Goal: Task Accomplishment & Management: Use online tool/utility

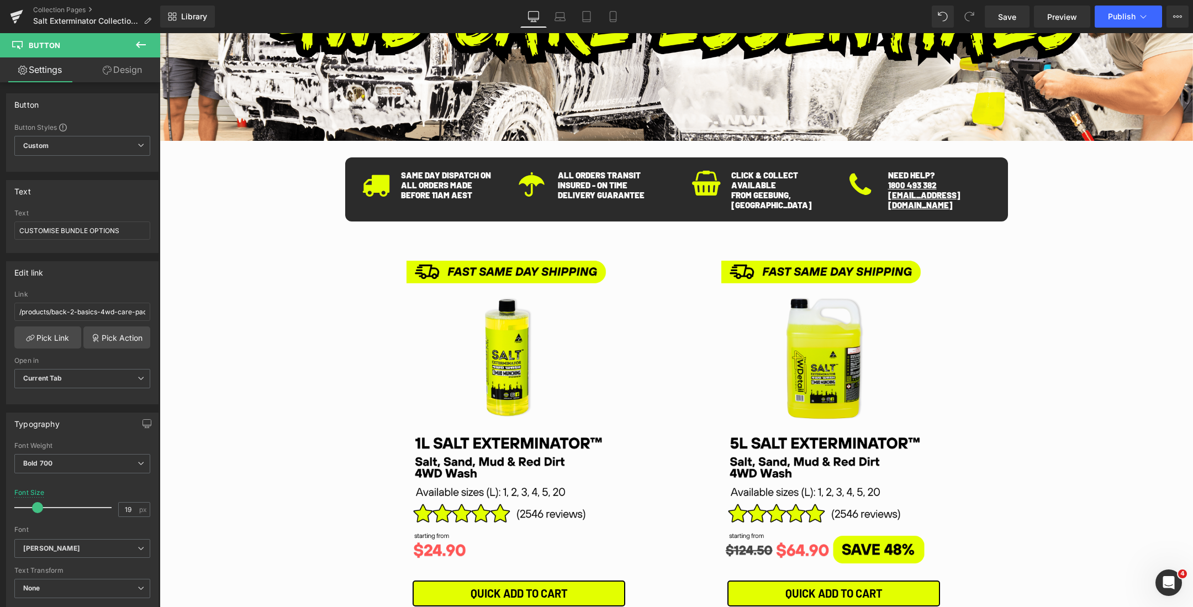
scroll to position [275, 0]
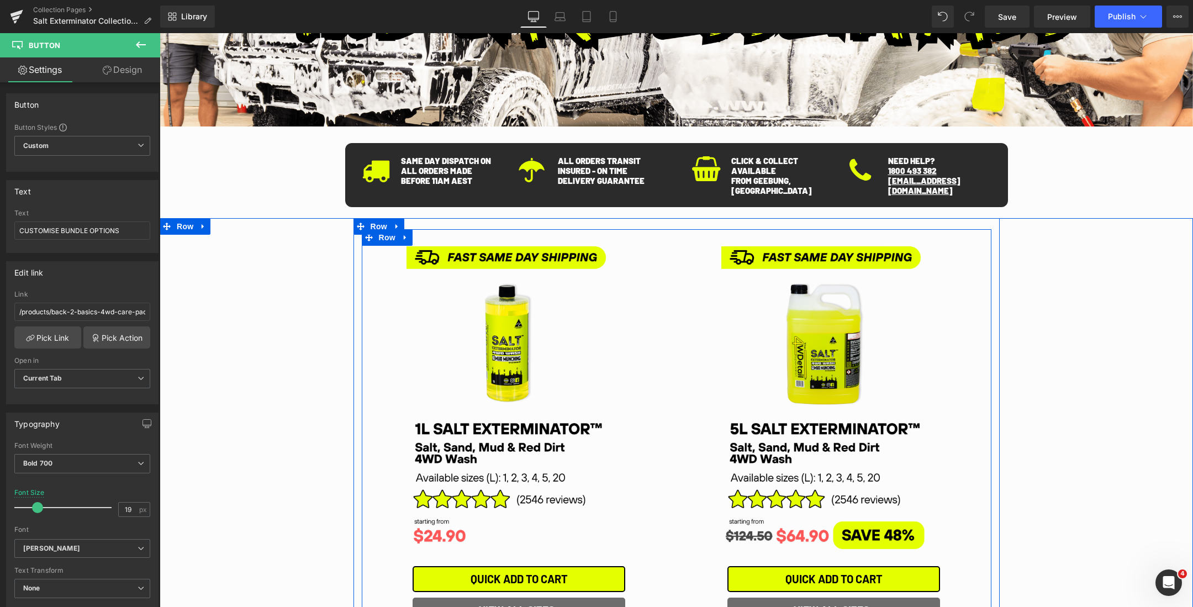
click at [977, 324] on div "Image QUICK ADD TO CART (P) Cart Button VIEW ALL SIZES Button Product" at bounding box center [834, 425] width 315 height 393
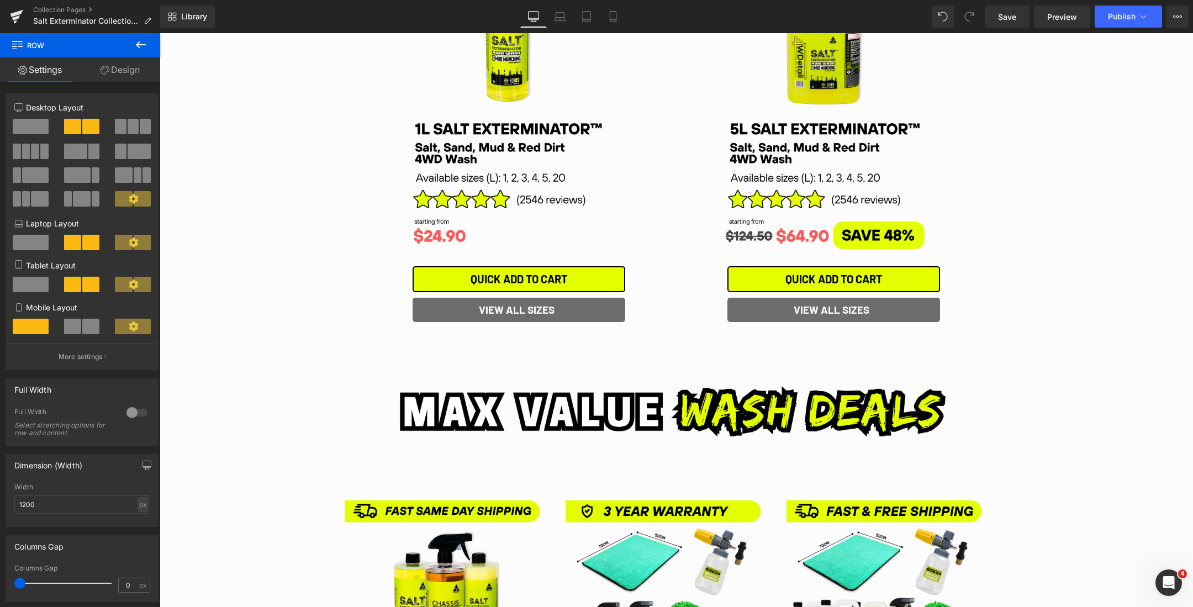
scroll to position [0, 0]
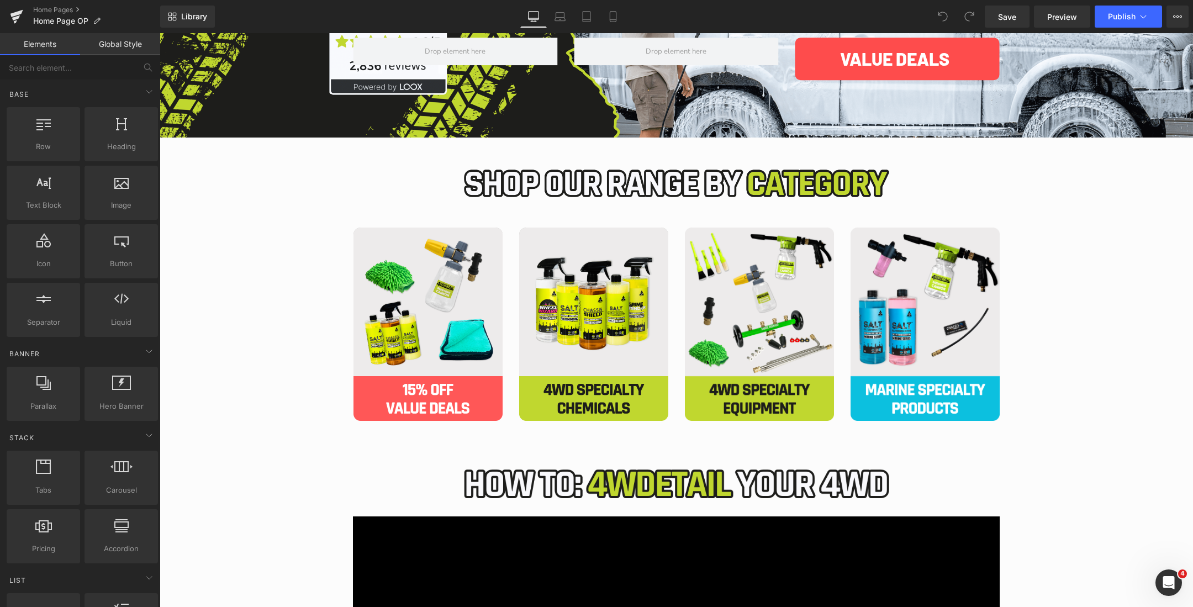
scroll to position [294, 0]
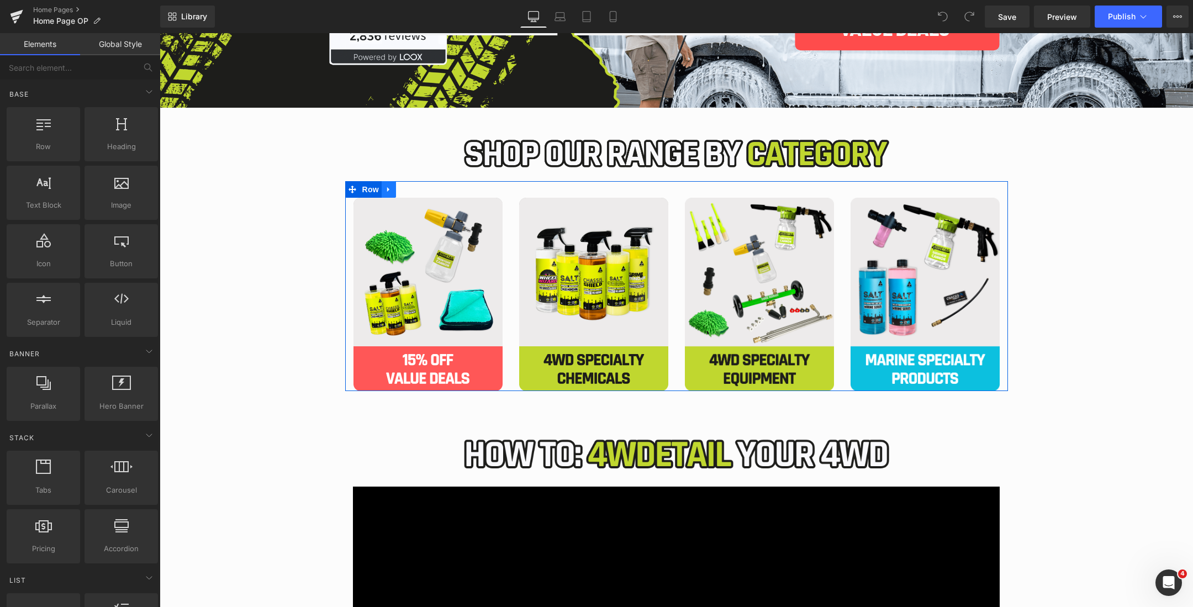
click at [388, 191] on icon "Main content" at bounding box center [388, 189] width 2 height 5
click at [404, 189] on icon "Main content" at bounding box center [403, 190] width 8 height 8
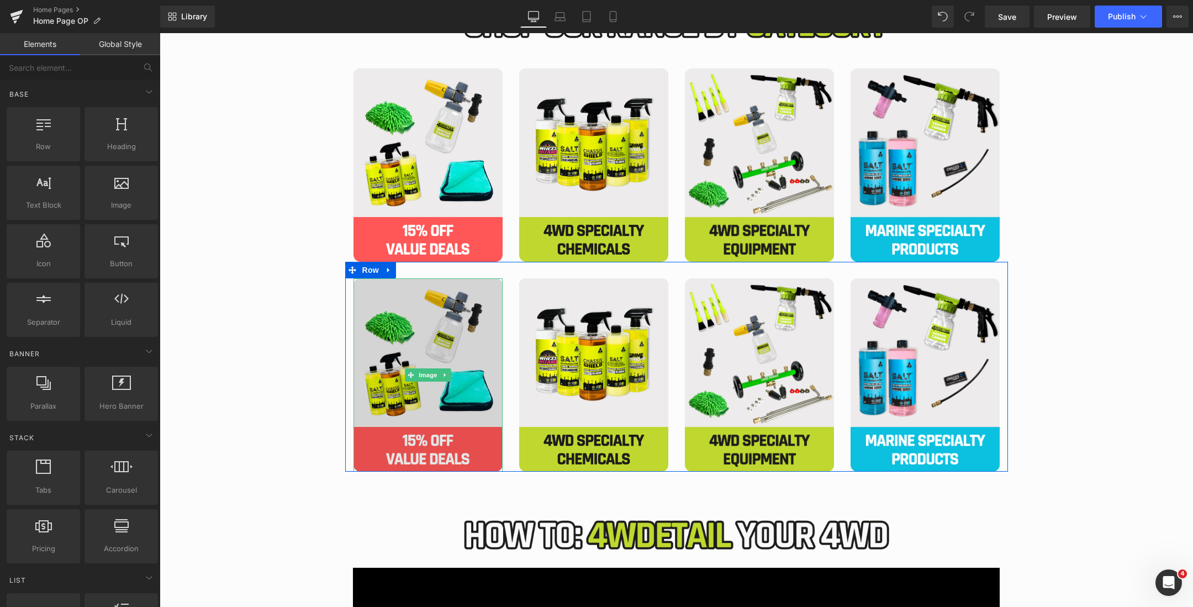
scroll to position [435, 0]
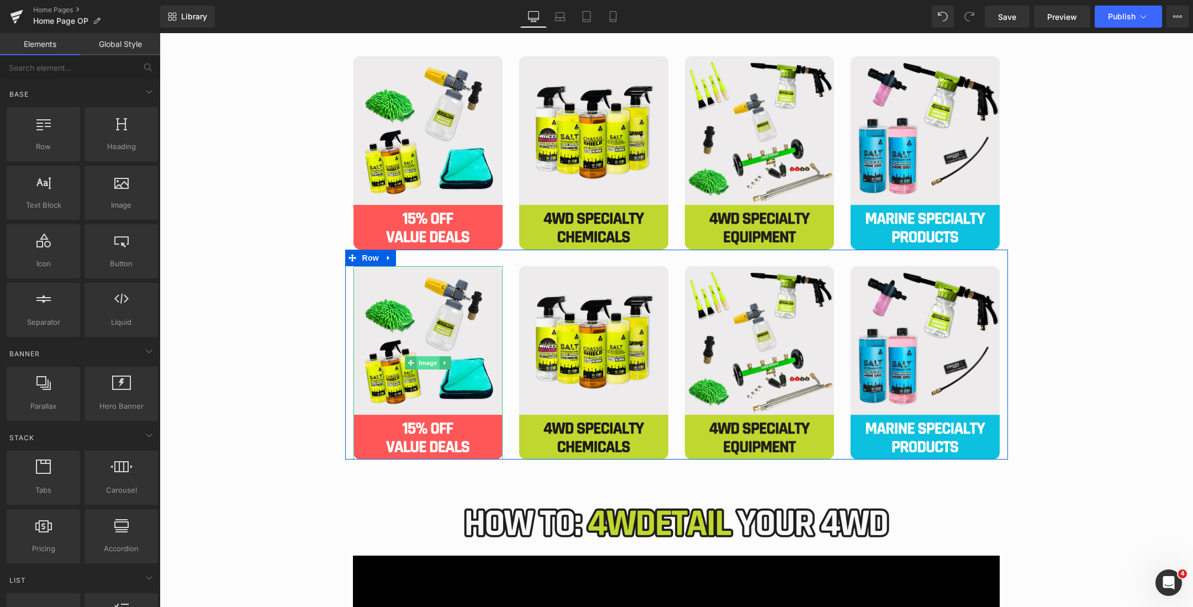
click at [424, 364] on span "Image" at bounding box center [428, 362] width 23 height 13
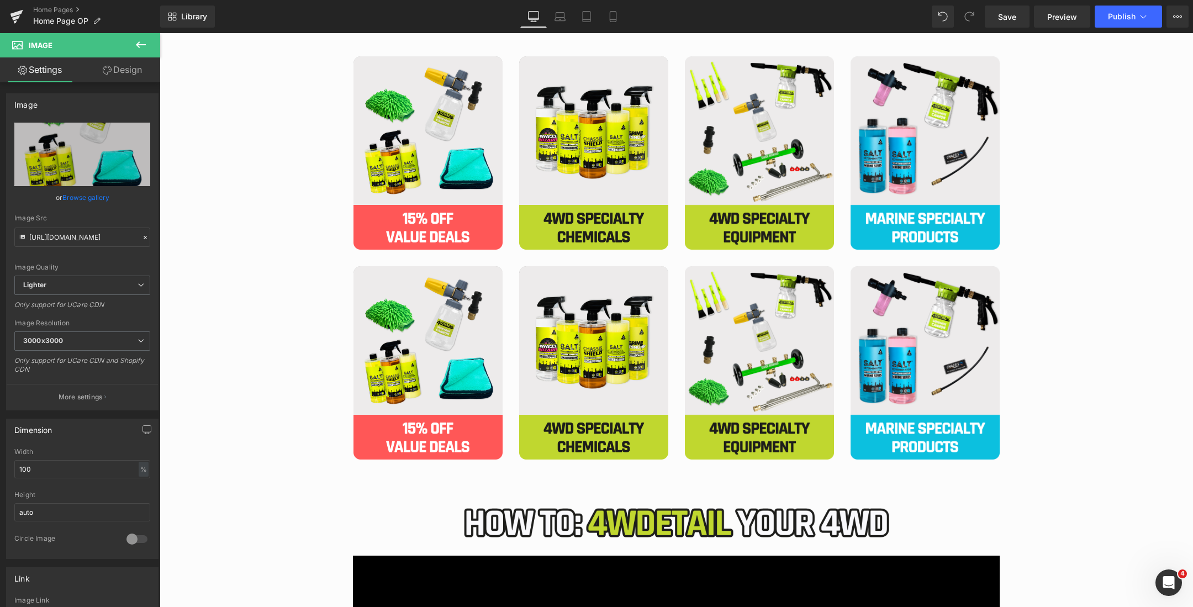
click at [141, 44] on icon at bounding box center [140, 44] width 13 height 13
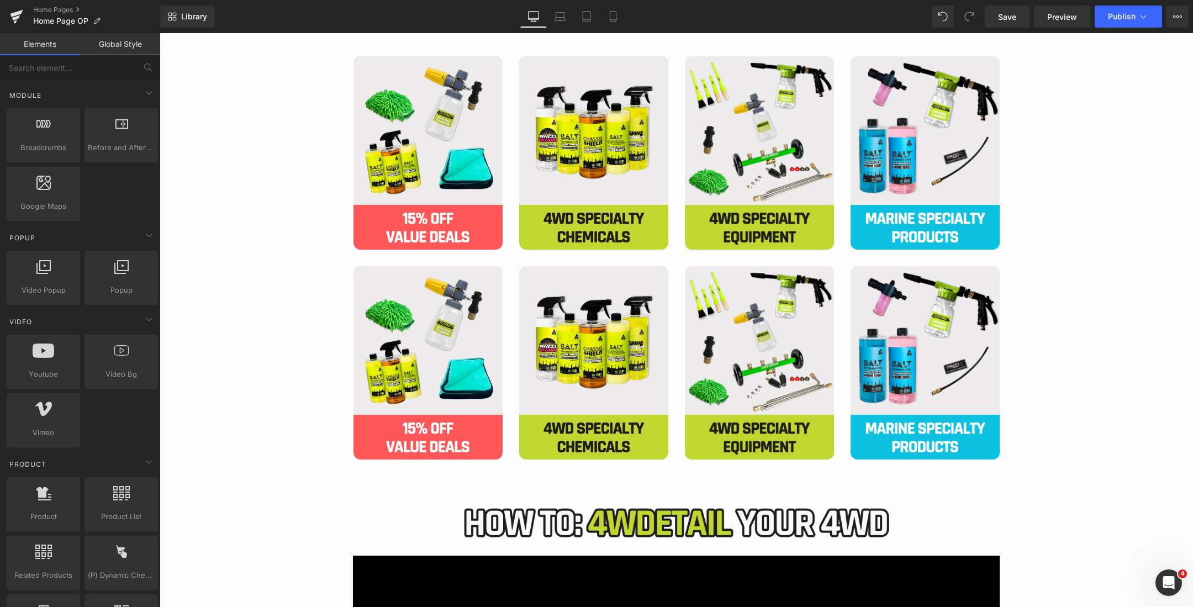
scroll to position [110, 0]
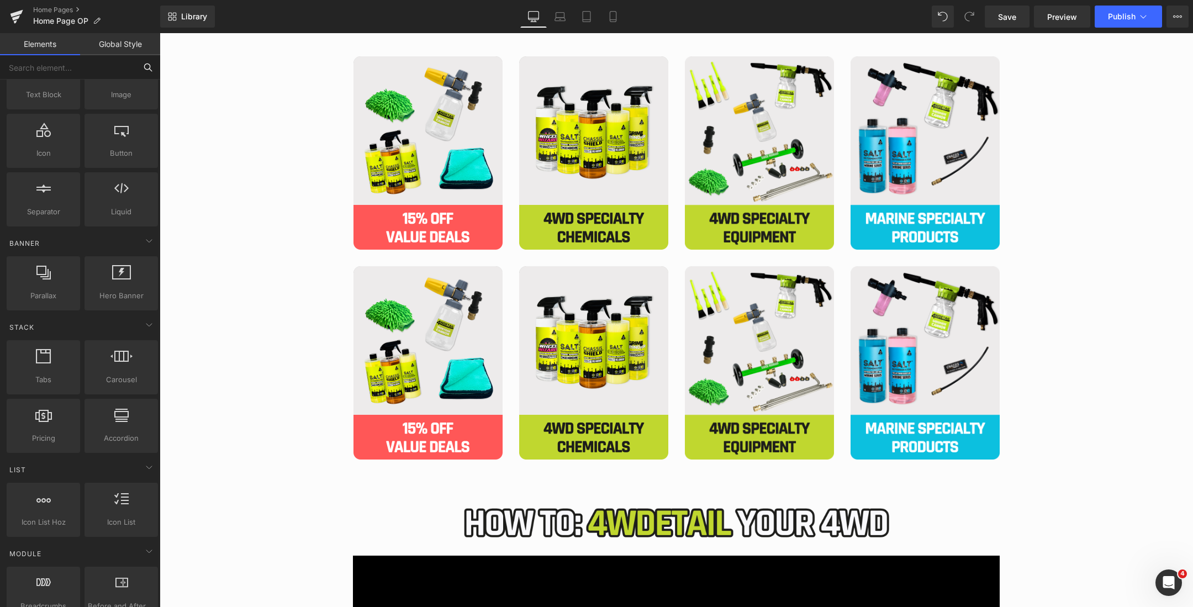
click at [86, 73] on input "text" at bounding box center [68, 67] width 136 height 24
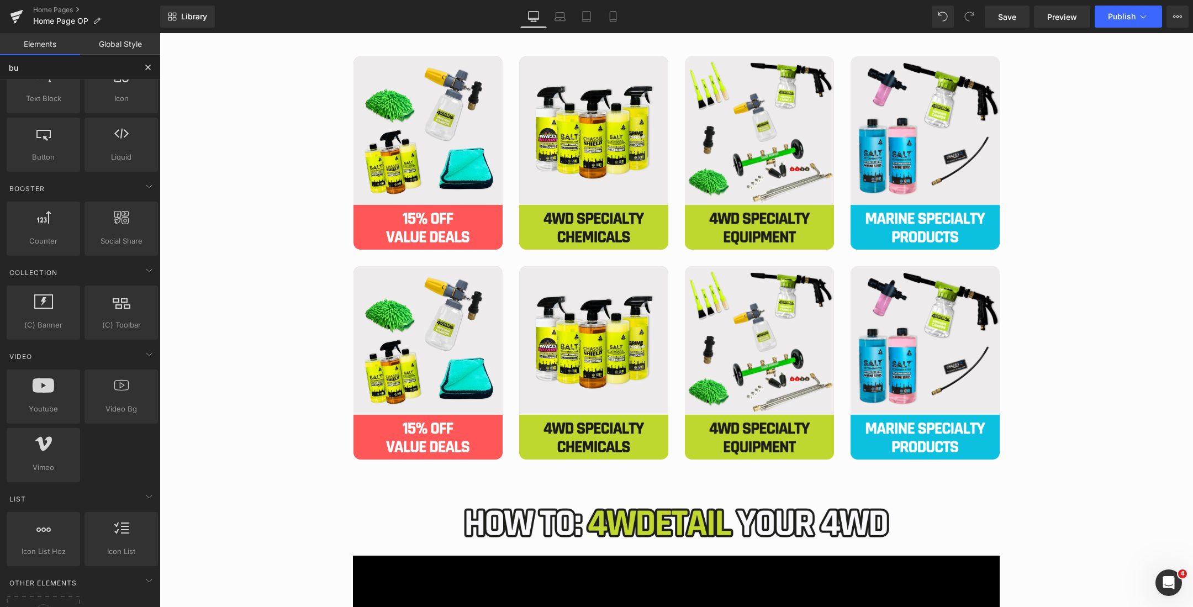
scroll to position [0, 0]
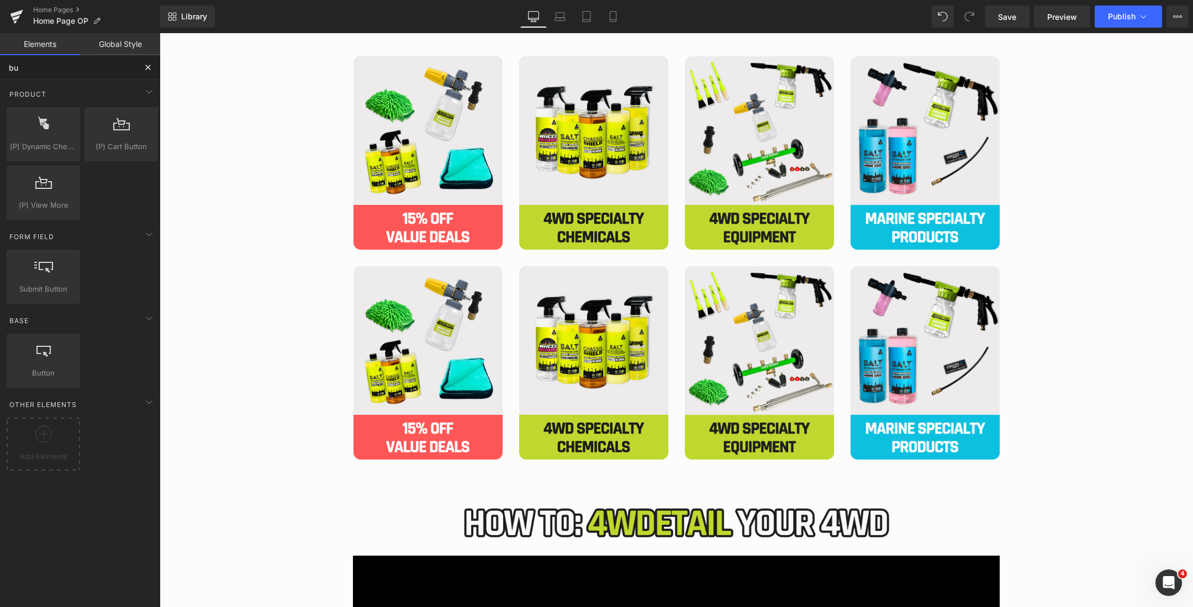
type input "but"
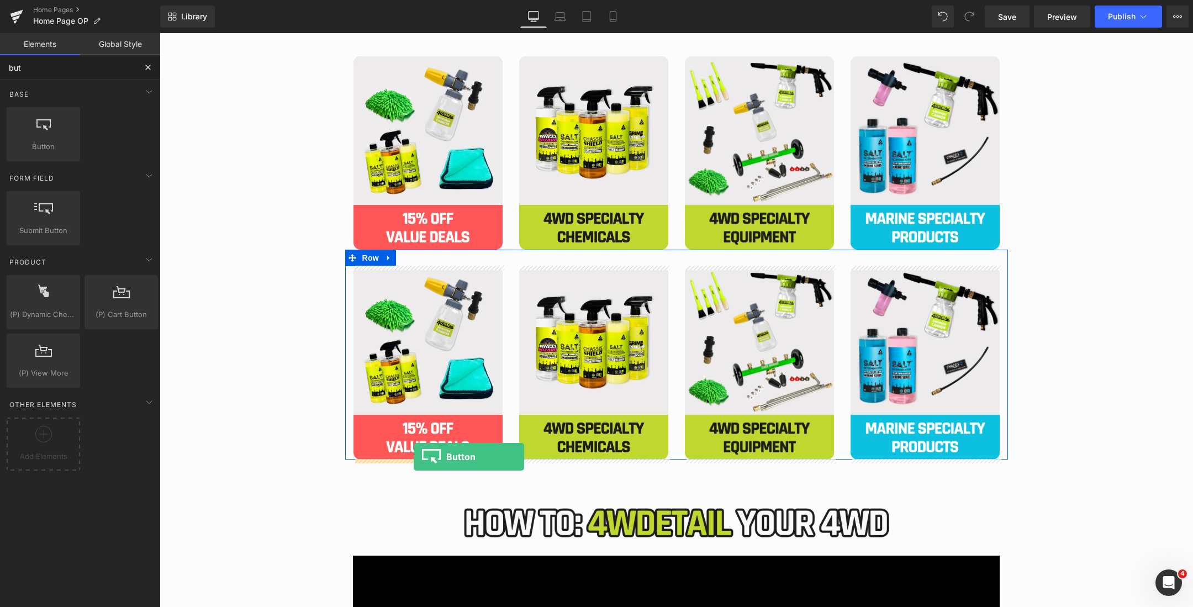
drag, startPoint x: 206, startPoint y: 177, endPoint x: 414, endPoint y: 457, distance: 349.0
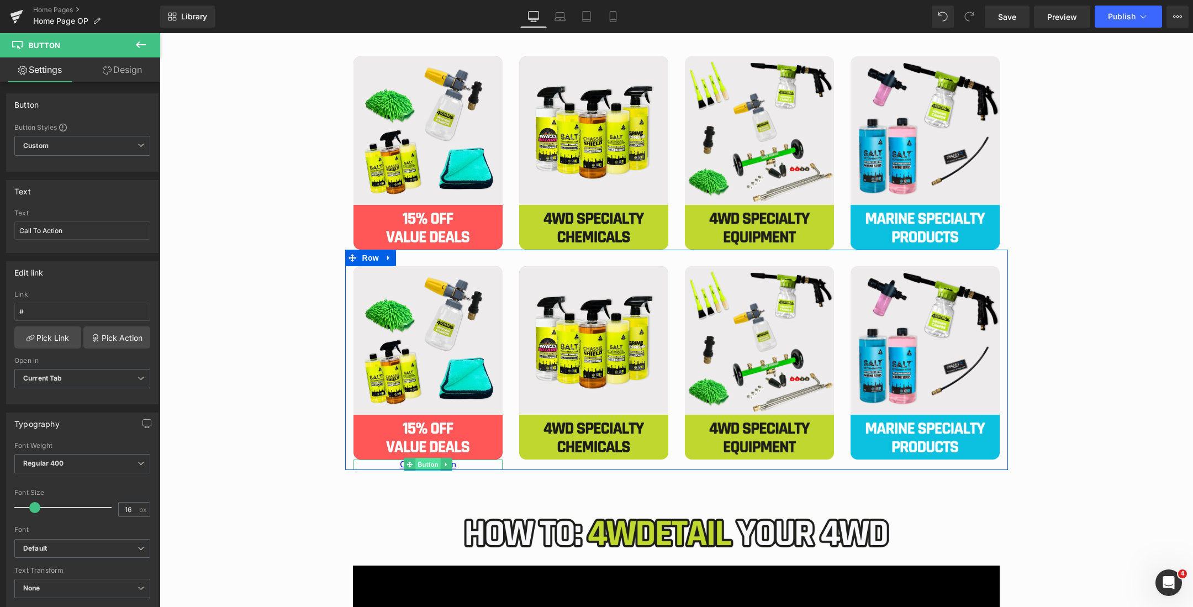
click at [429, 465] on span "Button" at bounding box center [427, 464] width 25 height 13
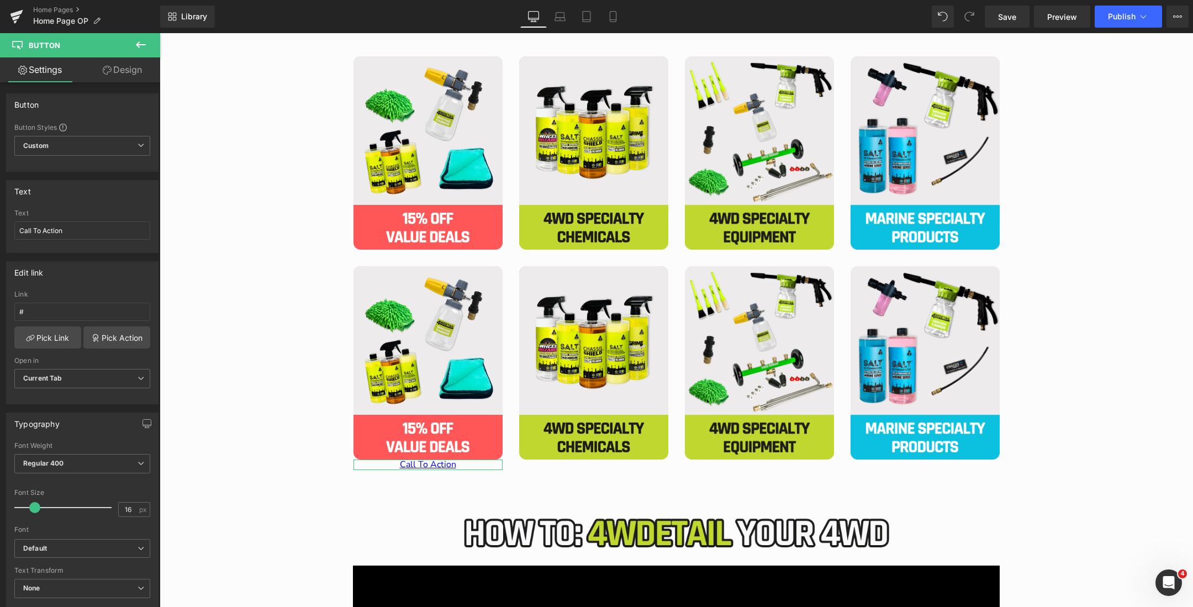
click at [116, 70] on link "Design" at bounding box center [122, 69] width 80 height 25
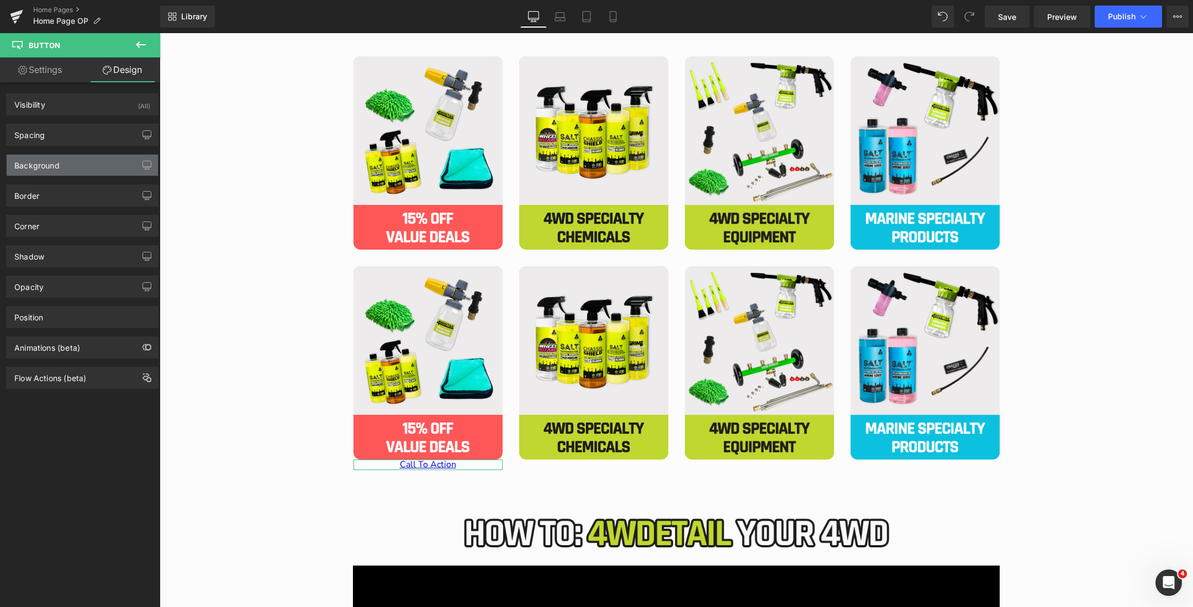
click at [81, 161] on div "Background" at bounding box center [82, 165] width 151 height 21
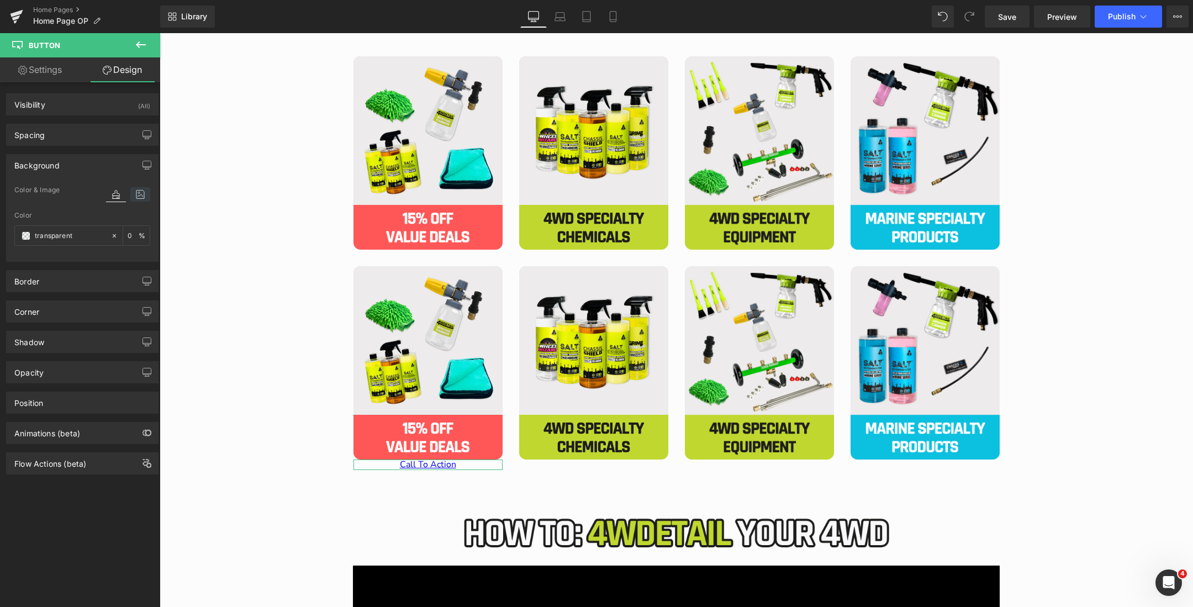
click at [134, 191] on icon at bounding box center [140, 194] width 20 height 14
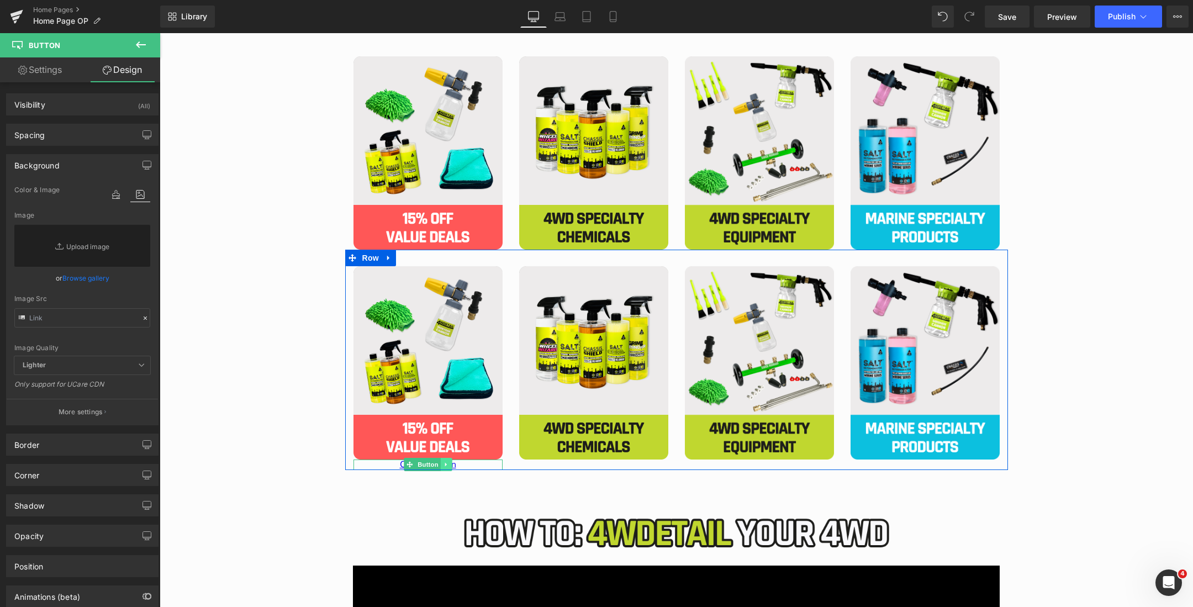
click at [446, 466] on icon "Main content" at bounding box center [446, 464] width 6 height 7
click at [456, 466] on link "Main content" at bounding box center [452, 464] width 12 height 13
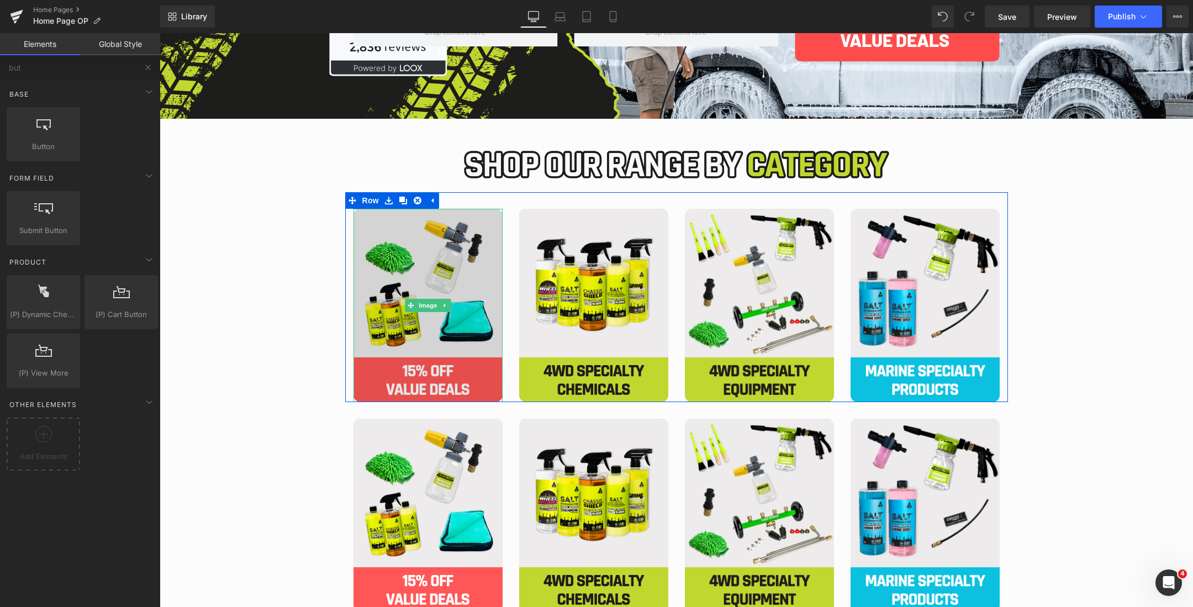
scroll to position [301, 0]
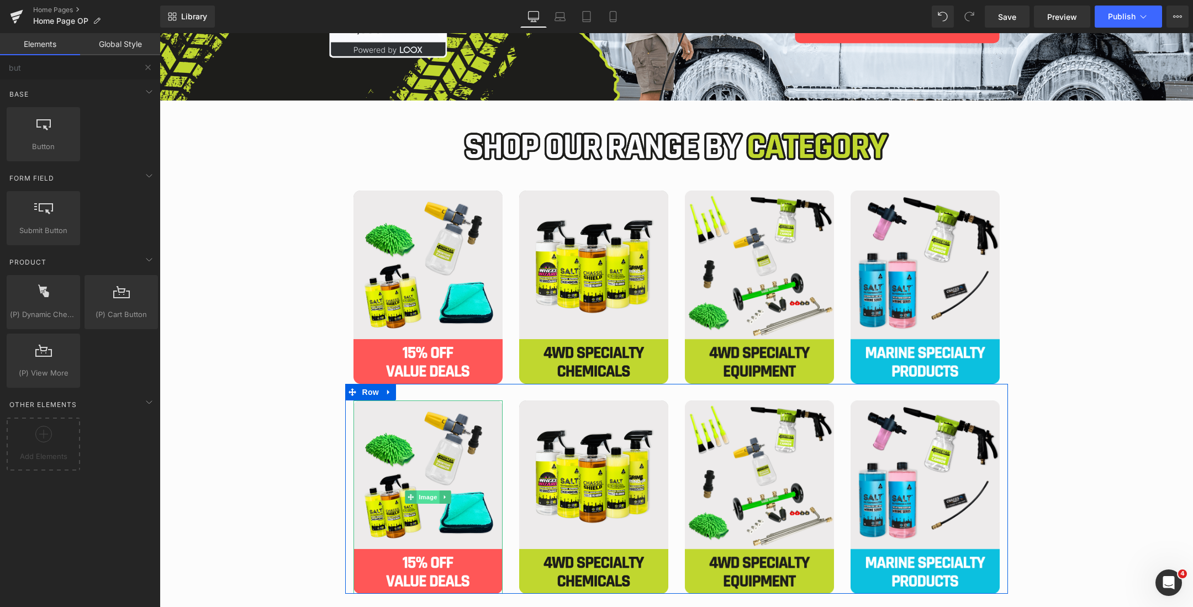
click at [434, 491] on span "Image" at bounding box center [428, 497] width 23 height 13
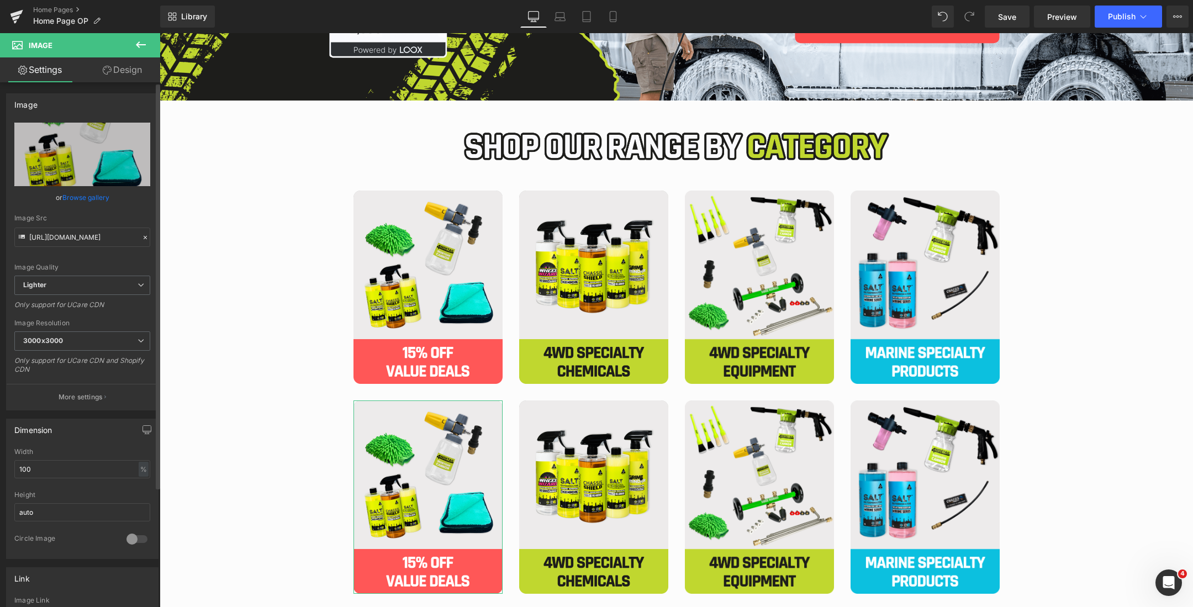
click at [93, 198] on link "Browse gallery" at bounding box center [85, 197] width 47 height 19
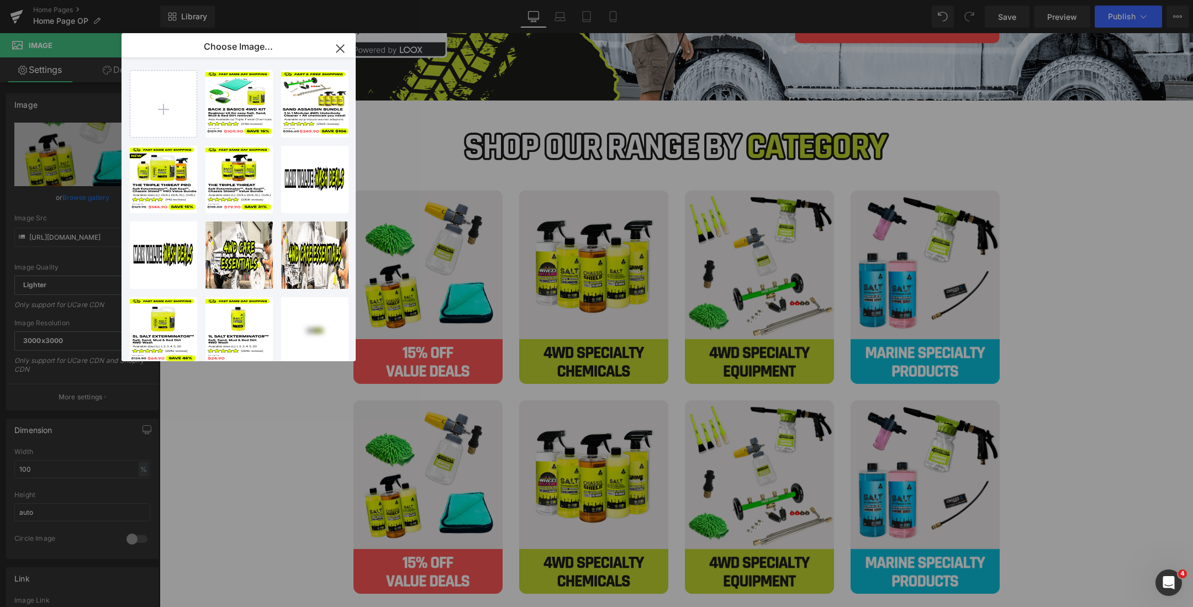
click at [336, 49] on icon "button" at bounding box center [340, 49] width 18 height 18
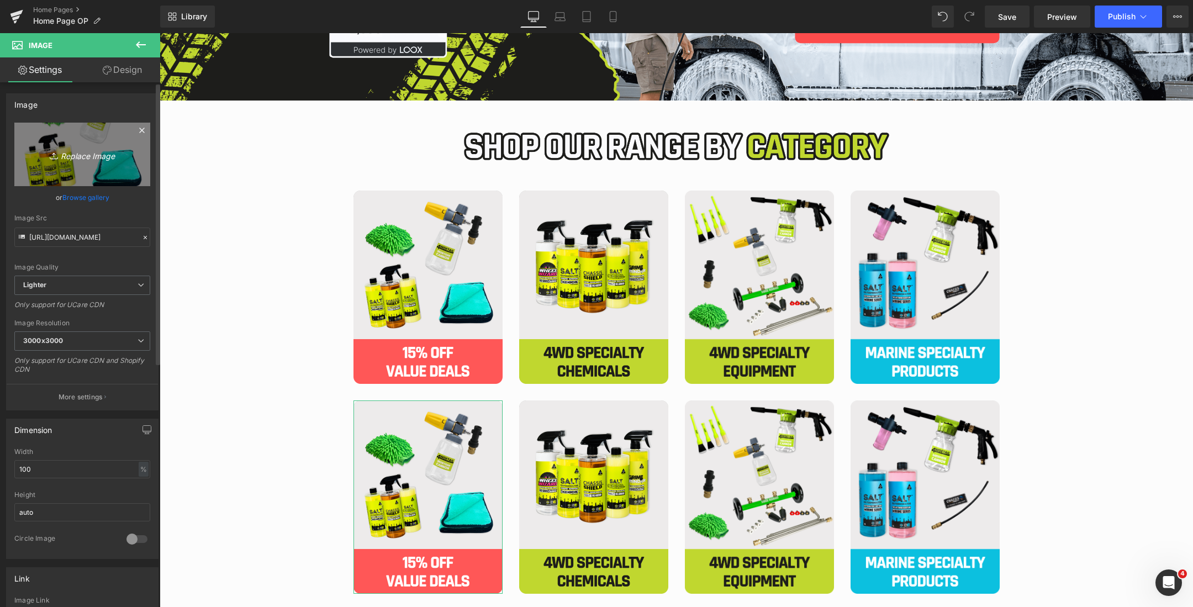
click at [91, 148] on icon "Replace Image" at bounding box center [82, 155] width 88 height 14
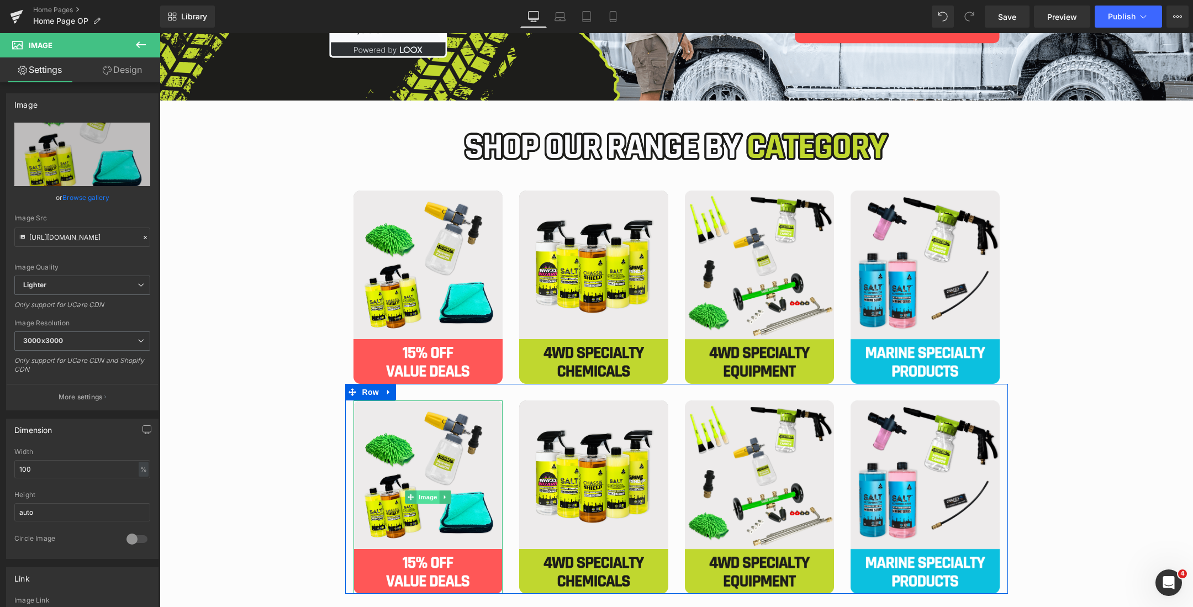
click at [425, 497] on span "Image" at bounding box center [428, 497] width 23 height 13
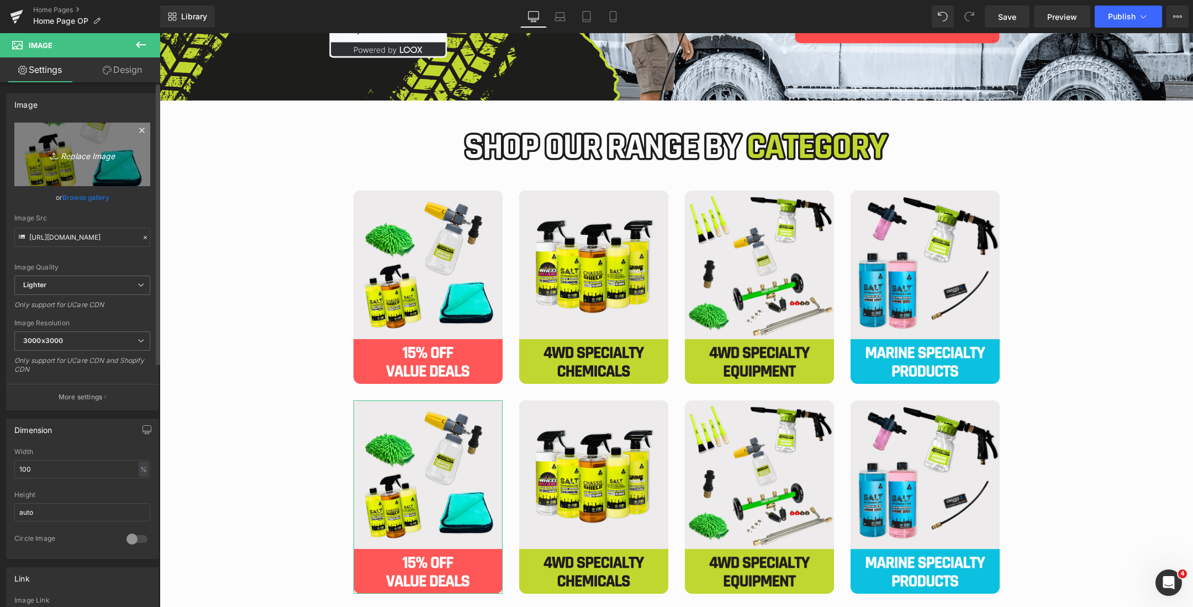
click at [92, 154] on icon "Replace Image" at bounding box center [82, 155] width 88 height 14
type input "C:\fakepath\1 6.png"
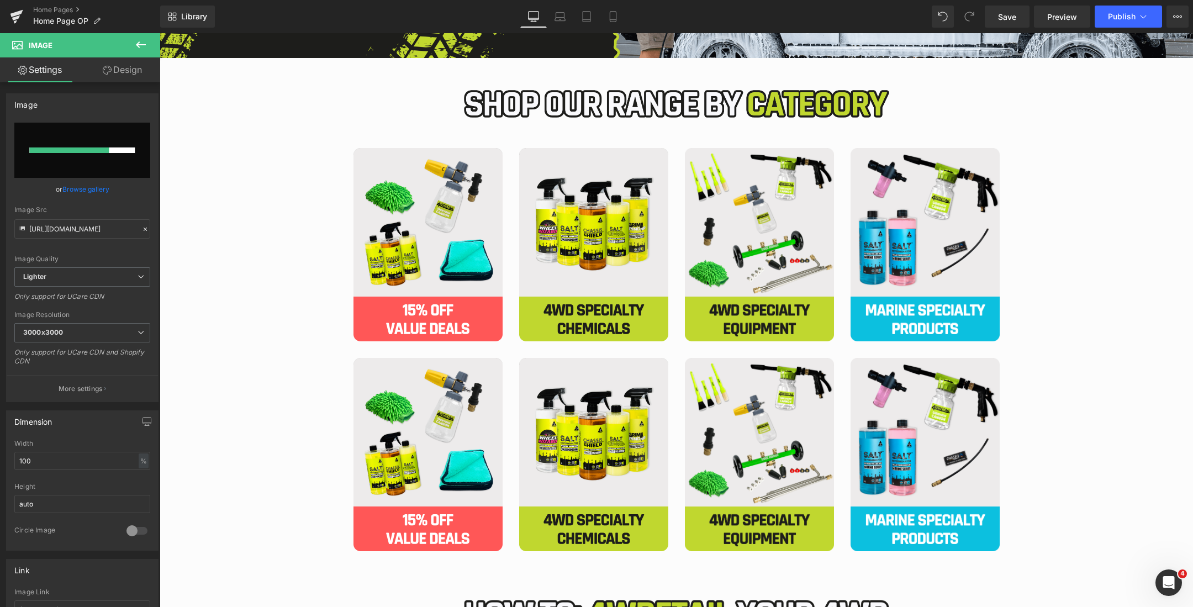
scroll to position [345, 0]
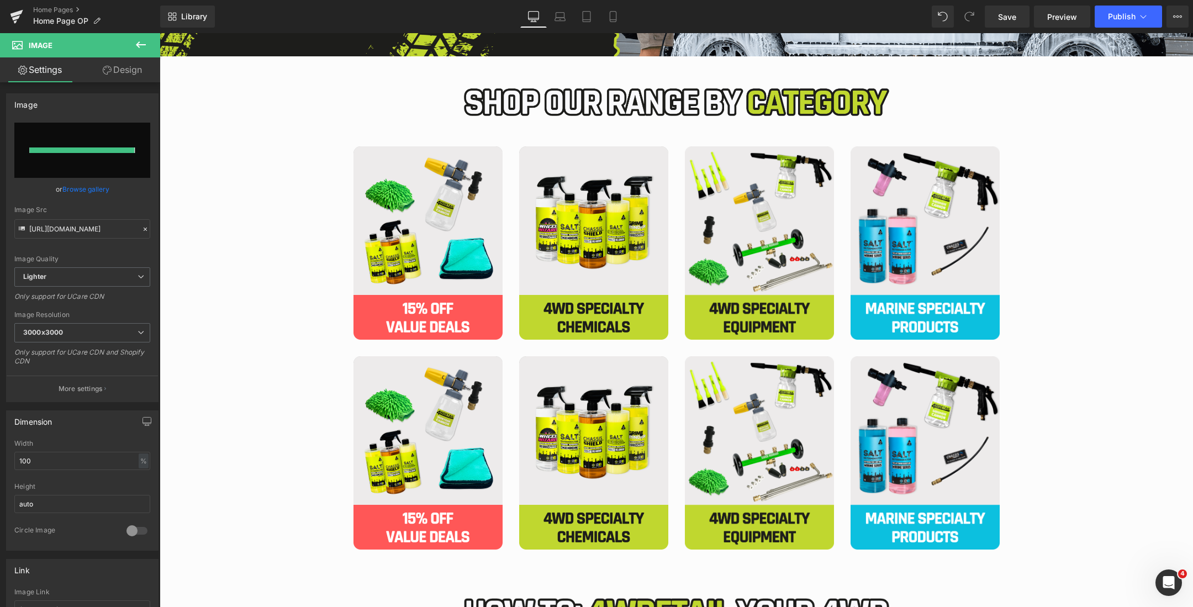
type input "https://ucarecdn.com/1de67245-10e8-4096-a5f9-e42d043d14b0/-/format/auto/-/previ…"
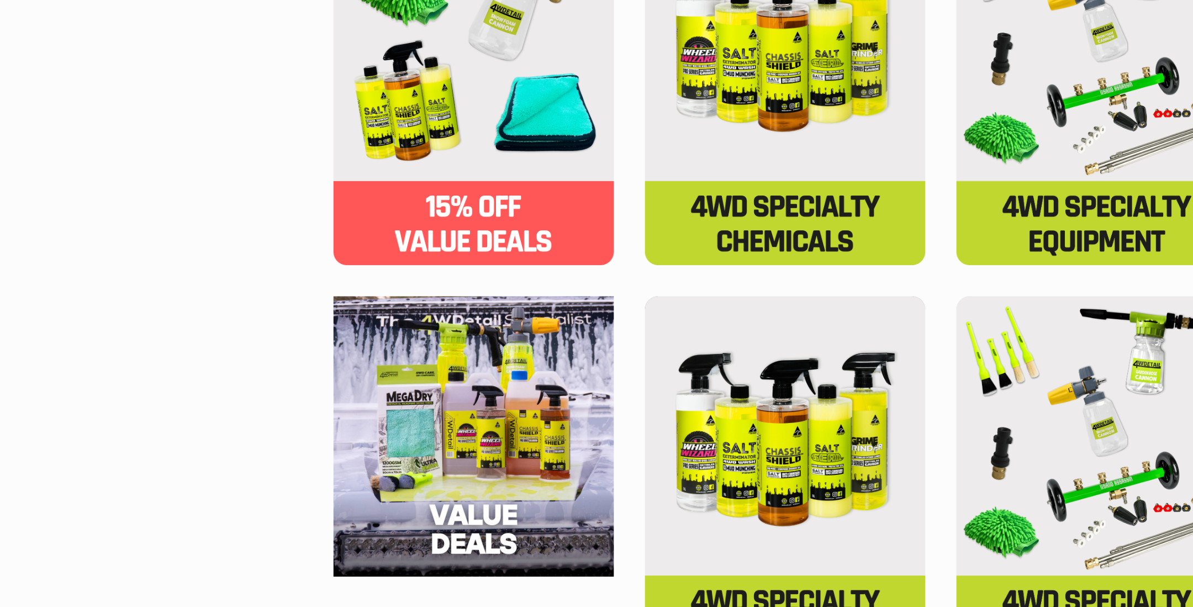
scroll to position [358, 0]
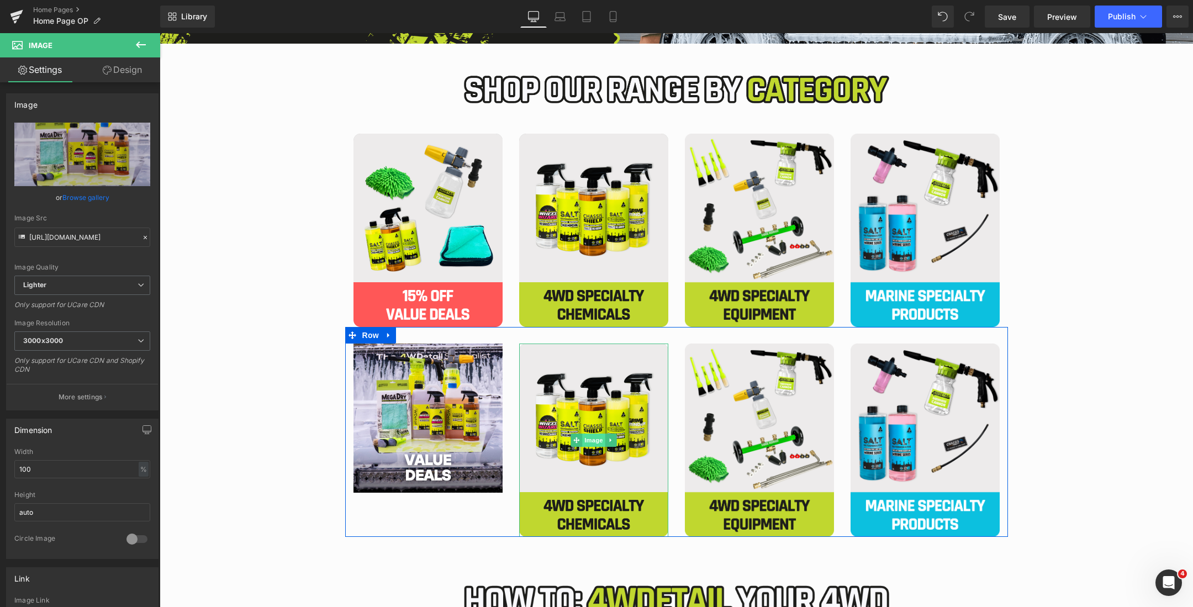
click at [589, 436] on span "Image" at bounding box center [593, 440] width 23 height 13
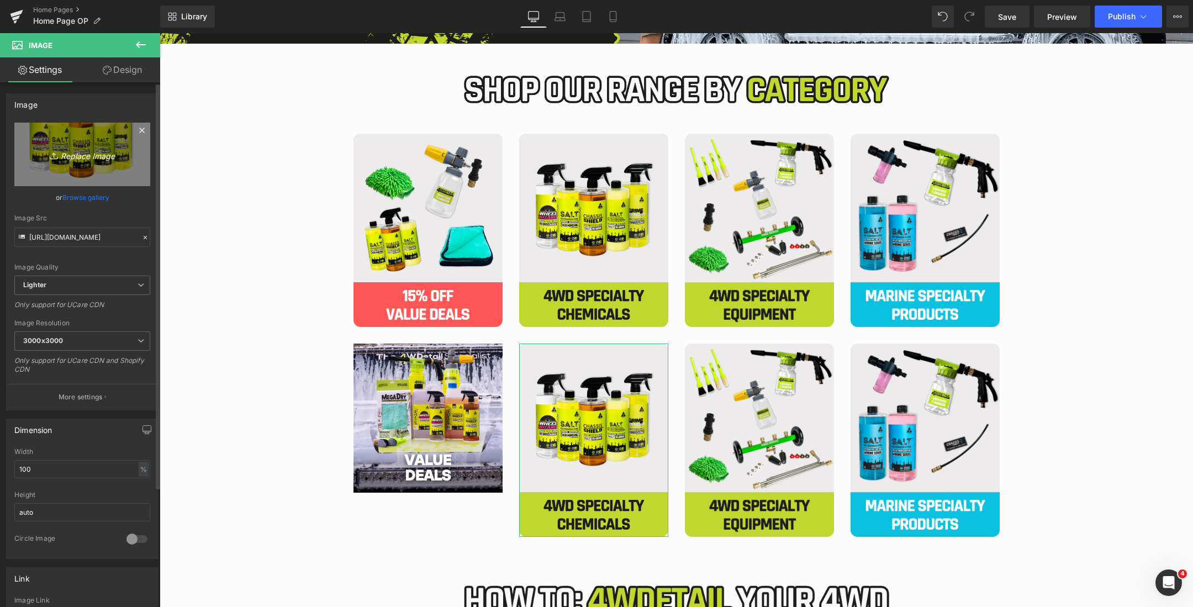
click at [93, 156] on icon "Replace Image" at bounding box center [82, 155] width 88 height 14
type input "C:\fakepath\2 7.png"
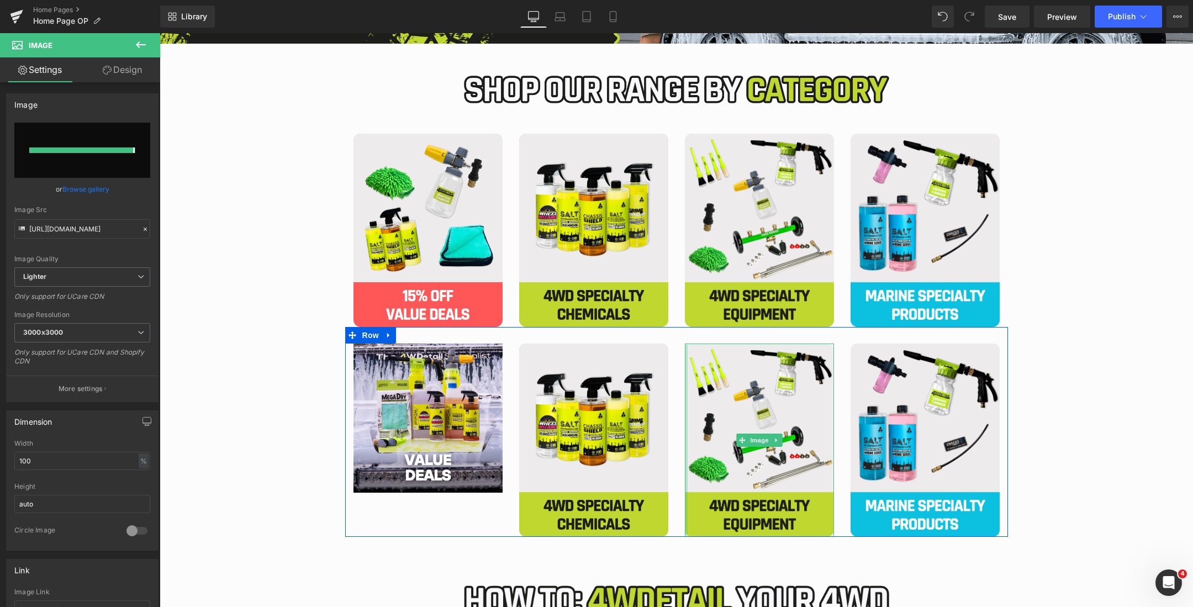
type input "https://ucarecdn.com/504e42a8-0dbc-4982-8ea1-666e55bedfa6/-/format/auto/-/previ…"
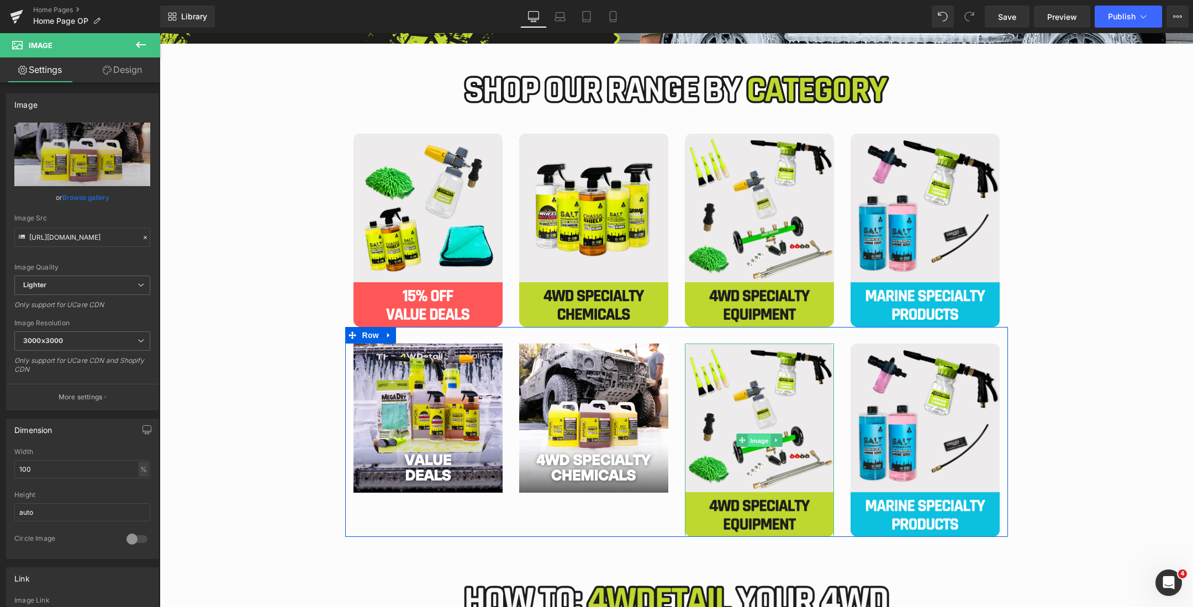
click at [756, 436] on span "Image" at bounding box center [759, 440] width 23 height 13
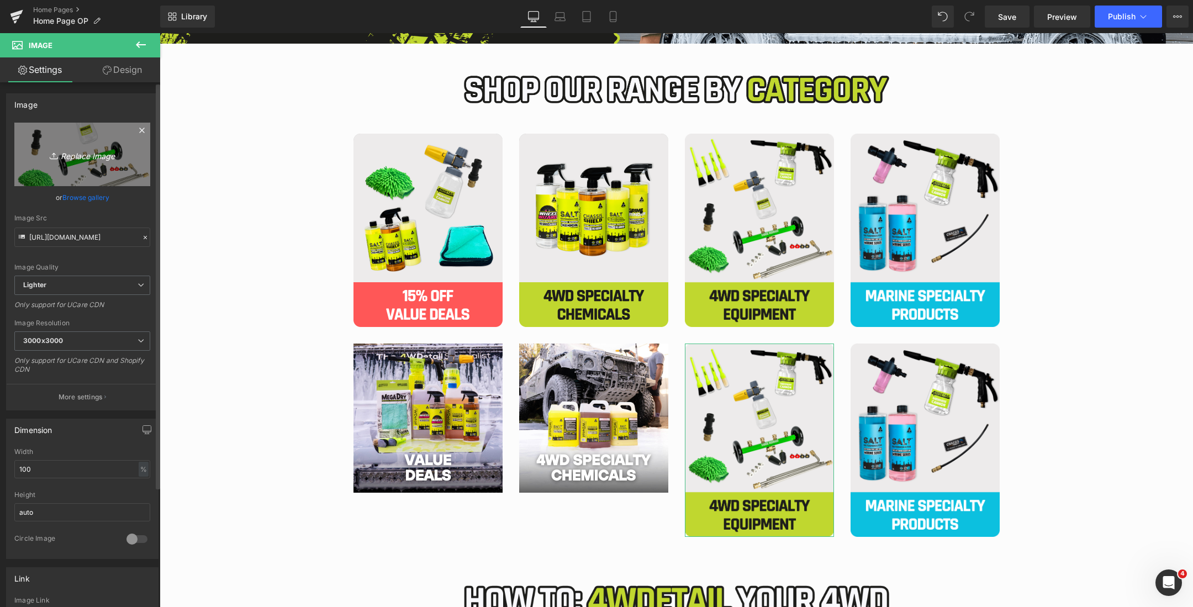
click at [77, 154] on icon "Replace Image" at bounding box center [82, 155] width 88 height 14
type input "C:\fakepath\3 8.png"
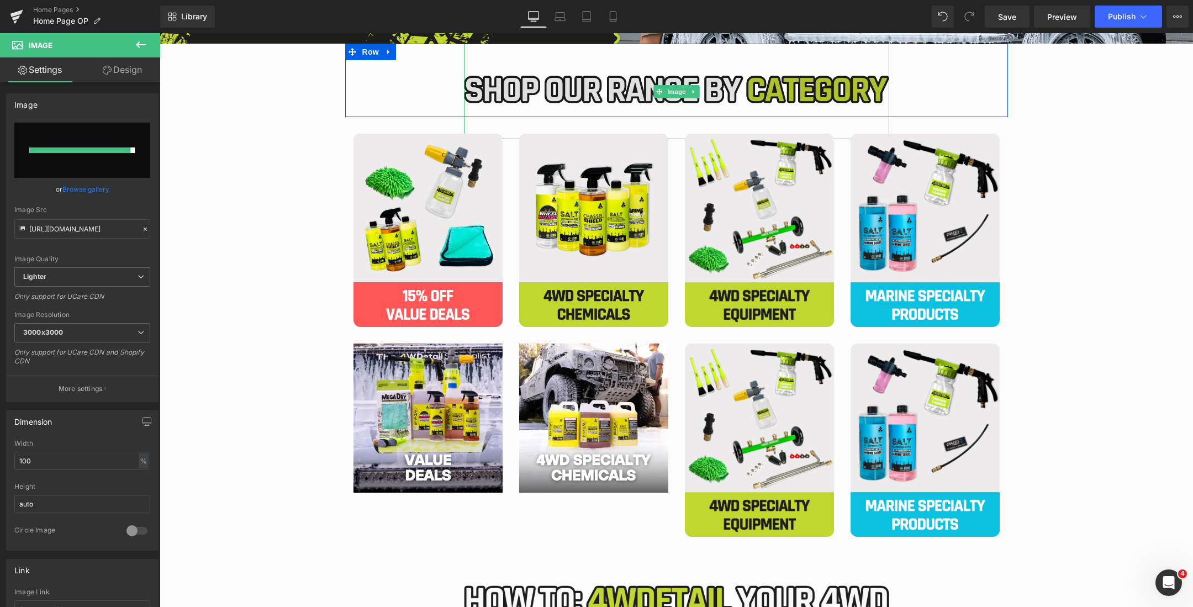
type input "https://ucarecdn.com/fc91512f-1ceb-46f1-969b-c293c6a2063a/-/format/auto/-/previ…"
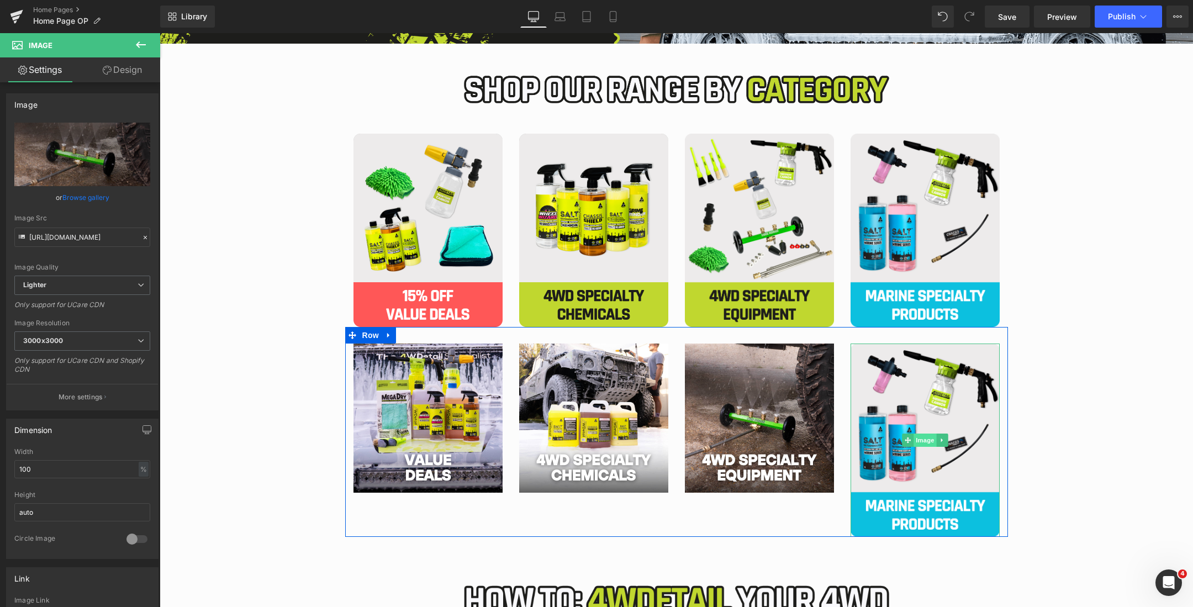
click at [921, 441] on span "Image" at bounding box center [925, 440] width 23 height 13
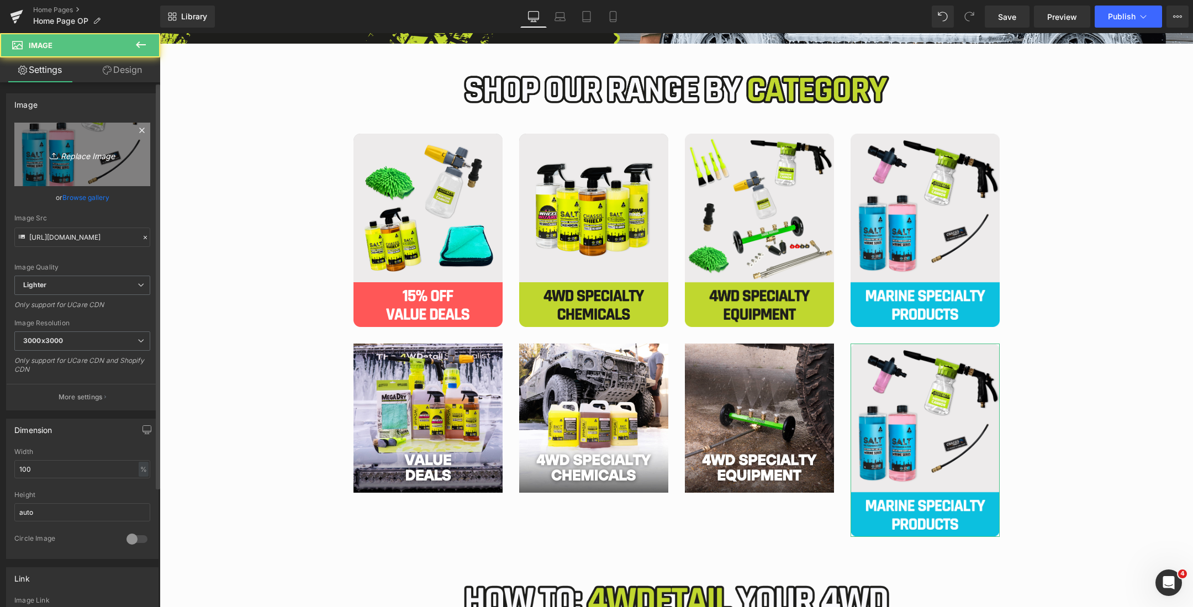
click at [106, 154] on icon "Replace Image" at bounding box center [82, 155] width 88 height 14
type input "C:\fakepath\4 4.png"
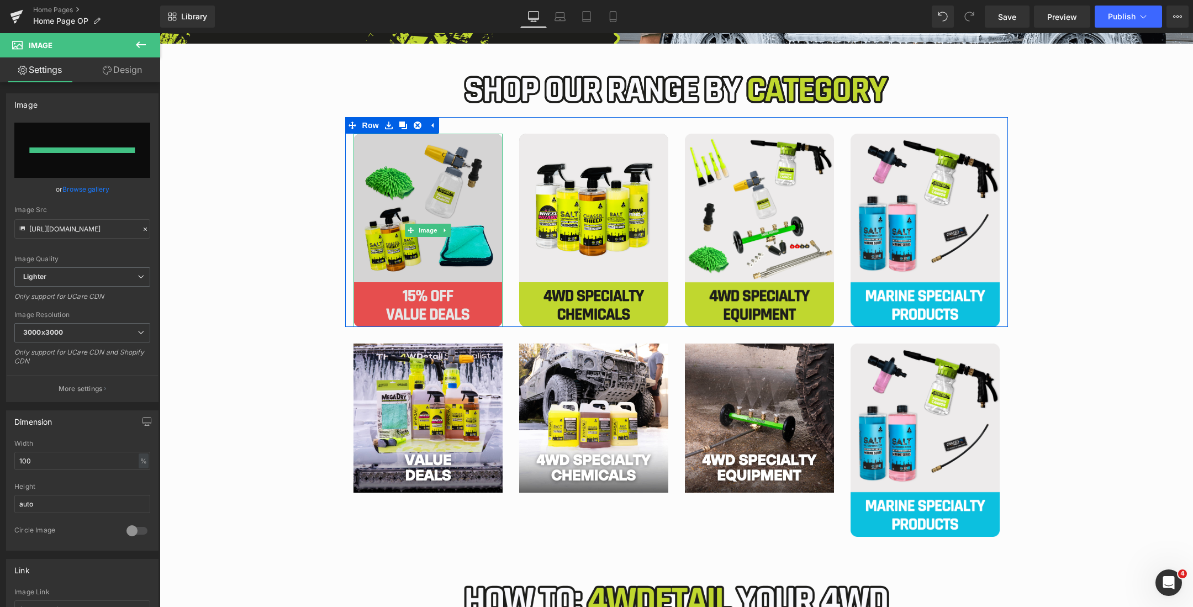
type input "https://ucarecdn.com/6d32d6ba-411e-4cfa-8bcc-78551a6e139f/-/format/auto/-/previ…"
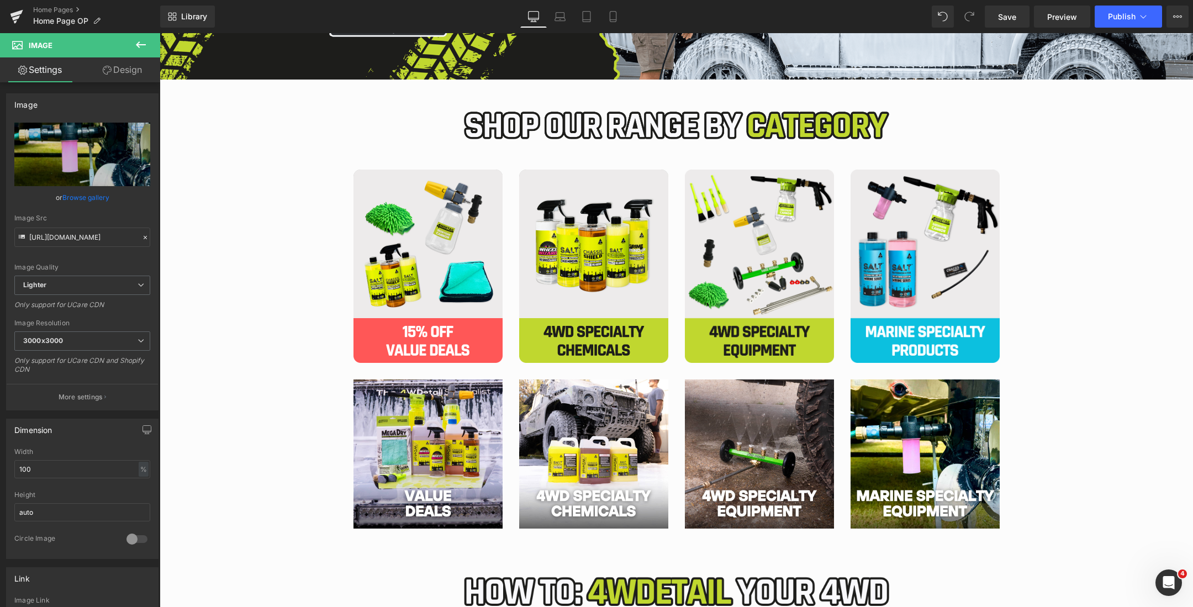
scroll to position [331, 0]
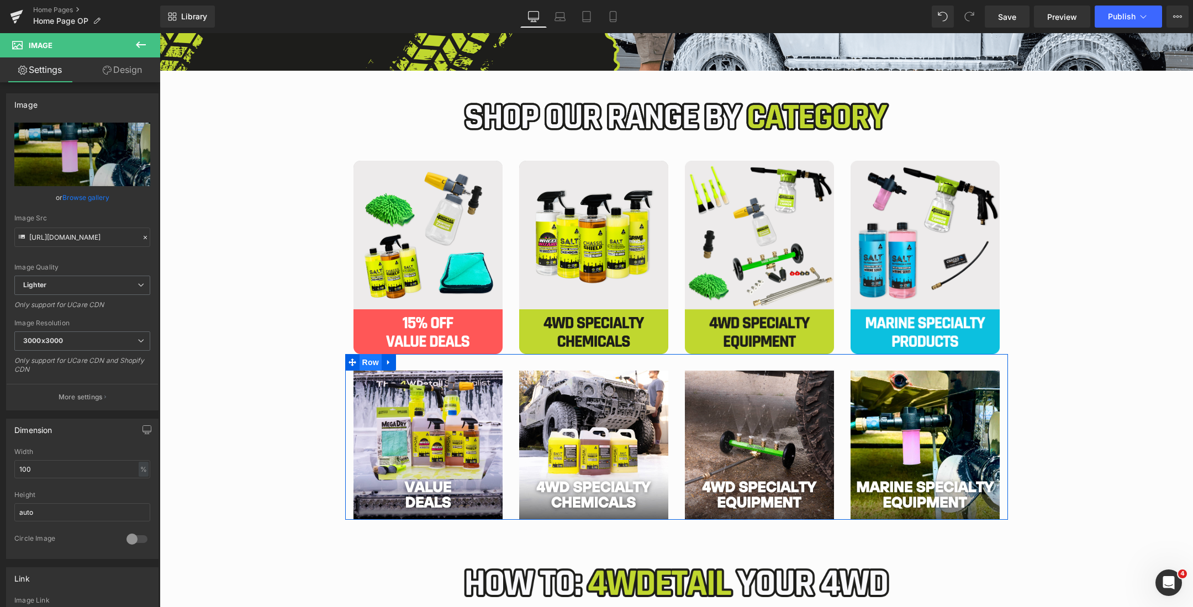
click at [365, 366] on span "Row" at bounding box center [371, 362] width 22 height 17
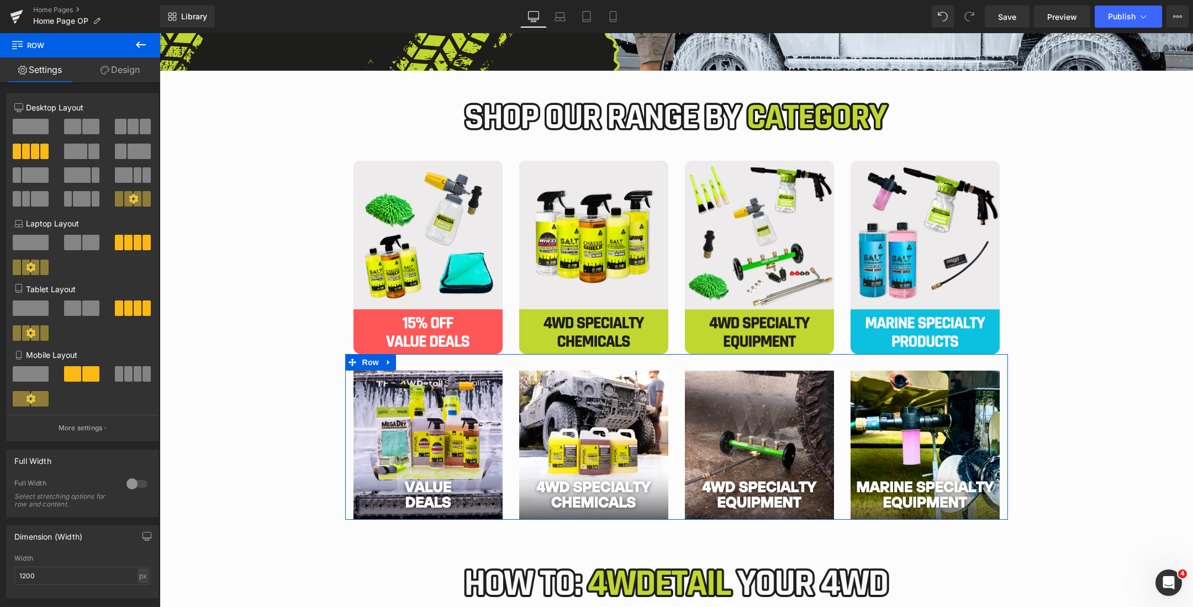
click at [115, 73] on link "Design" at bounding box center [120, 69] width 80 height 25
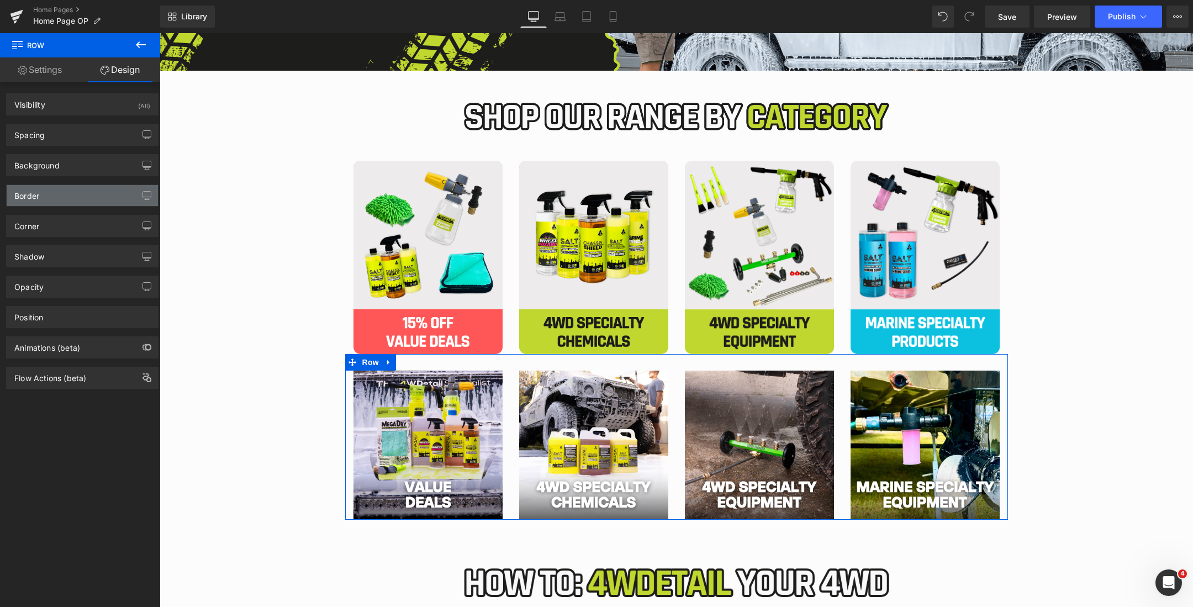
click at [94, 188] on div "Border" at bounding box center [82, 195] width 151 height 21
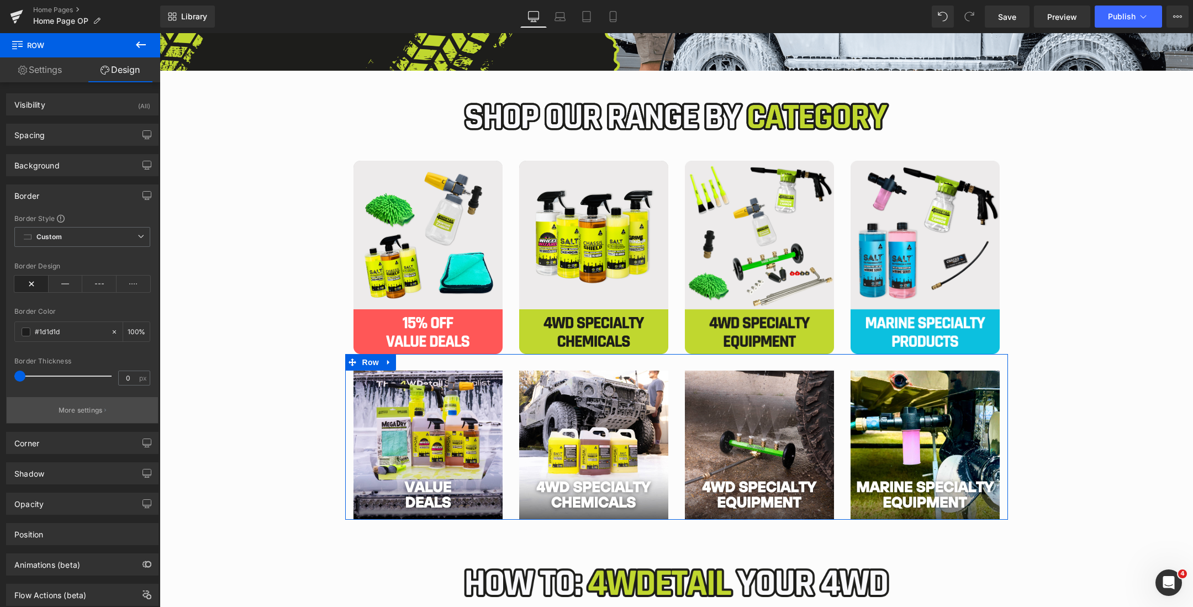
click at [88, 403] on button "More settings" at bounding box center [82, 410] width 151 height 26
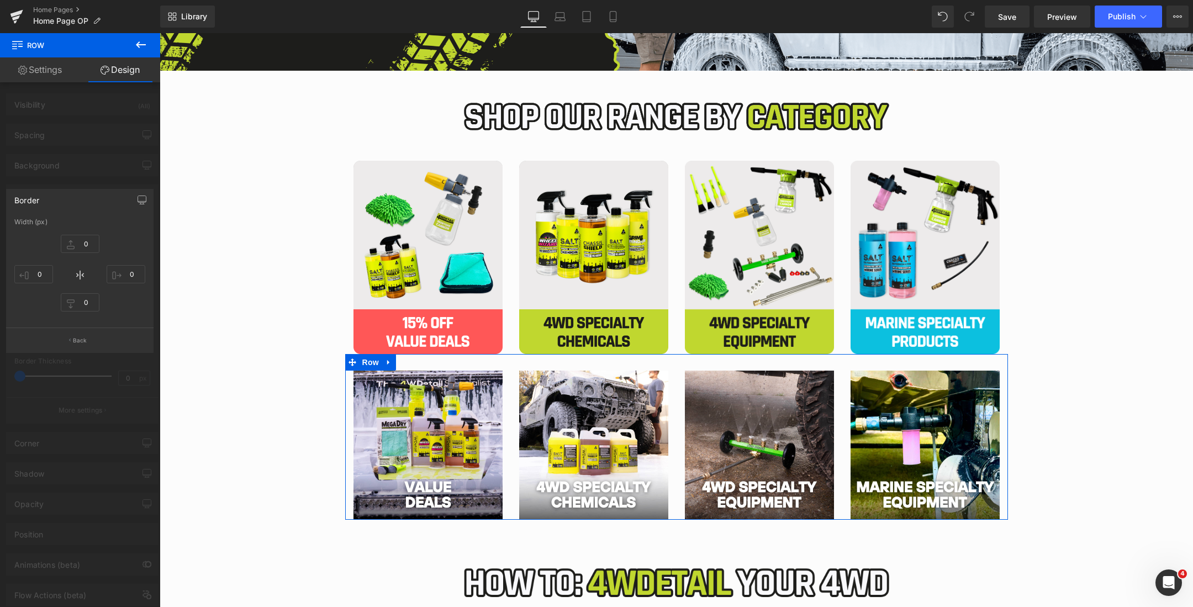
click at [101, 161] on div at bounding box center [80, 323] width 160 height 580
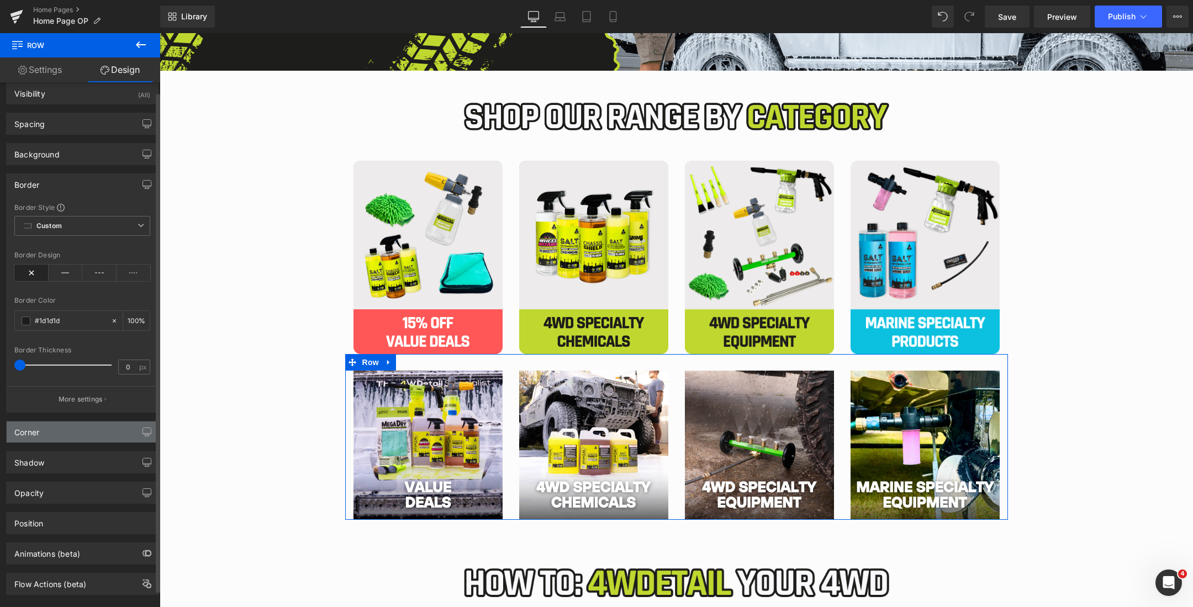
scroll to position [0, 0]
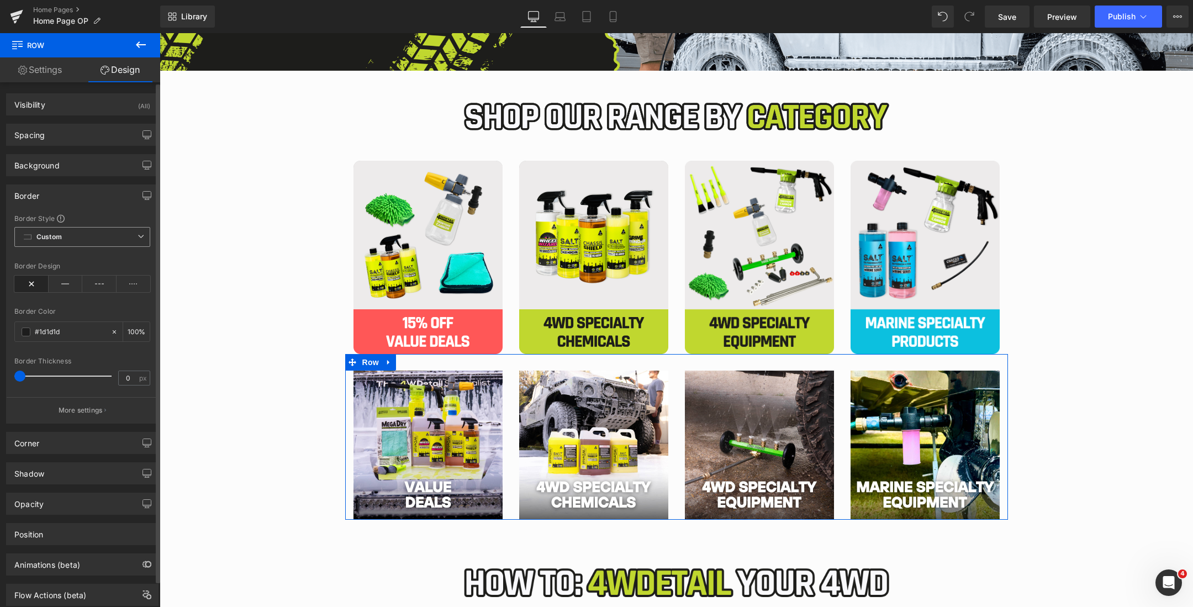
click at [83, 237] on span "Custom Setup Global Style" at bounding box center [82, 237] width 136 height 20
click at [82, 228] on span "Custom Setup Global Style" at bounding box center [82, 237] width 136 height 20
click at [78, 409] on p "More settings" at bounding box center [81, 410] width 44 height 10
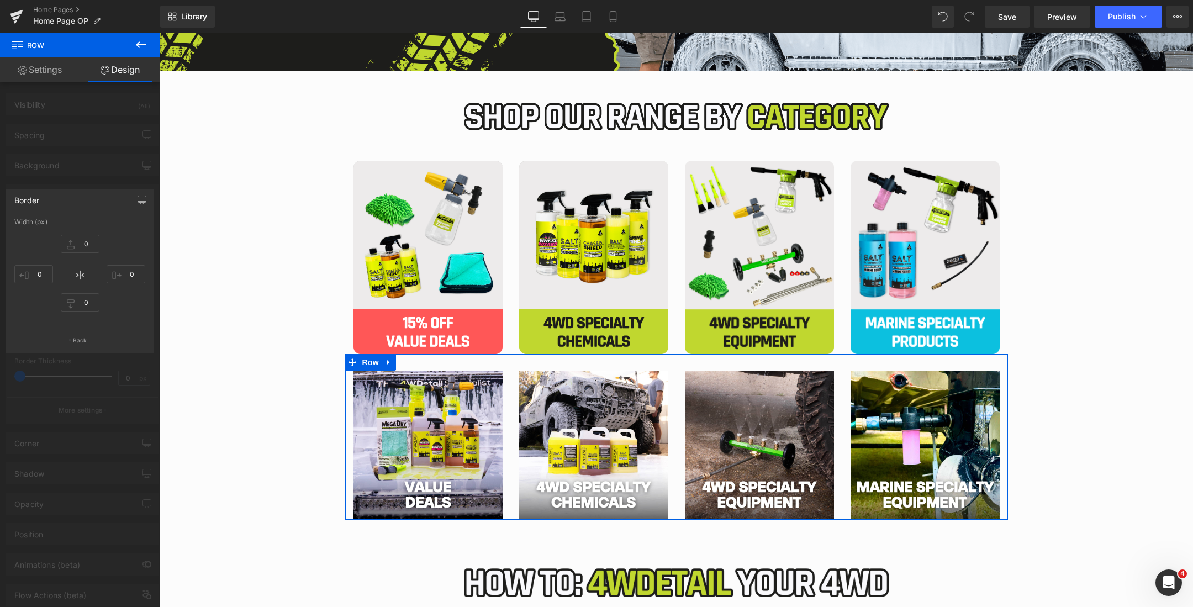
click at [114, 165] on div at bounding box center [80, 323] width 160 height 580
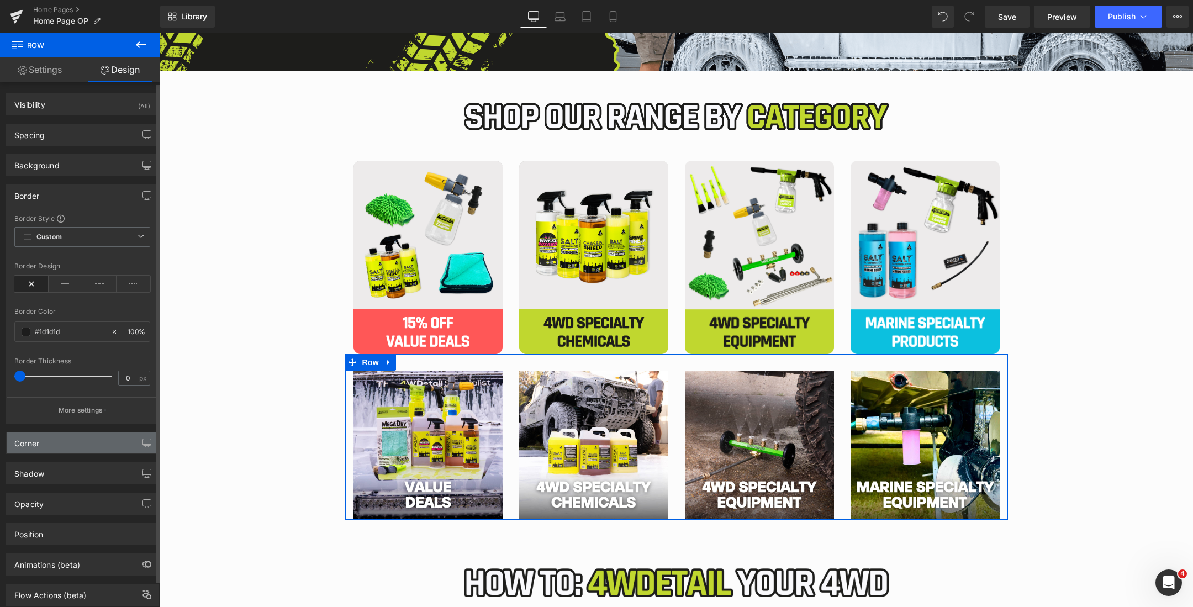
click at [99, 447] on div "Corner" at bounding box center [82, 443] width 151 height 21
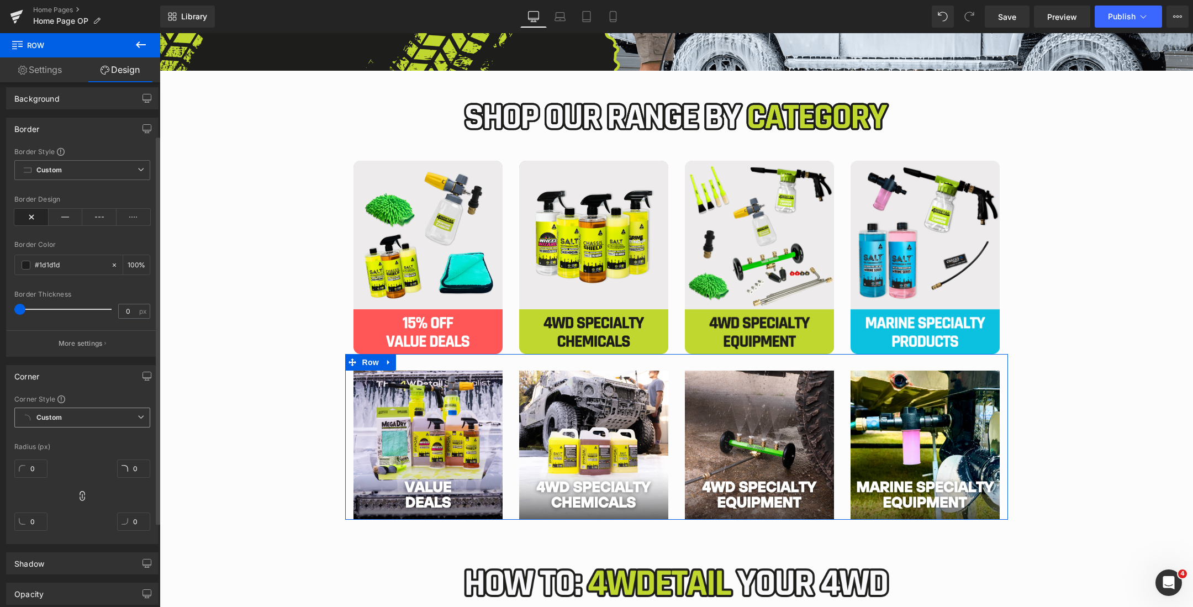
scroll to position [92, 0]
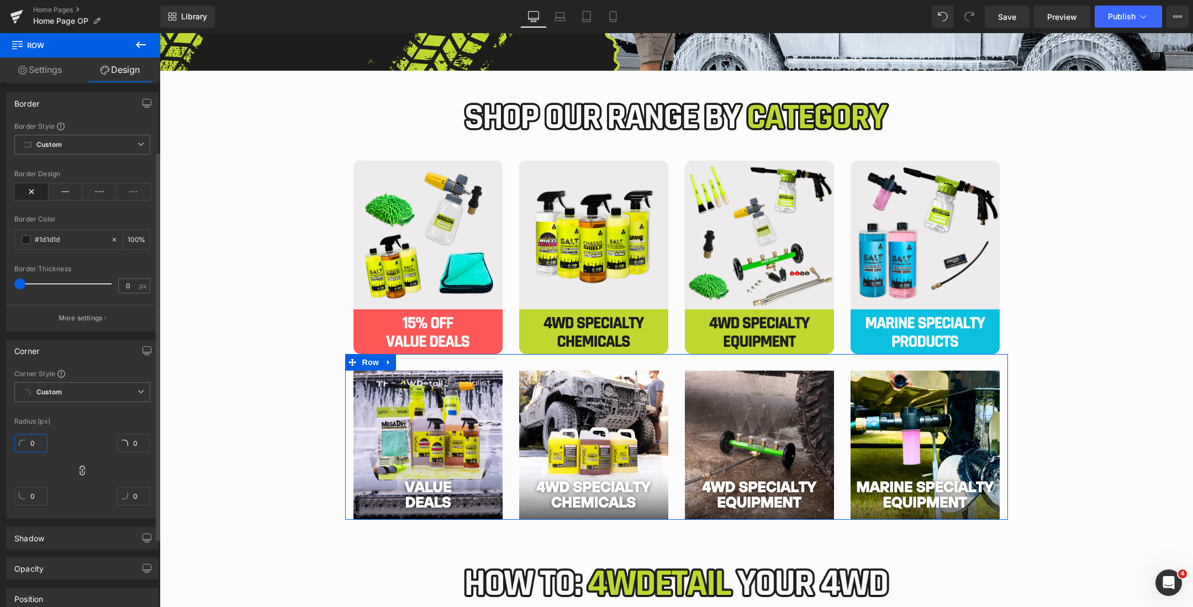
click at [27, 442] on input "0" at bounding box center [30, 443] width 33 height 18
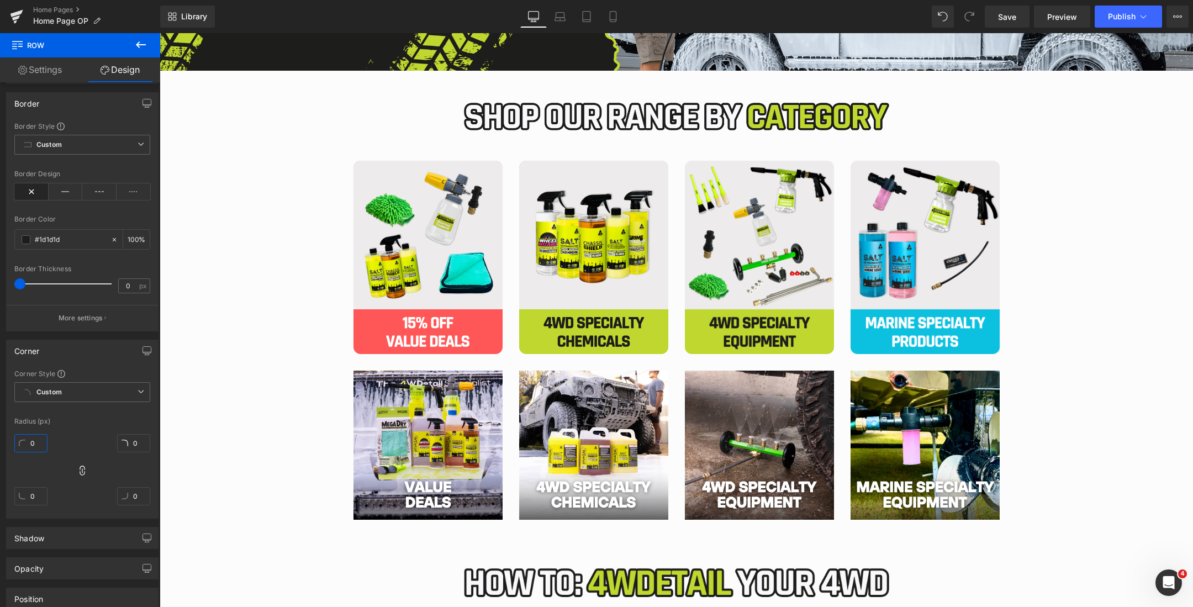
type input "3"
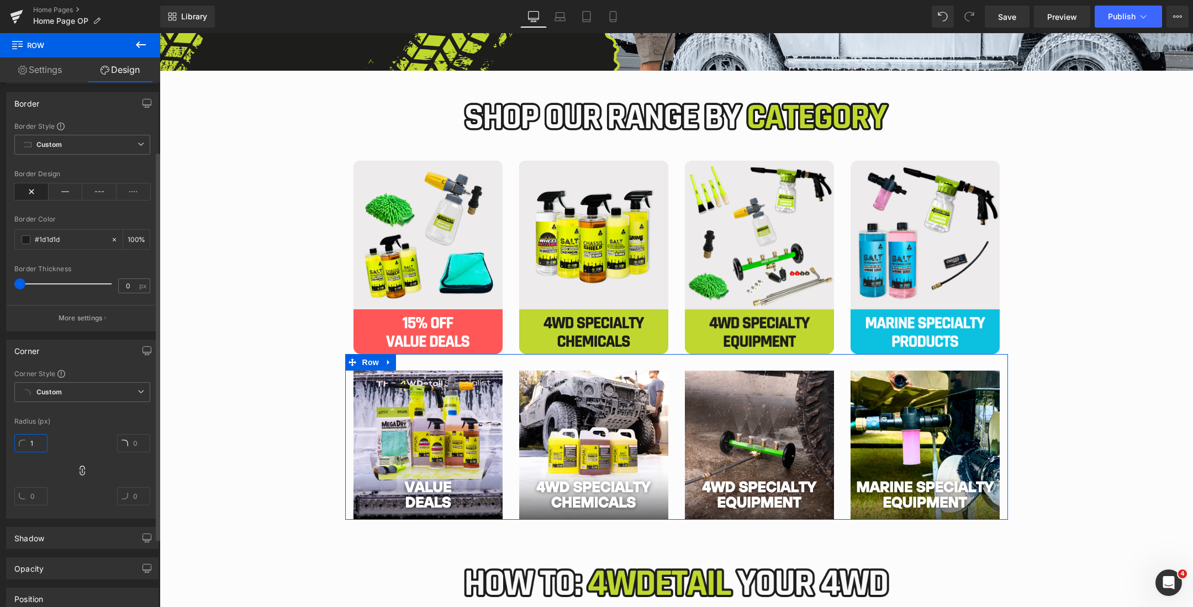
type input "10"
click at [82, 419] on div "Radius (px)" at bounding box center [82, 422] width 136 height 8
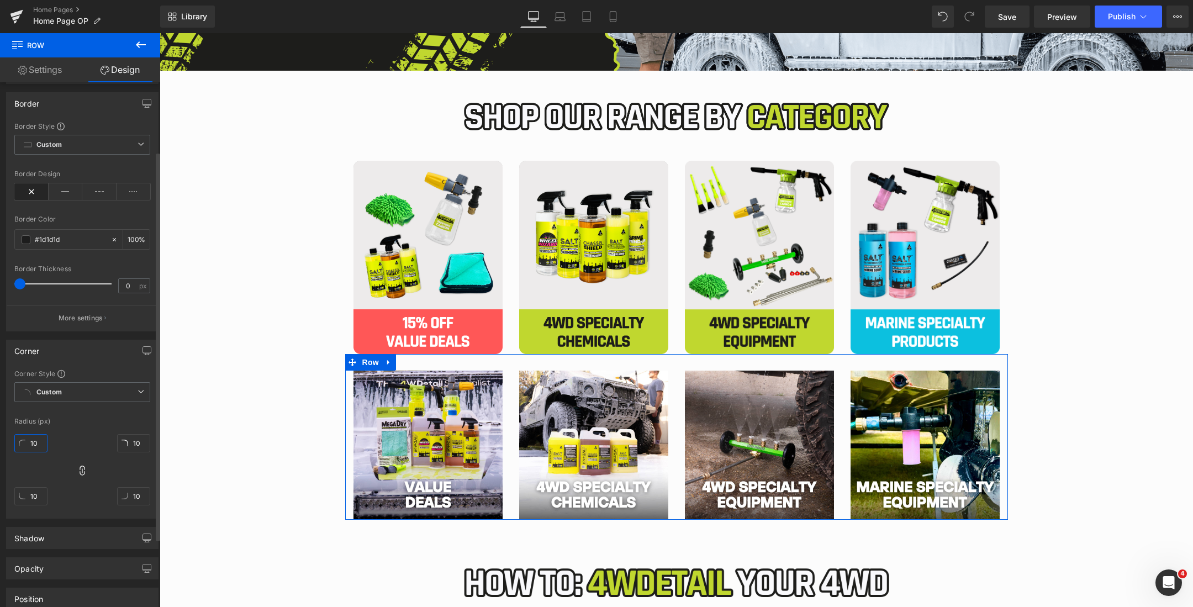
click at [37, 439] on input "10" at bounding box center [30, 443] width 33 height 18
type input "50"
type input "5"
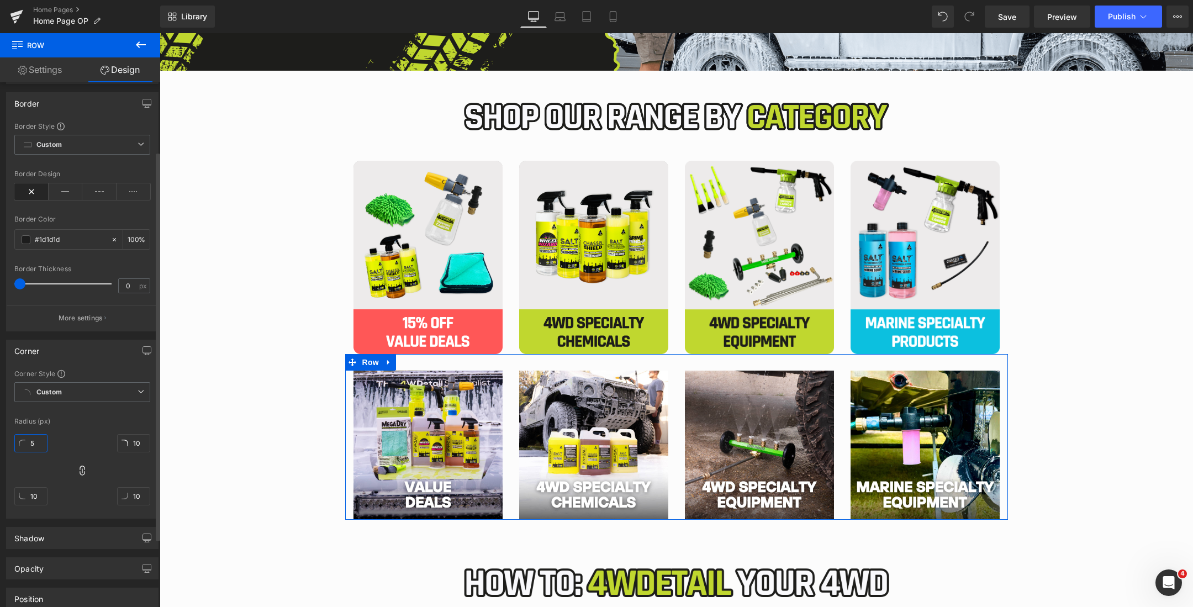
type input "5"
type input "50"
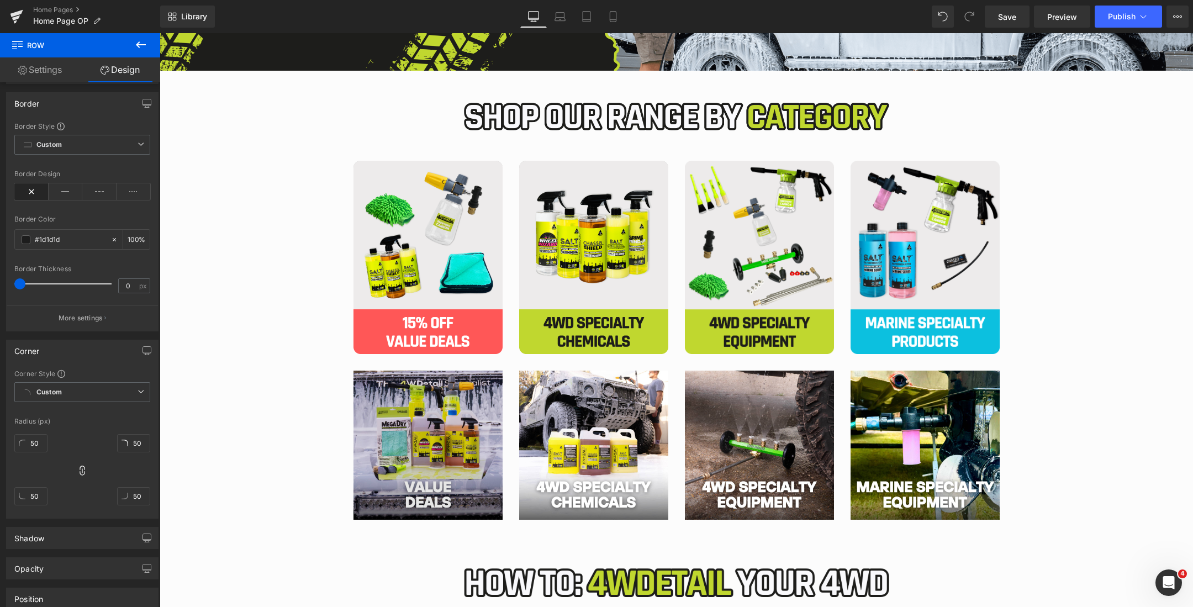
drag, startPoint x: 325, startPoint y: 468, endPoint x: 456, endPoint y: 464, distance: 130.4
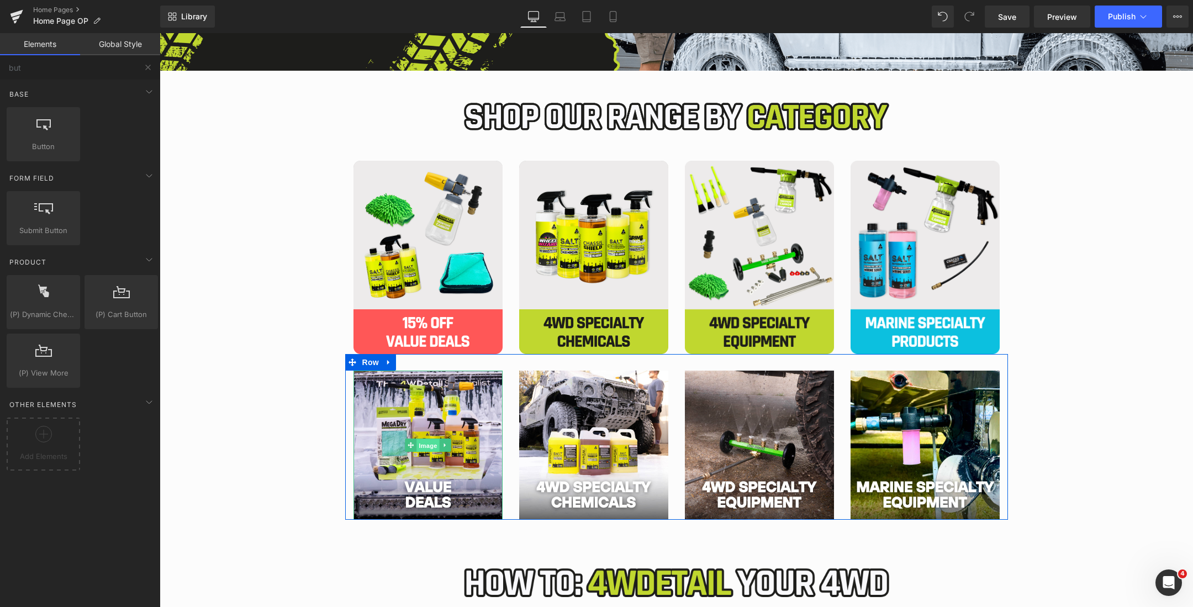
click at [426, 443] on span "Image" at bounding box center [428, 445] width 23 height 13
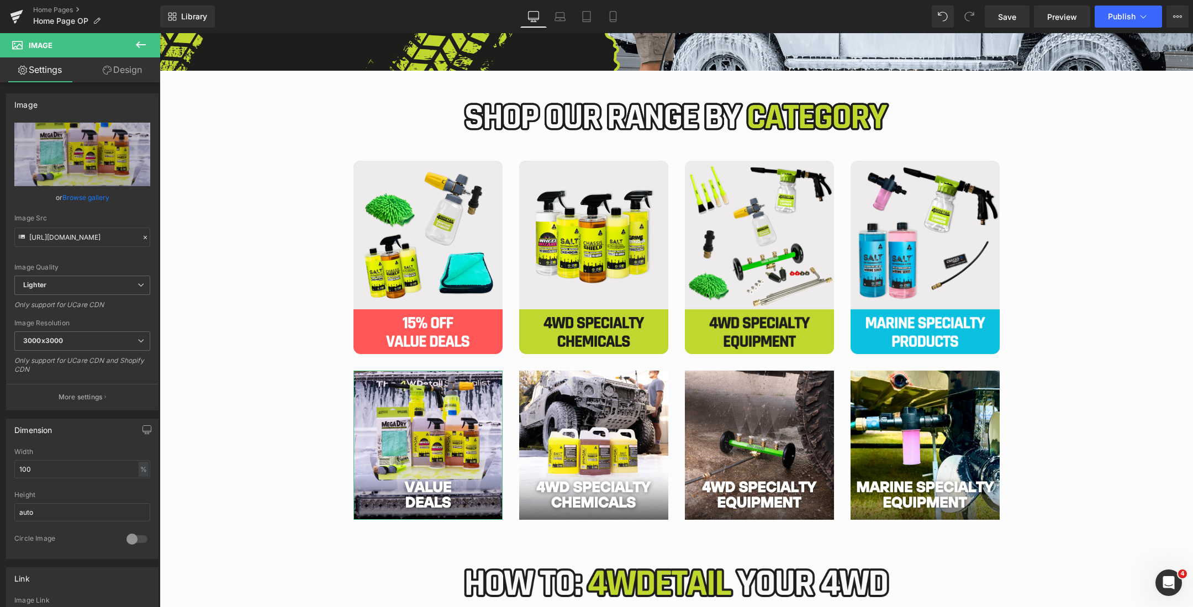
click at [104, 71] on icon at bounding box center [107, 70] width 9 height 9
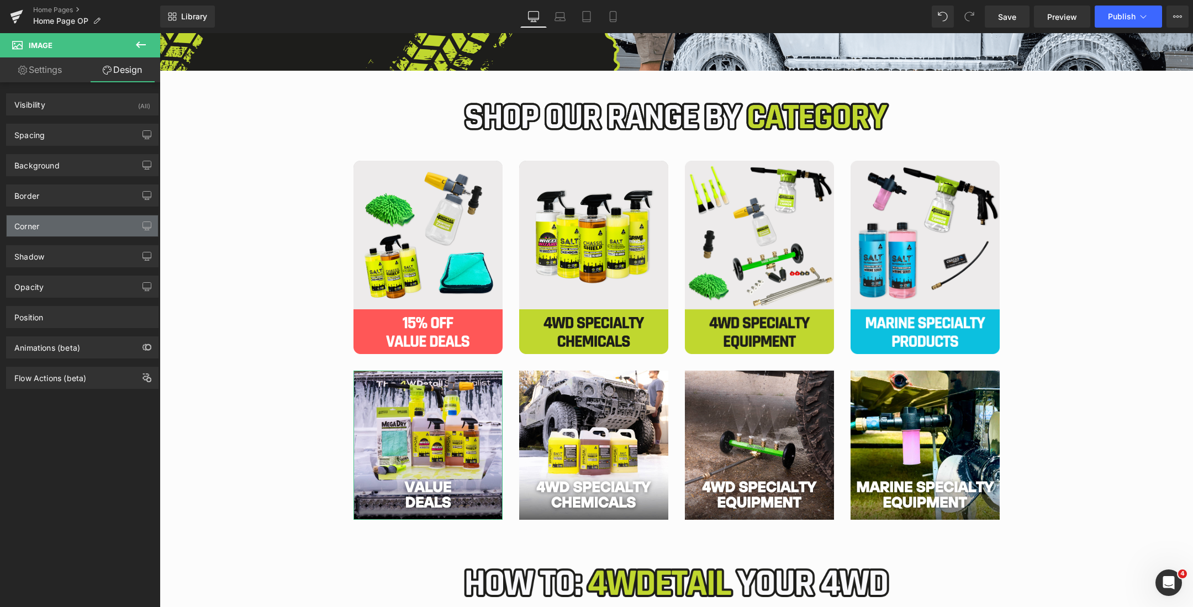
click at [52, 221] on div "Corner" at bounding box center [82, 225] width 151 height 21
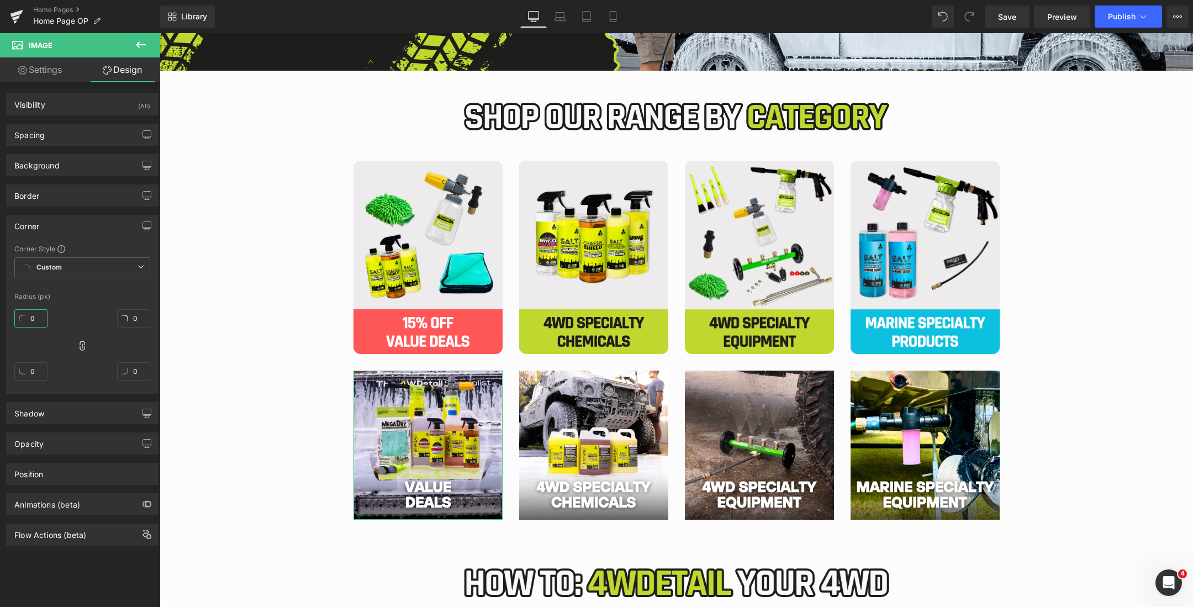
click at [30, 309] on input "0" at bounding box center [30, 318] width 33 height 18
type input "50"
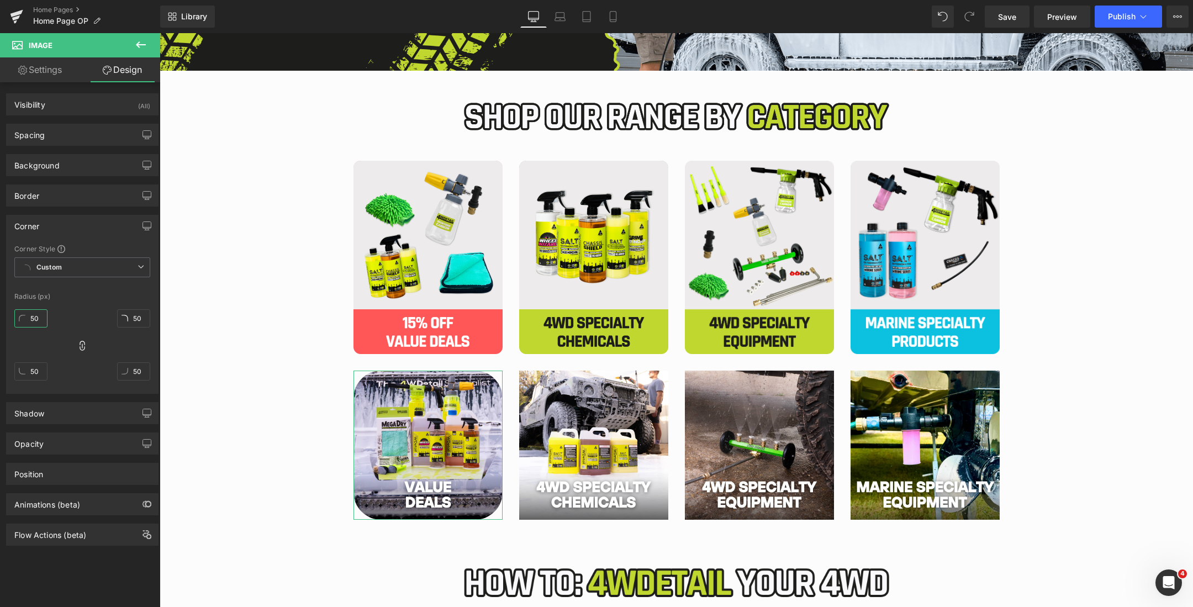
type input "5"
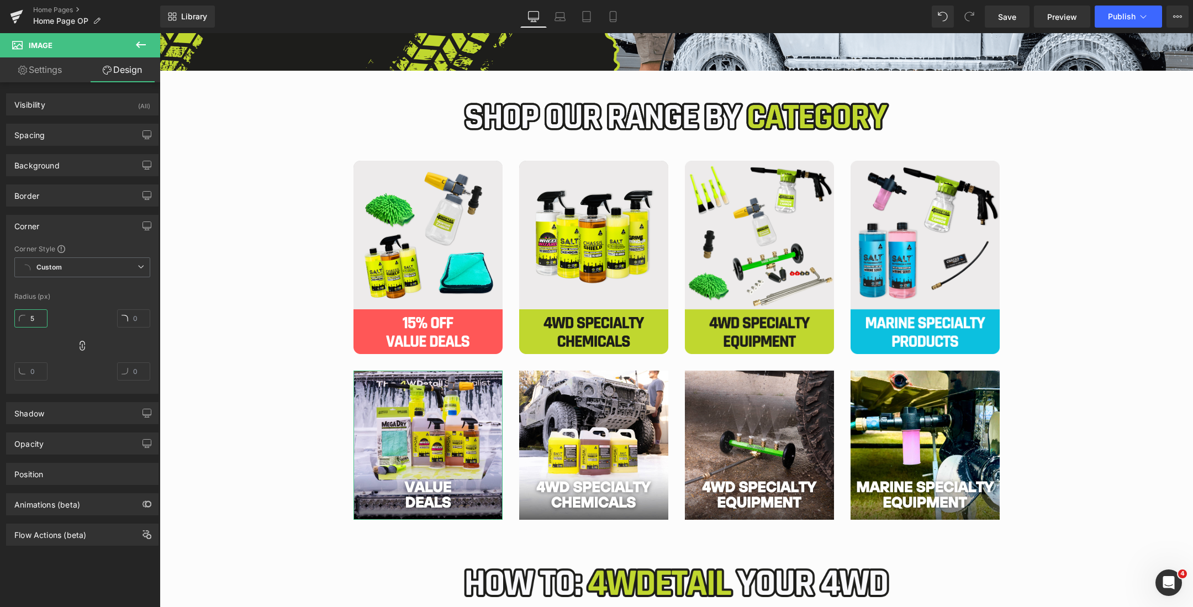
type input "5"
type input "10"
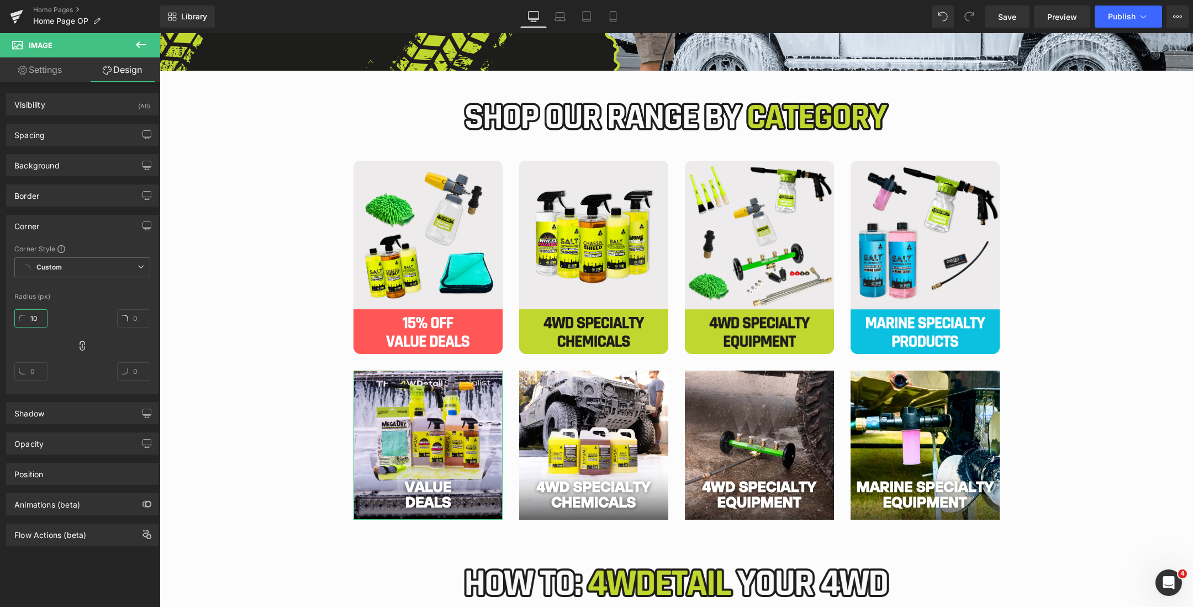
type input "10"
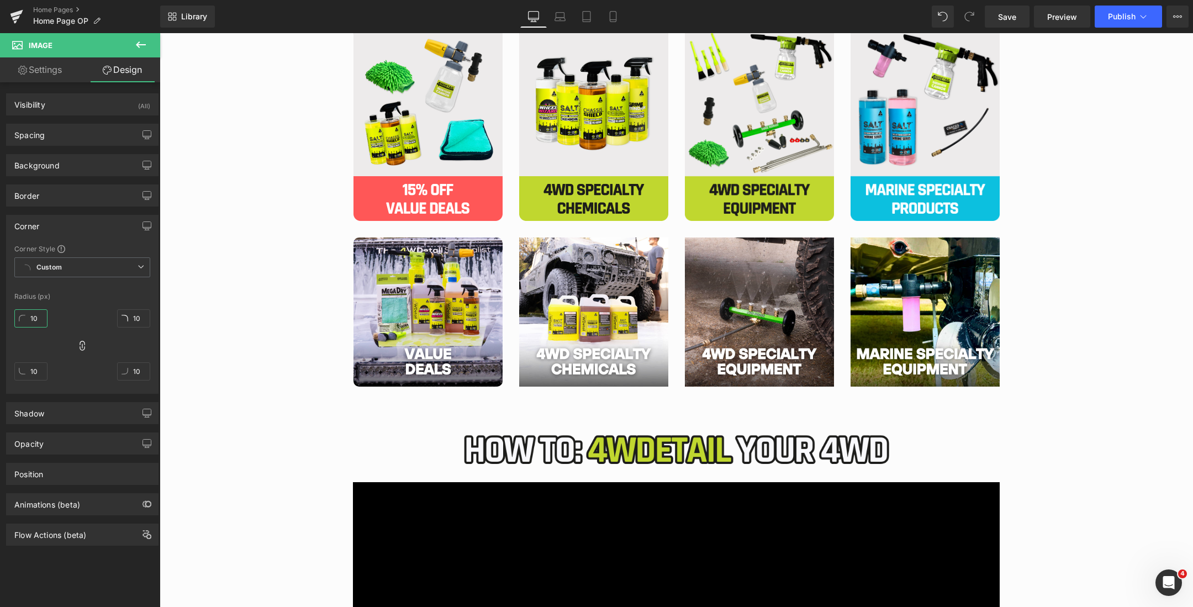
scroll to position [440, 0]
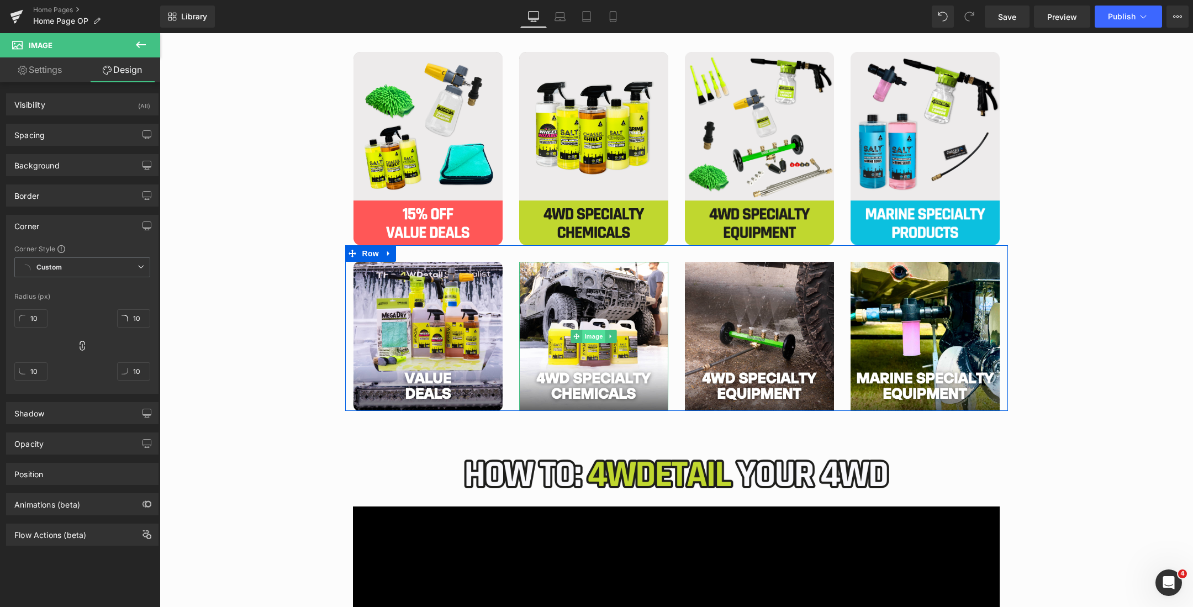
click at [597, 337] on span "Image" at bounding box center [593, 336] width 23 height 13
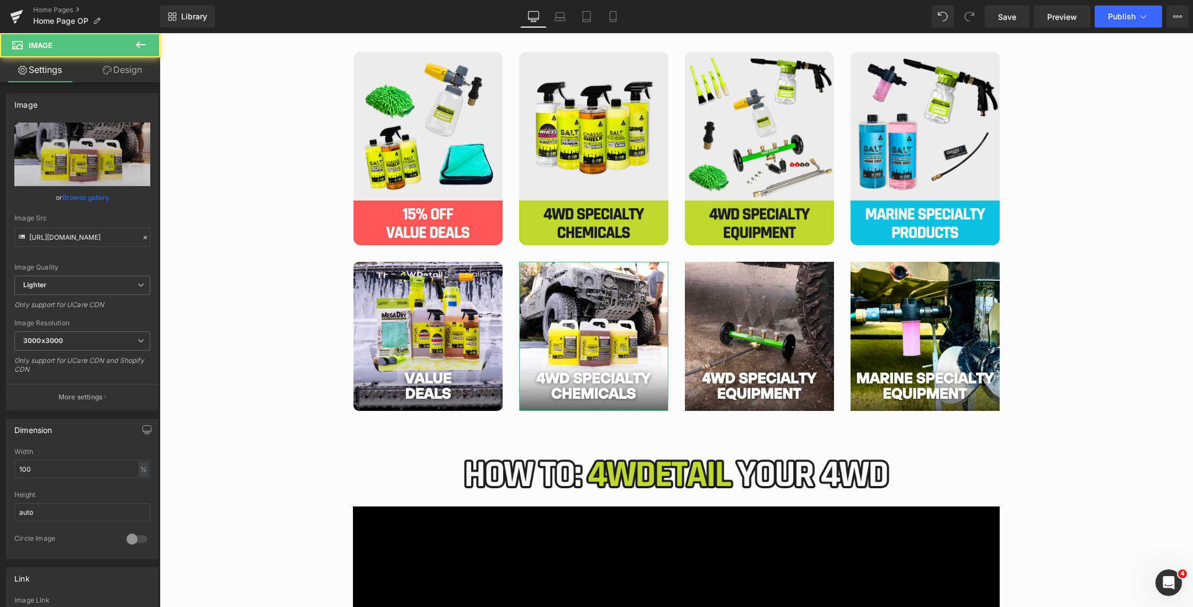
click at [101, 69] on link "Design" at bounding box center [122, 69] width 80 height 25
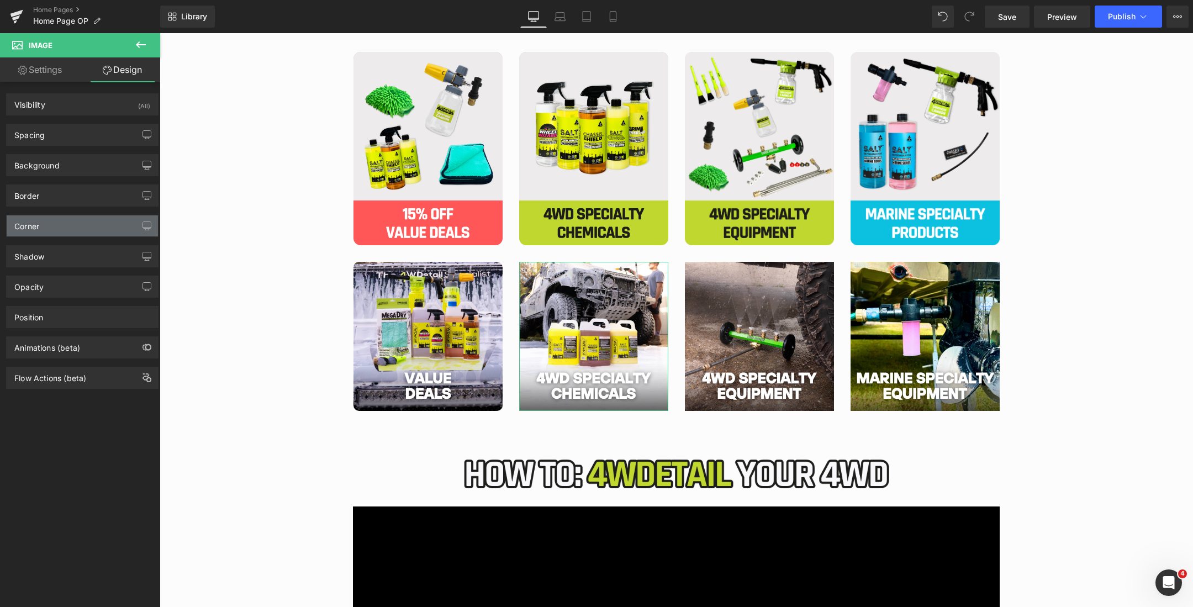
type input "0"
click at [70, 219] on div "Corner" at bounding box center [82, 225] width 151 height 21
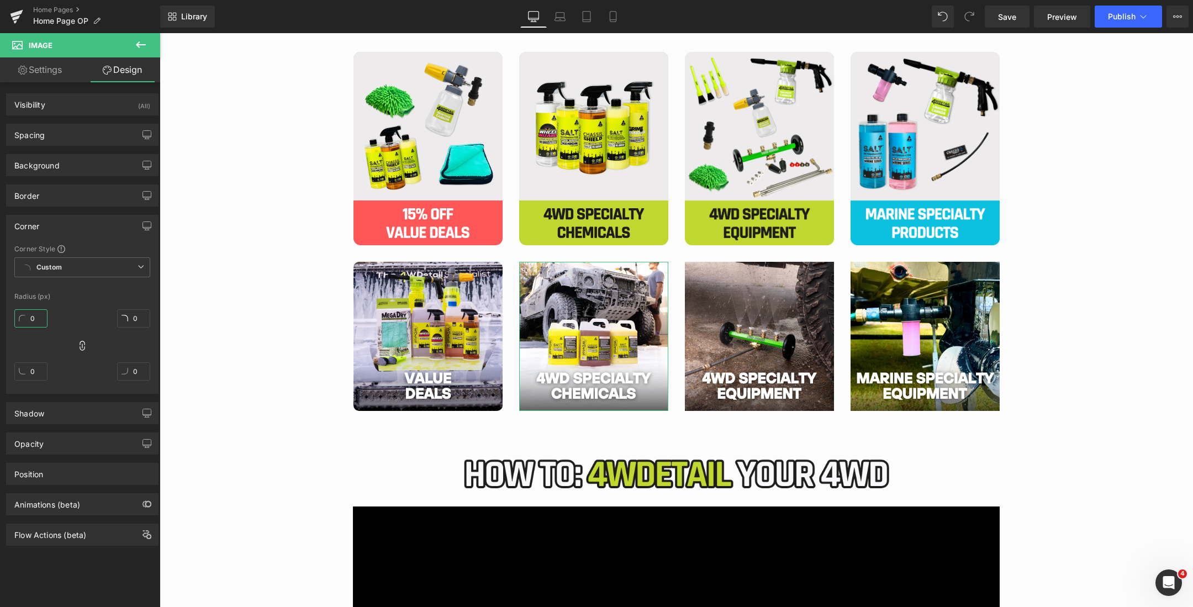
click at [29, 312] on input "0" at bounding box center [30, 318] width 33 height 18
type input "10"
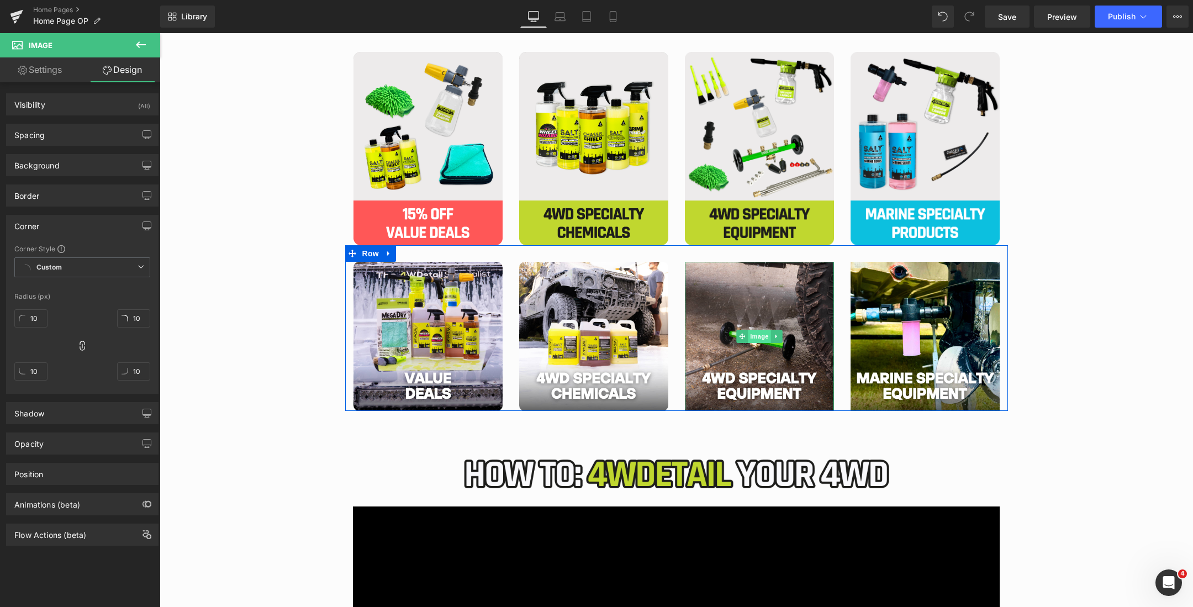
click at [756, 336] on span "Image" at bounding box center [759, 336] width 23 height 13
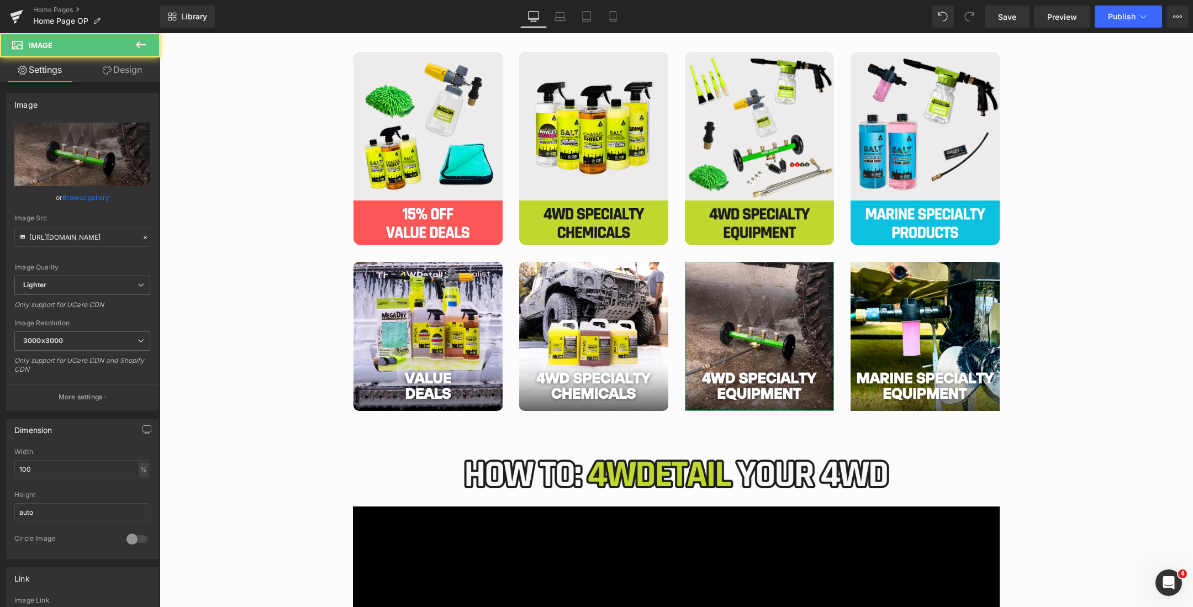
click at [122, 71] on link "Design" at bounding box center [122, 69] width 80 height 25
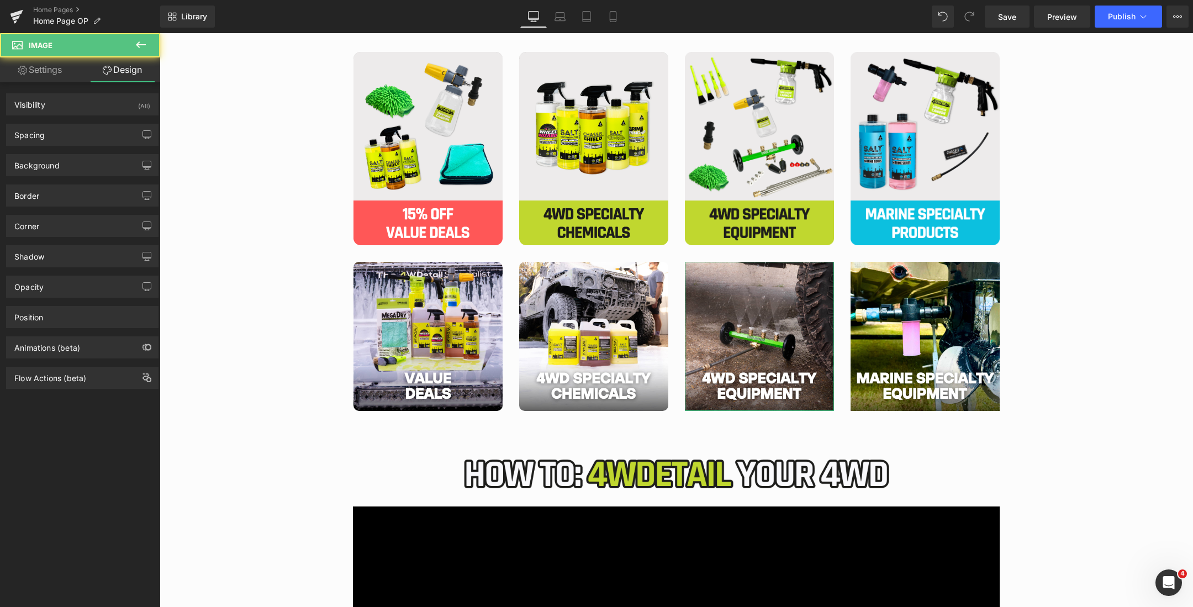
type input "#0000ee"
type input "100"
type input "0"
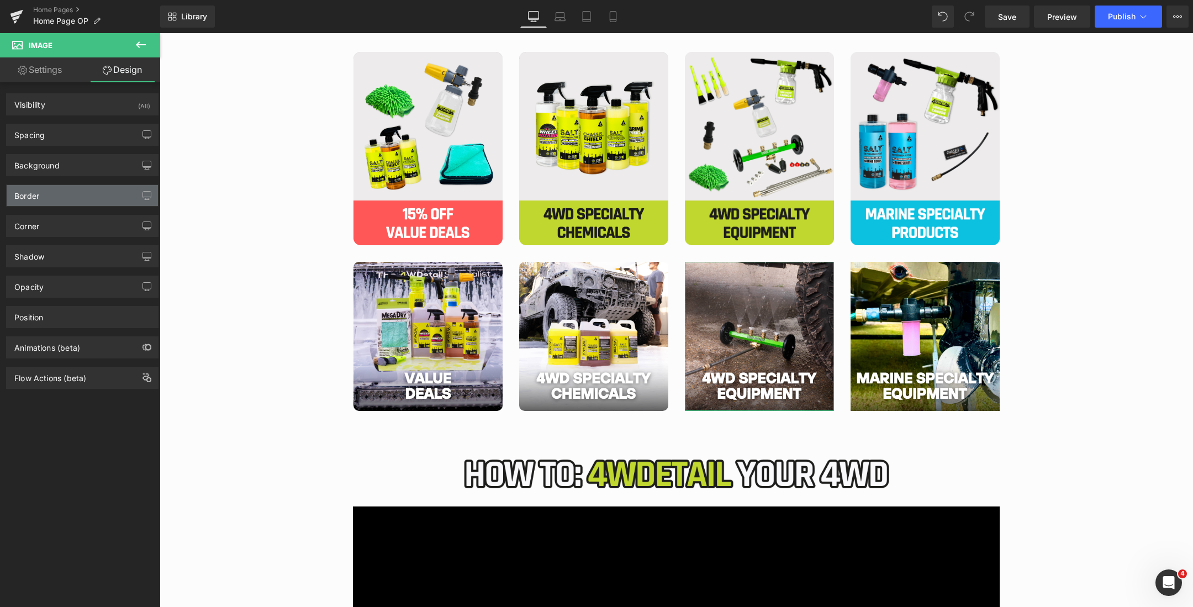
click at [92, 196] on div "Border" at bounding box center [82, 195] width 151 height 21
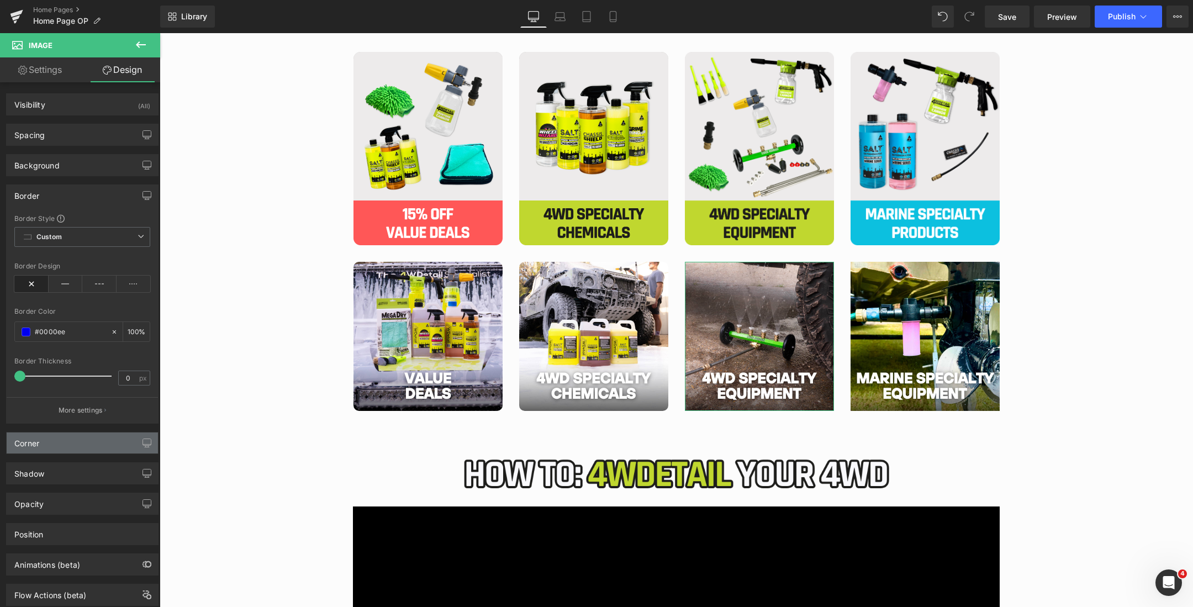
scroll to position [28, 0]
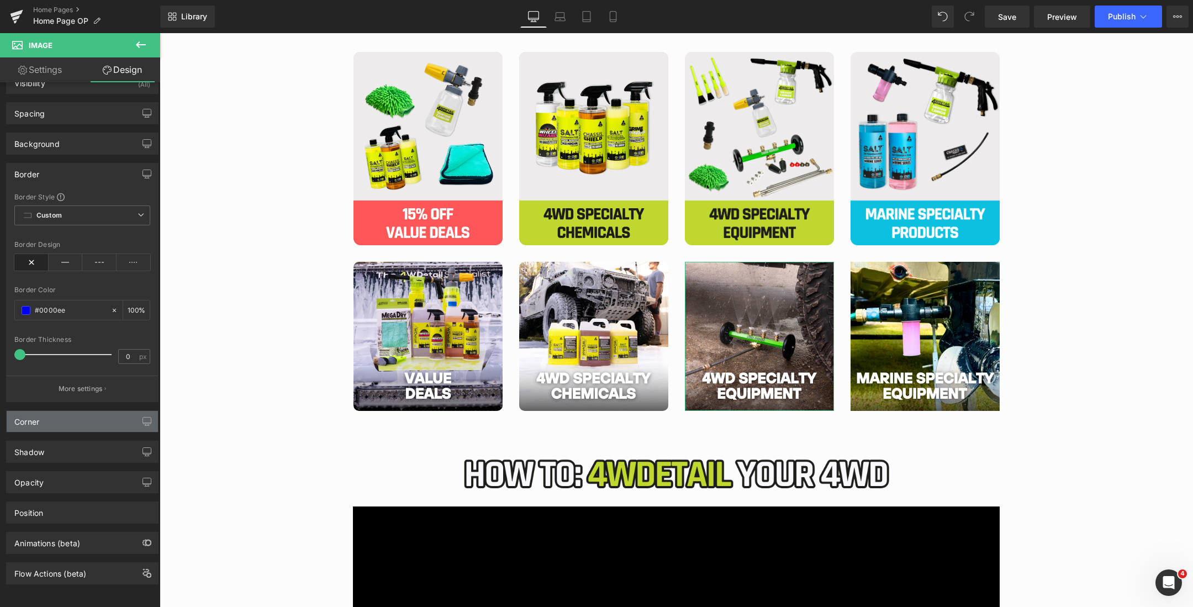
click at [56, 411] on div "Corner" at bounding box center [82, 421] width 151 height 21
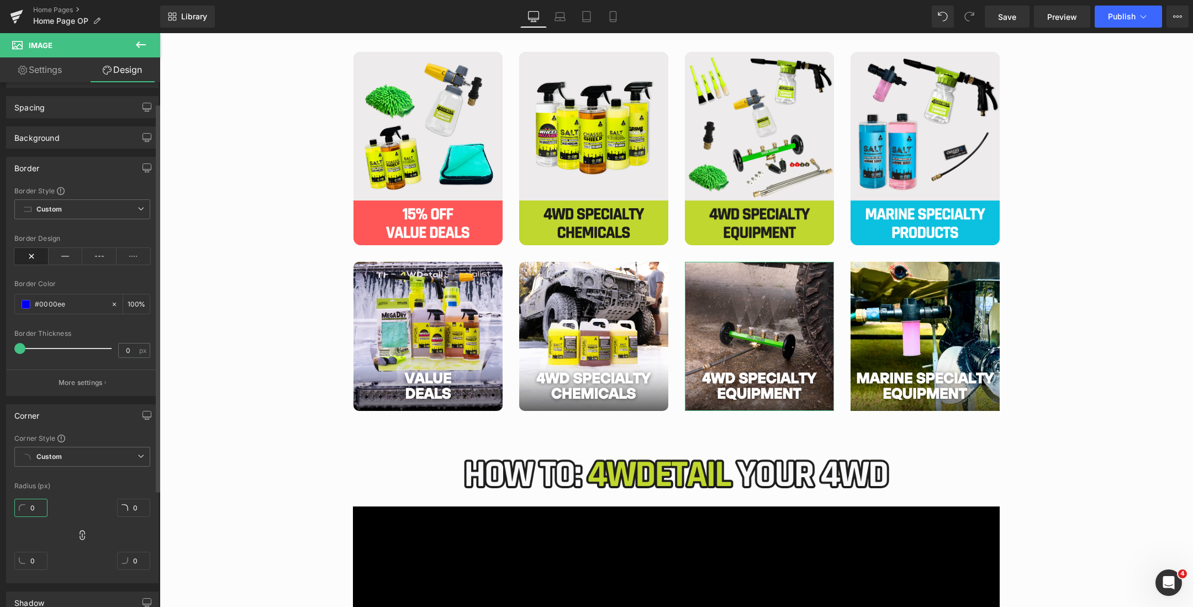
click at [36, 505] on input "0" at bounding box center [30, 508] width 33 height 18
type input "10"
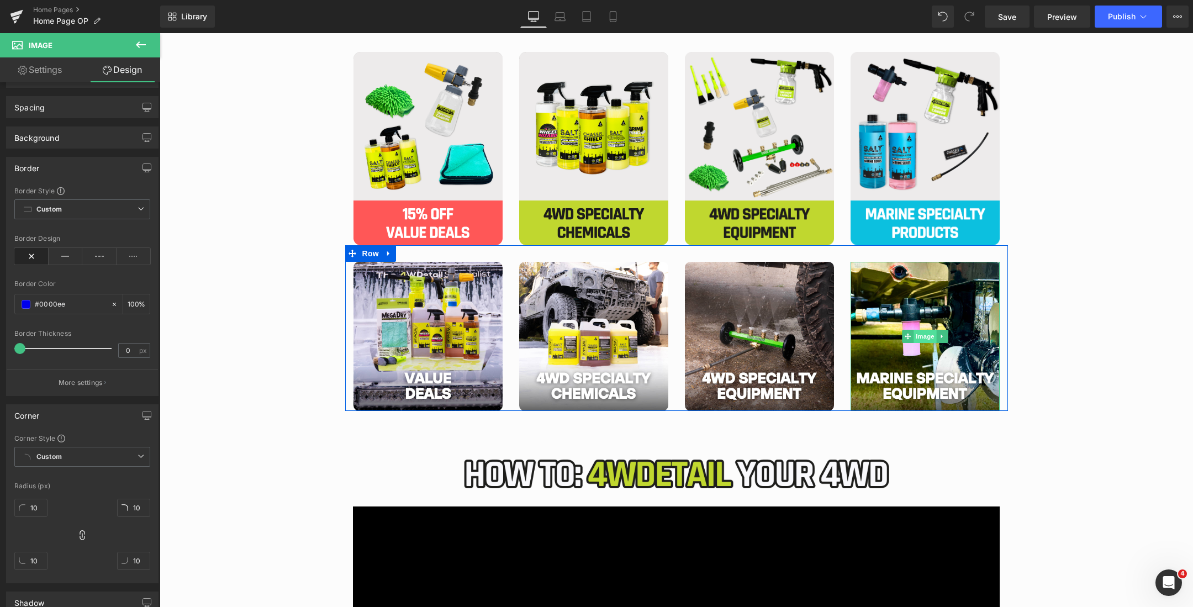
click at [921, 338] on span "Image" at bounding box center [925, 336] width 23 height 13
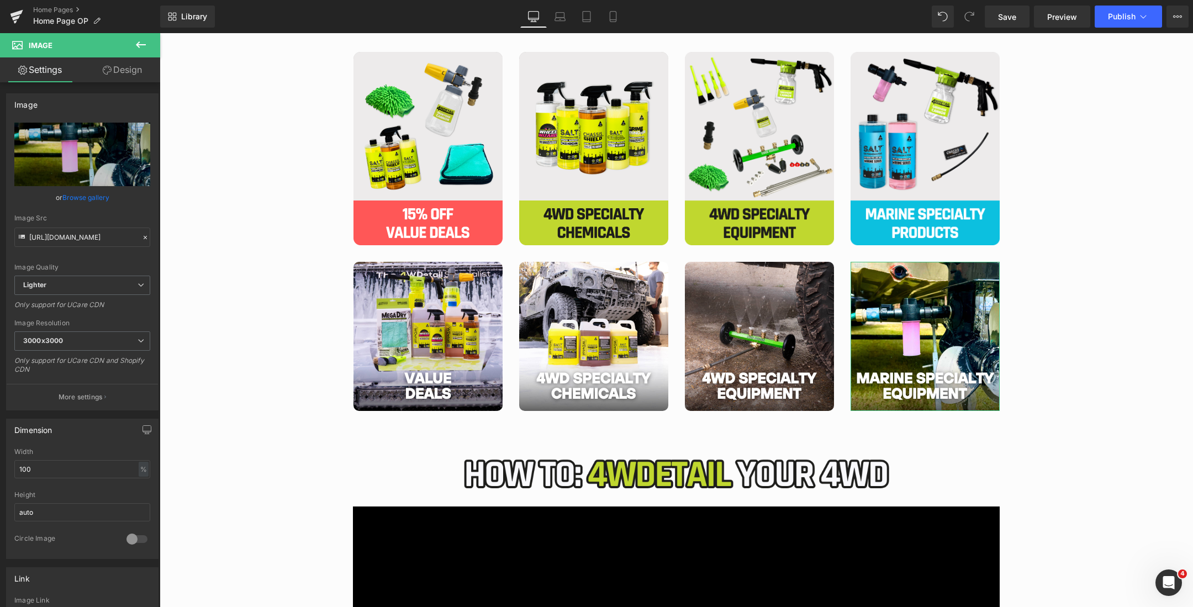
click at [120, 68] on link "Design" at bounding box center [122, 69] width 80 height 25
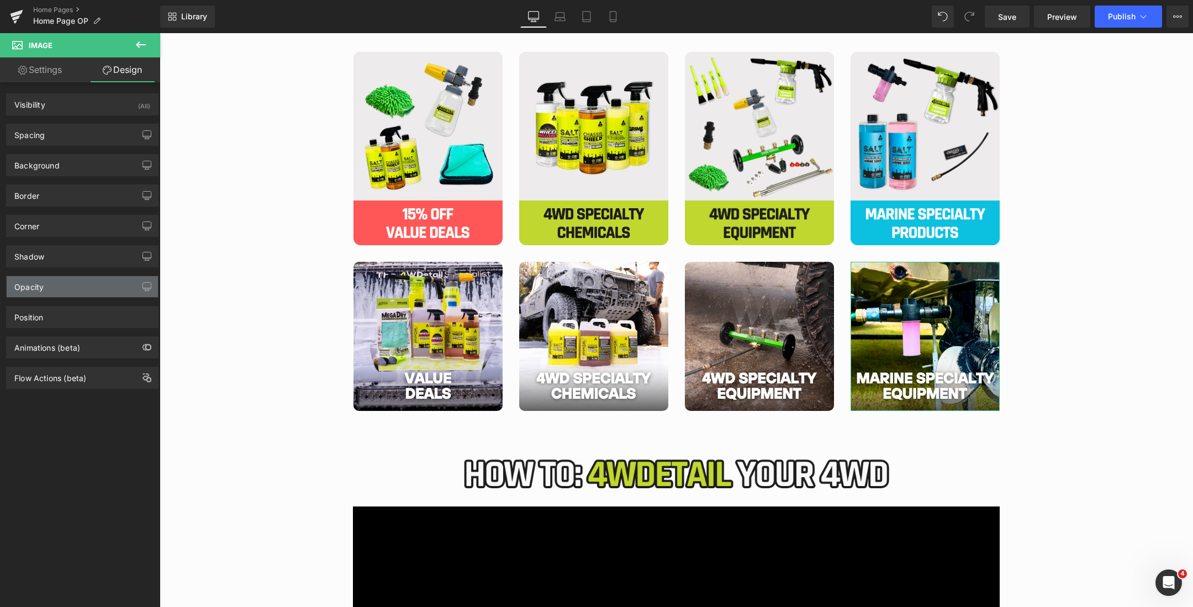
type input "0"
click at [61, 237] on div "Shadow Shadow Style Drop Shadow Outer Shadow #333333 Shadow Color #333333 100 %…" at bounding box center [82, 252] width 165 height 30
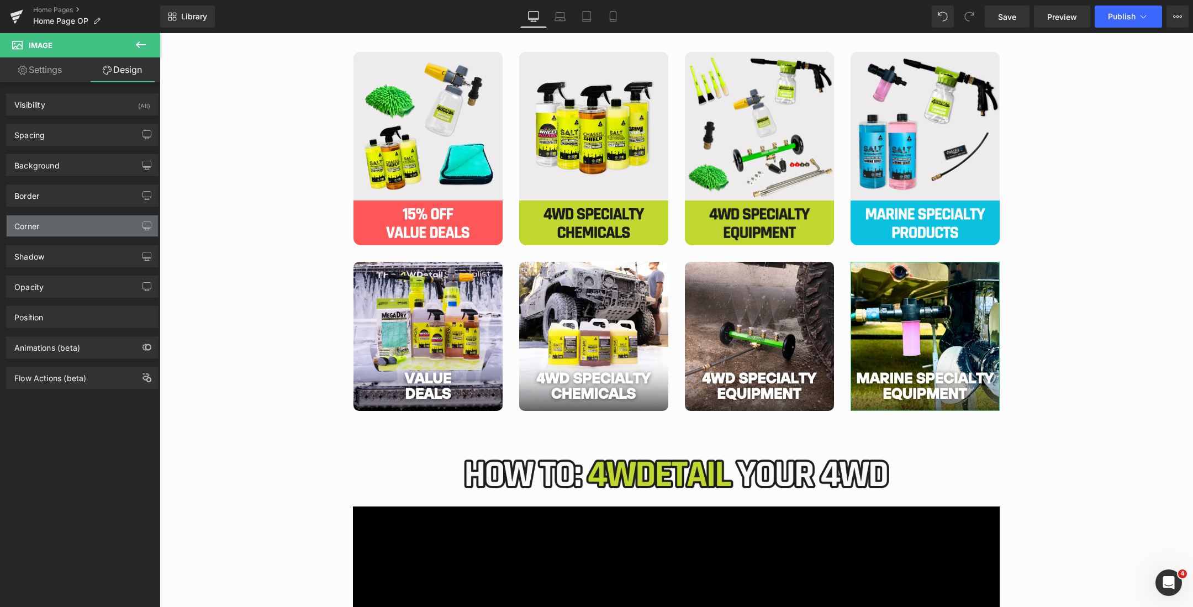
click at [57, 225] on div "Corner" at bounding box center [82, 225] width 151 height 21
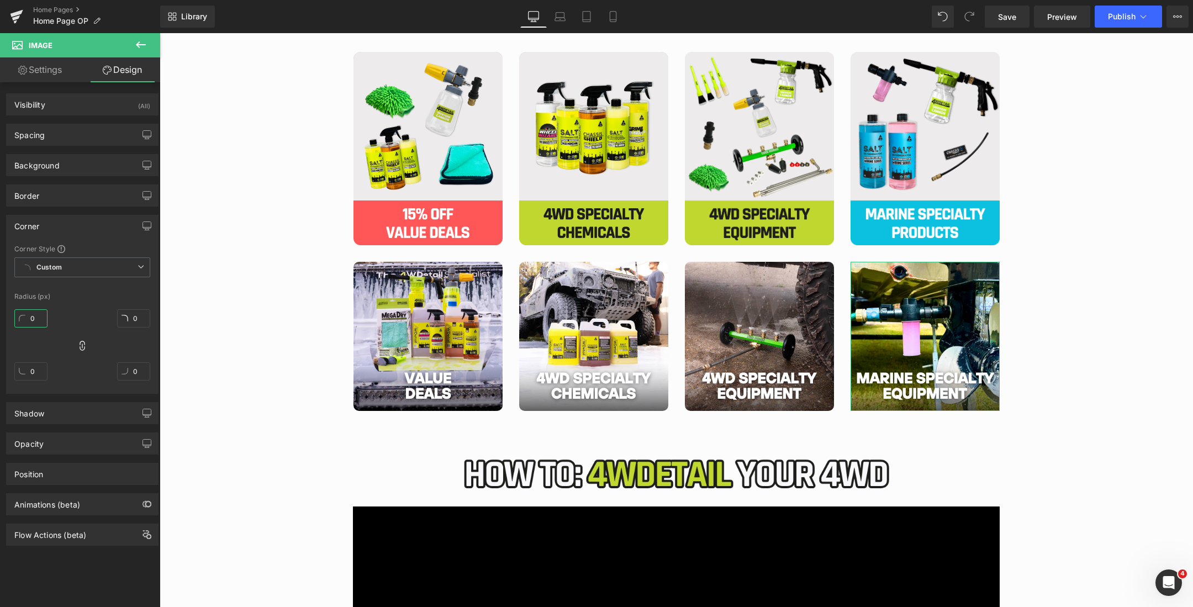
click at [29, 310] on input "0" at bounding box center [30, 318] width 33 height 18
type input "1"
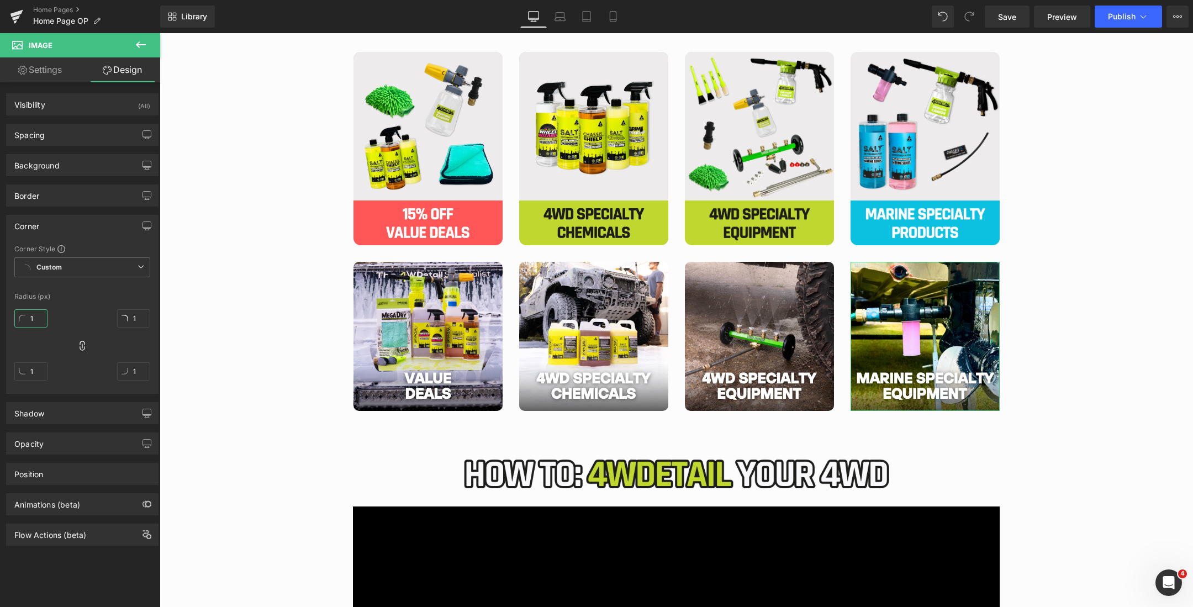
type input "10"
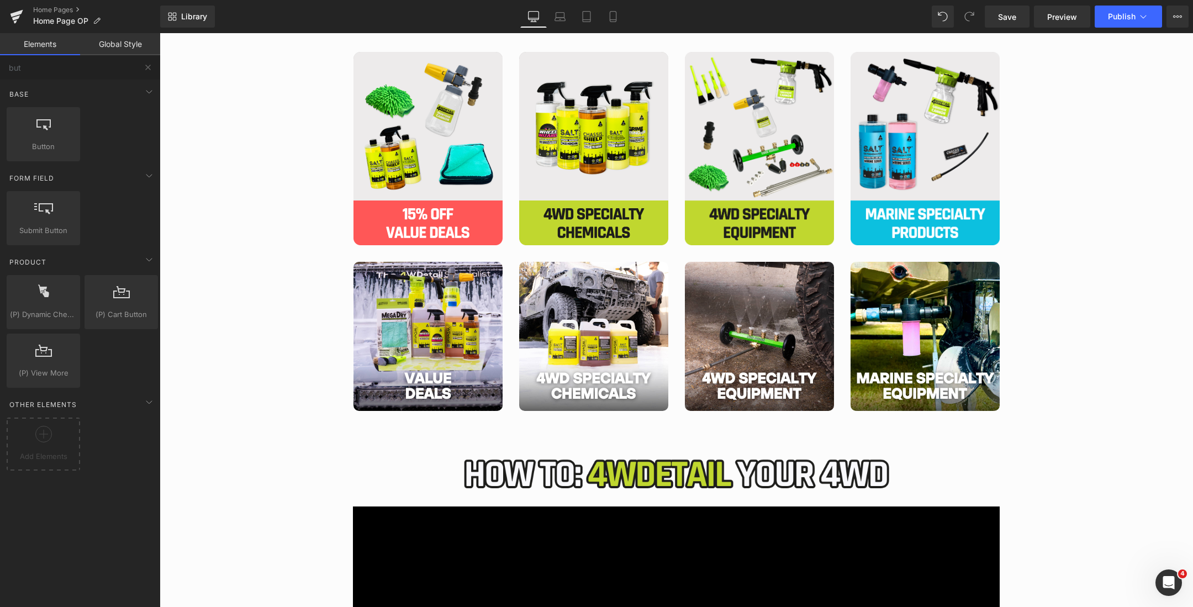
click at [369, 247] on span "Row" at bounding box center [371, 253] width 18 height 13
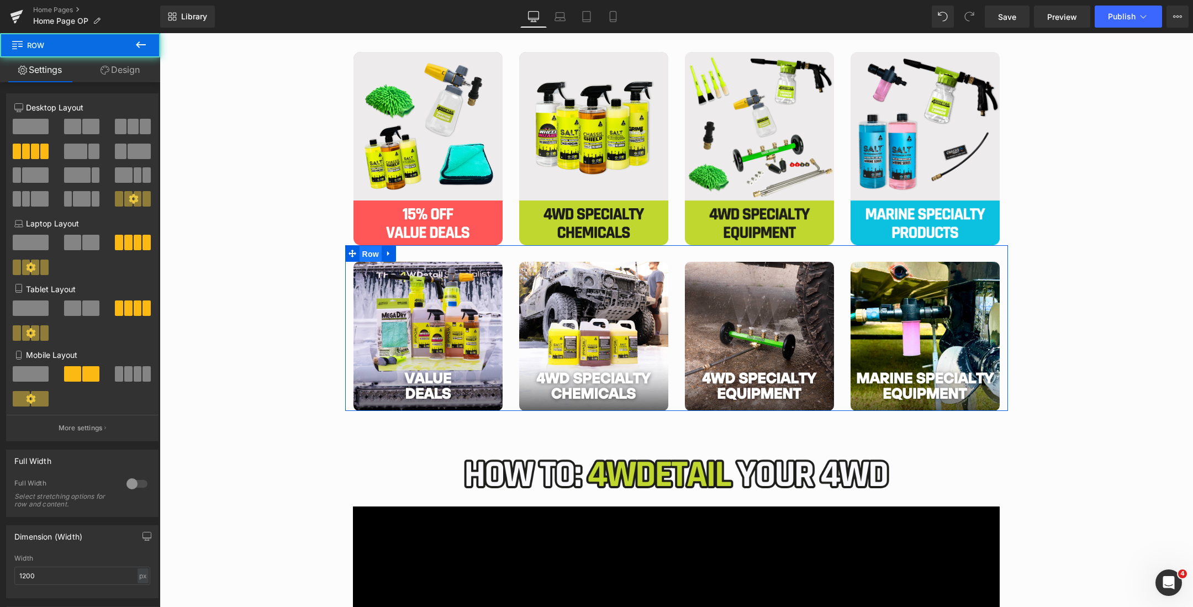
click at [371, 251] on span "Row" at bounding box center [371, 254] width 22 height 17
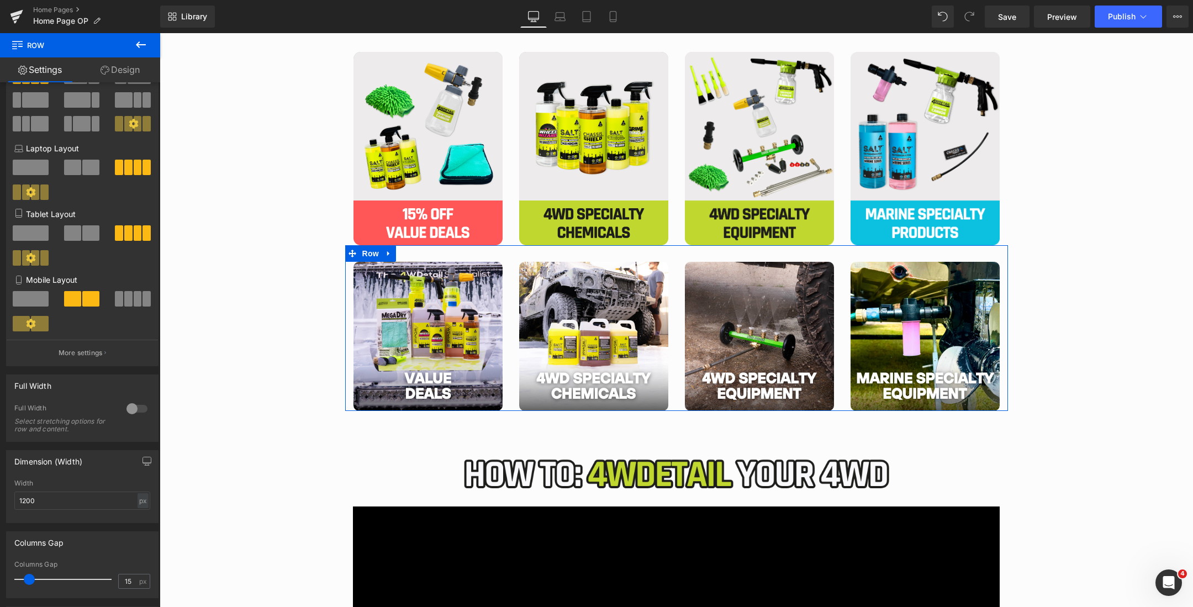
scroll to position [101, 0]
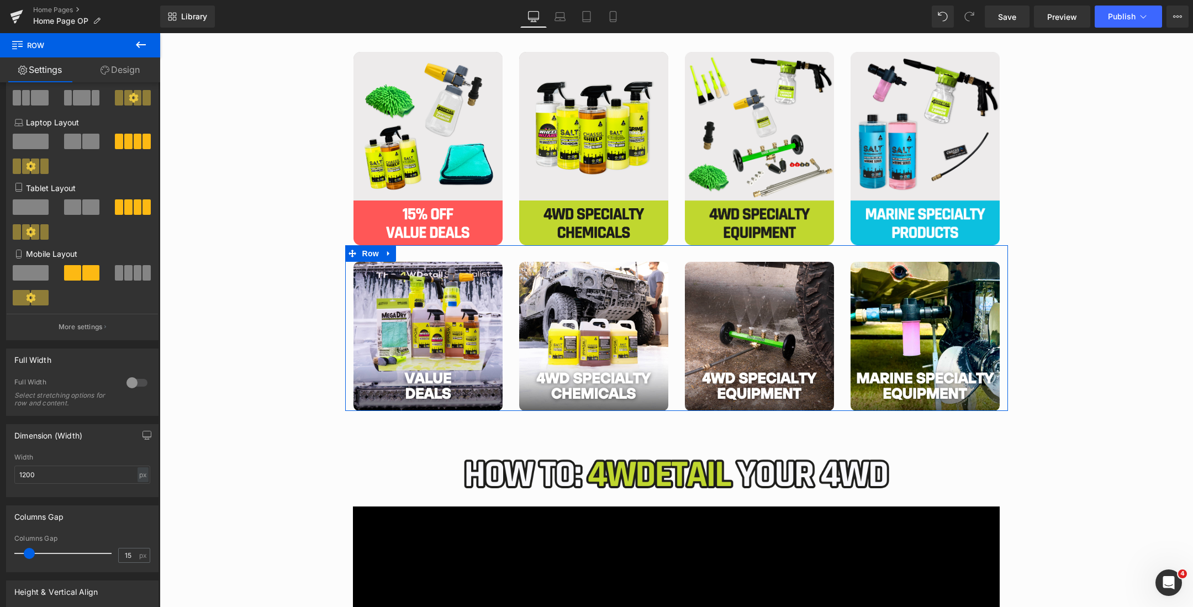
click at [130, 384] on div at bounding box center [137, 383] width 27 height 18
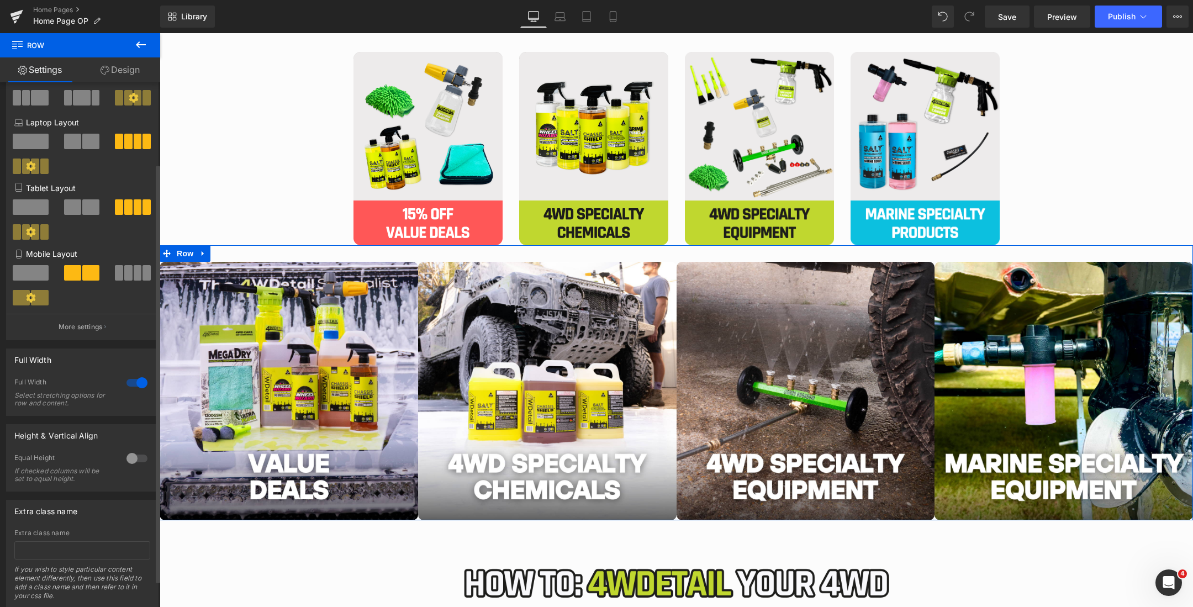
click at [130, 384] on div at bounding box center [137, 383] width 27 height 18
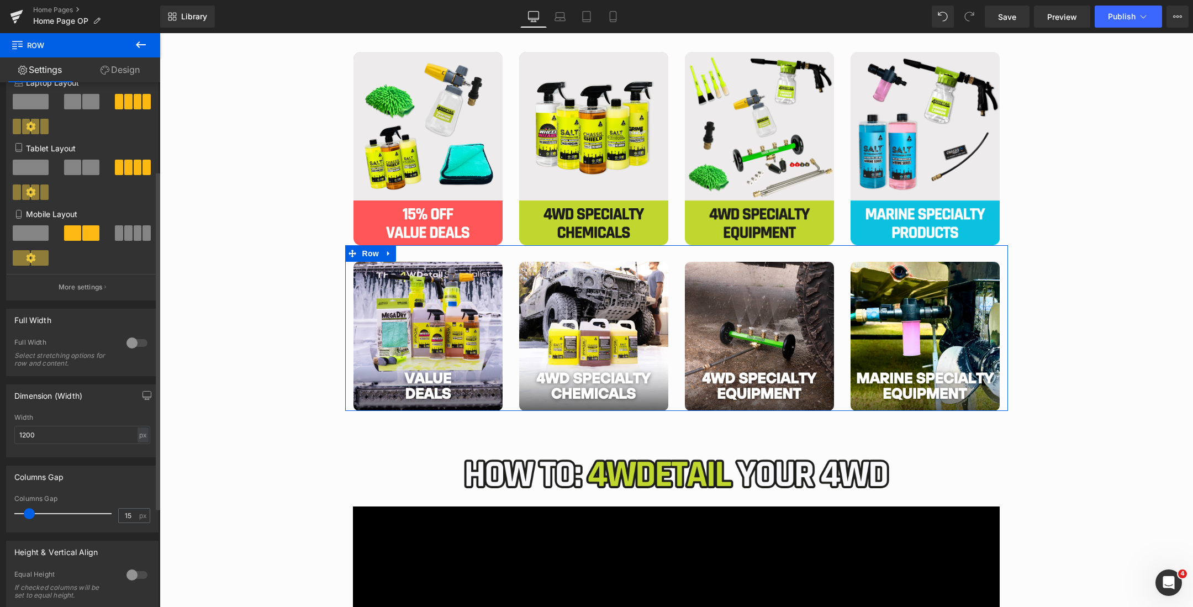
scroll to position [159, 0]
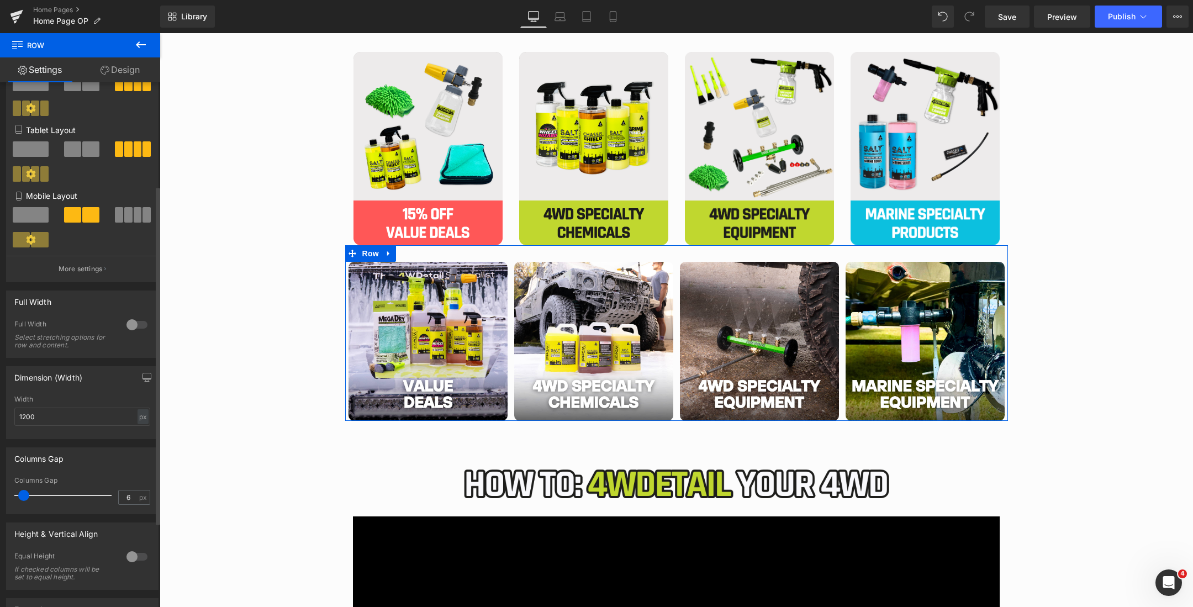
type input "7"
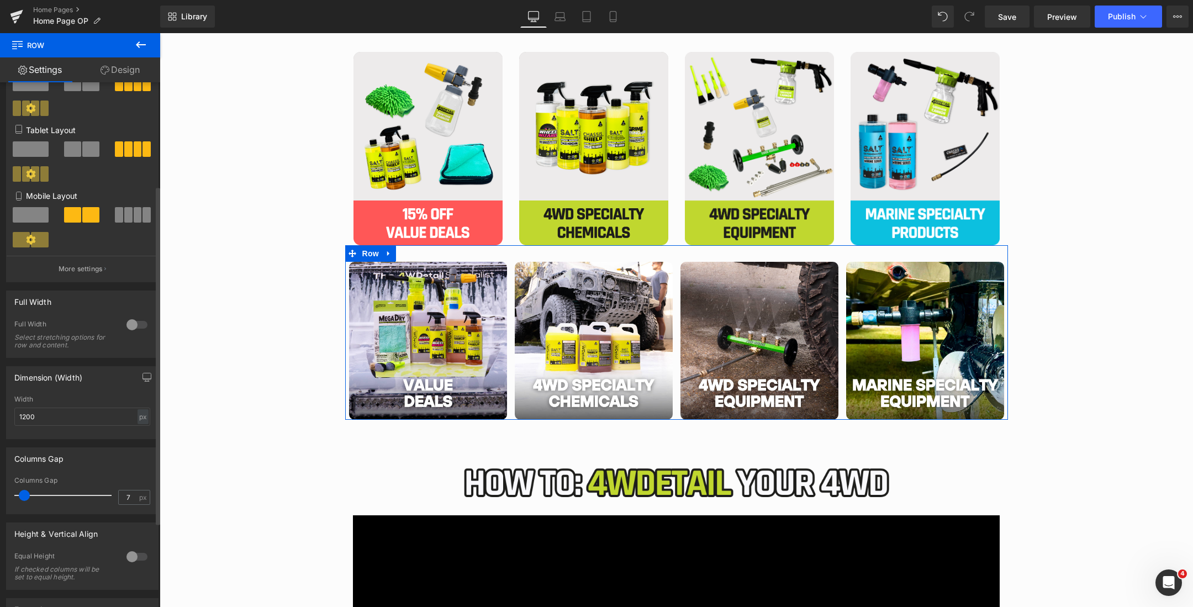
click at [25, 497] on span at bounding box center [24, 495] width 11 height 11
click at [61, 418] on input "1200" at bounding box center [82, 417] width 136 height 18
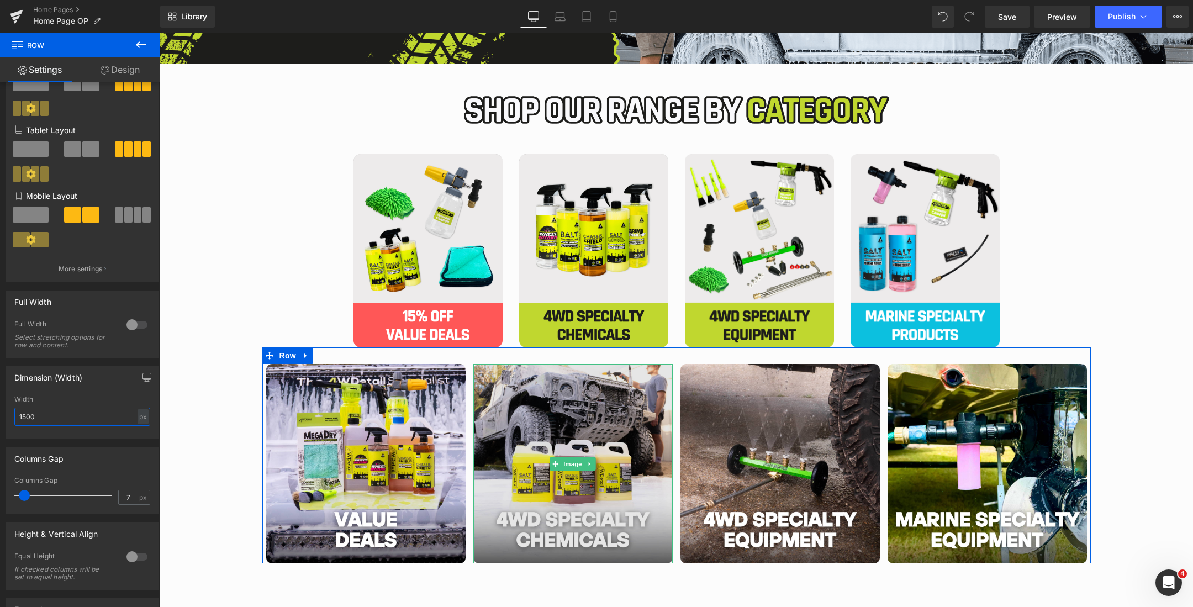
scroll to position [323, 0]
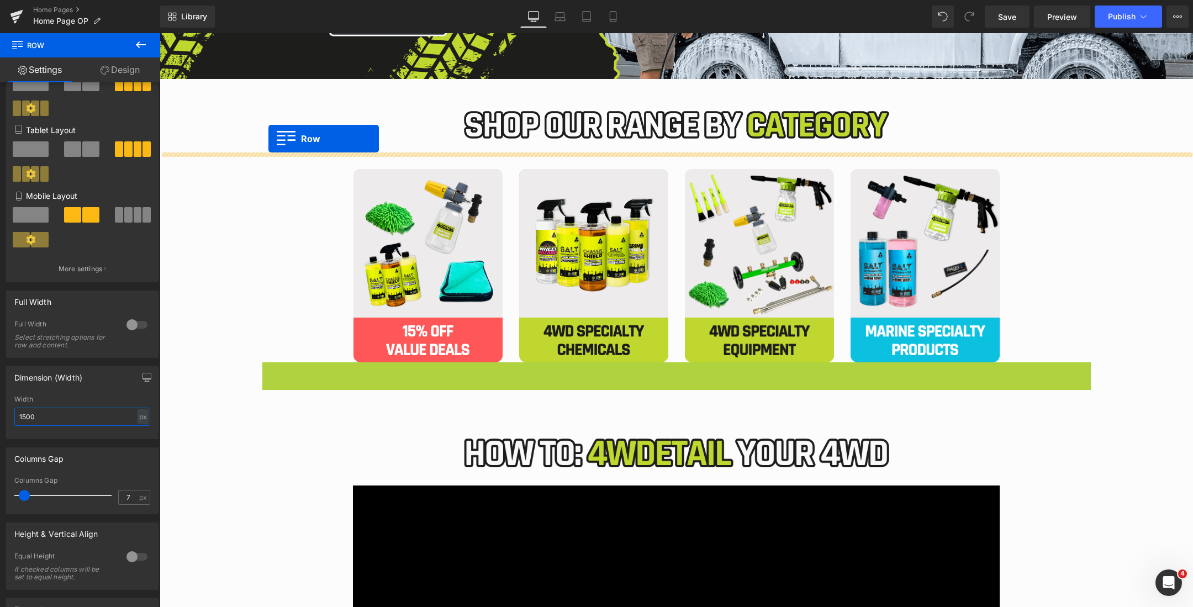
drag, startPoint x: 266, startPoint y: 370, endPoint x: 268, endPoint y: 138, distance: 232.0
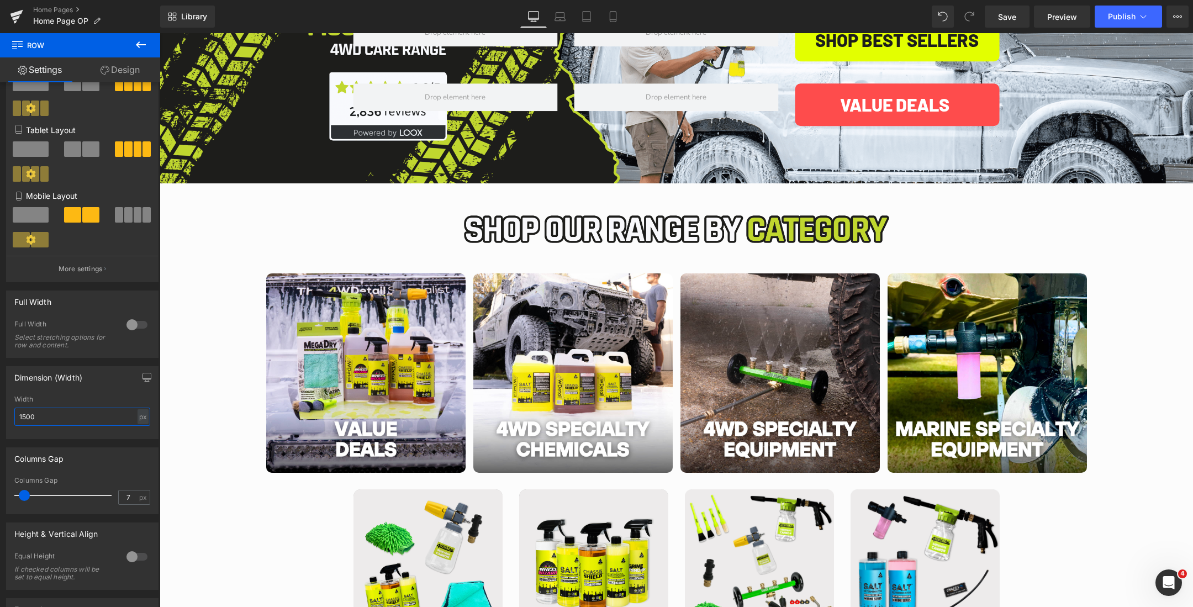
scroll to position [262, 0]
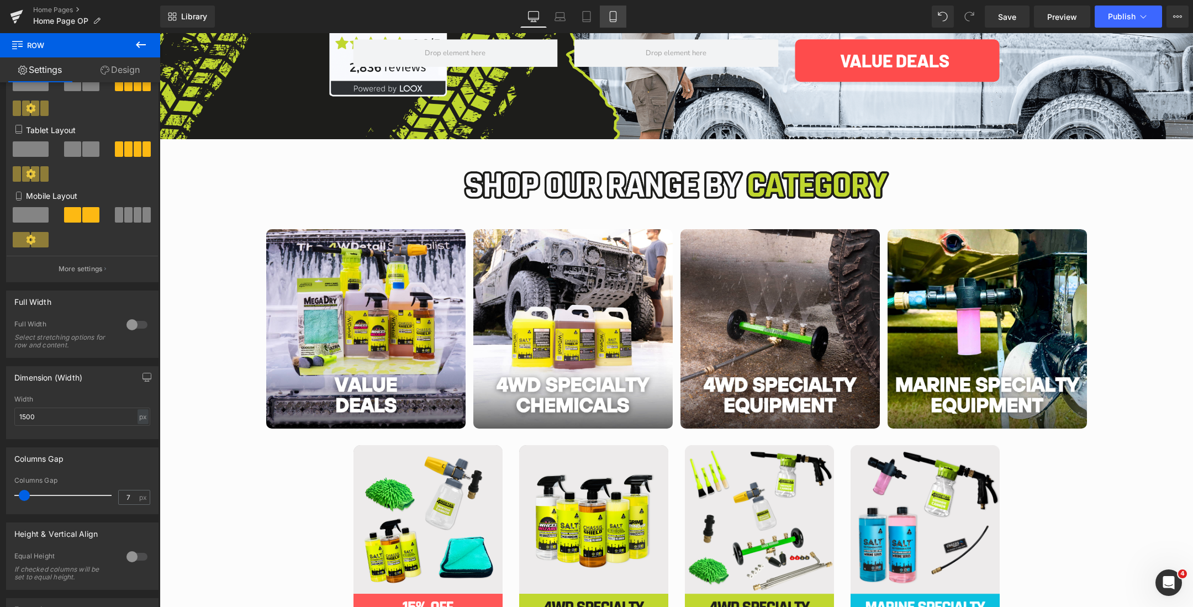
click at [610, 15] on icon at bounding box center [613, 17] width 6 height 10
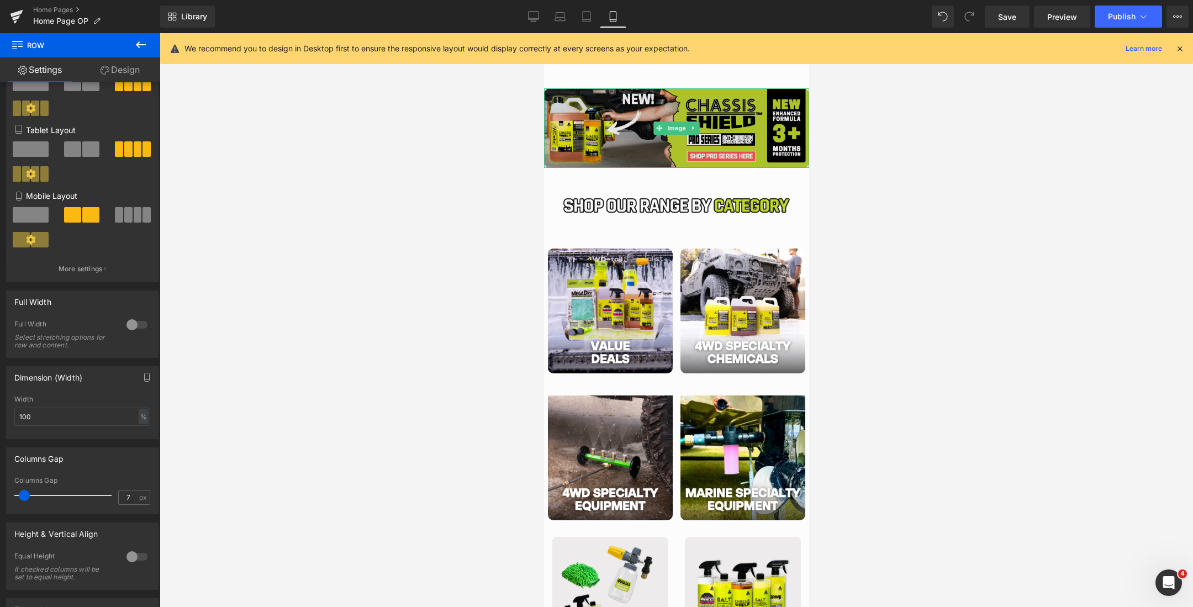
scroll to position [446, 0]
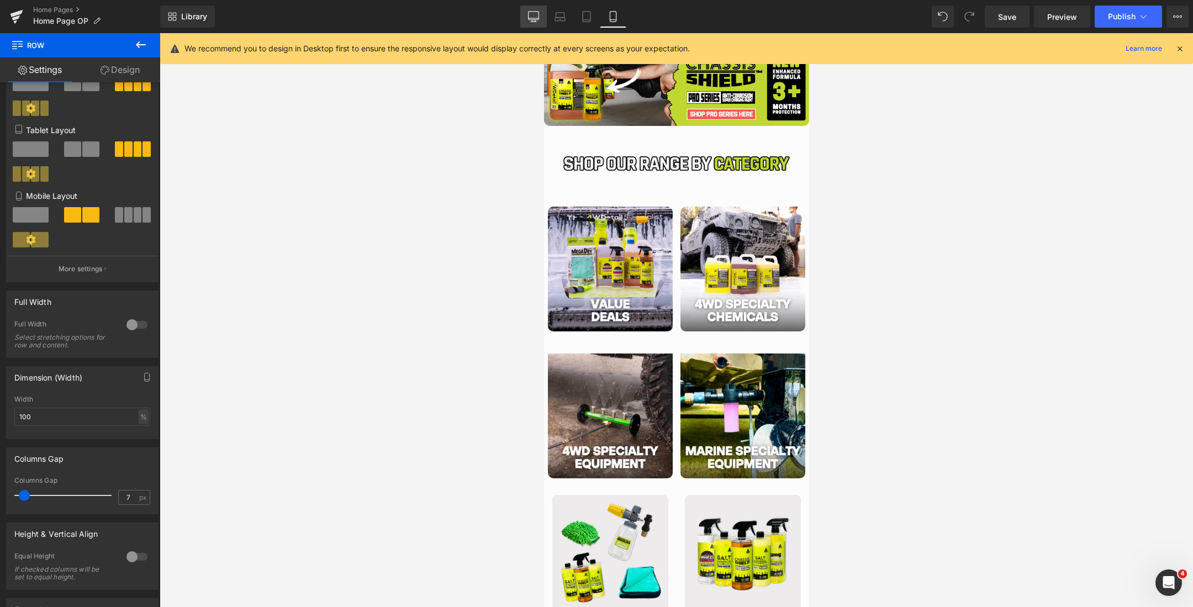
click at [538, 8] on link "Desktop" at bounding box center [533, 17] width 27 height 22
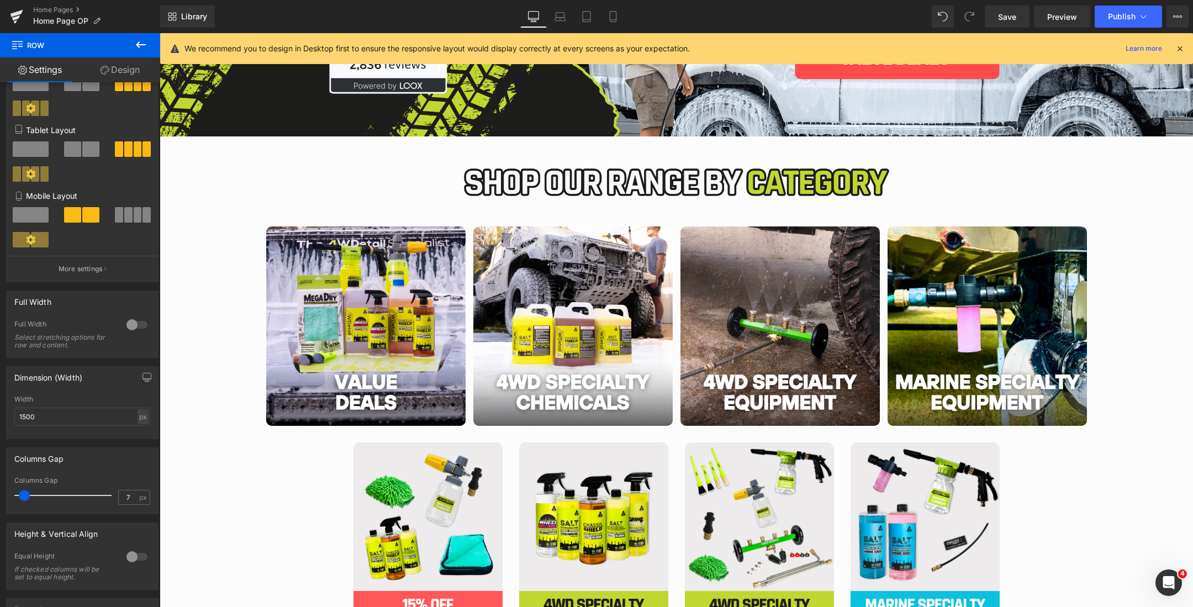
scroll to position [211, 0]
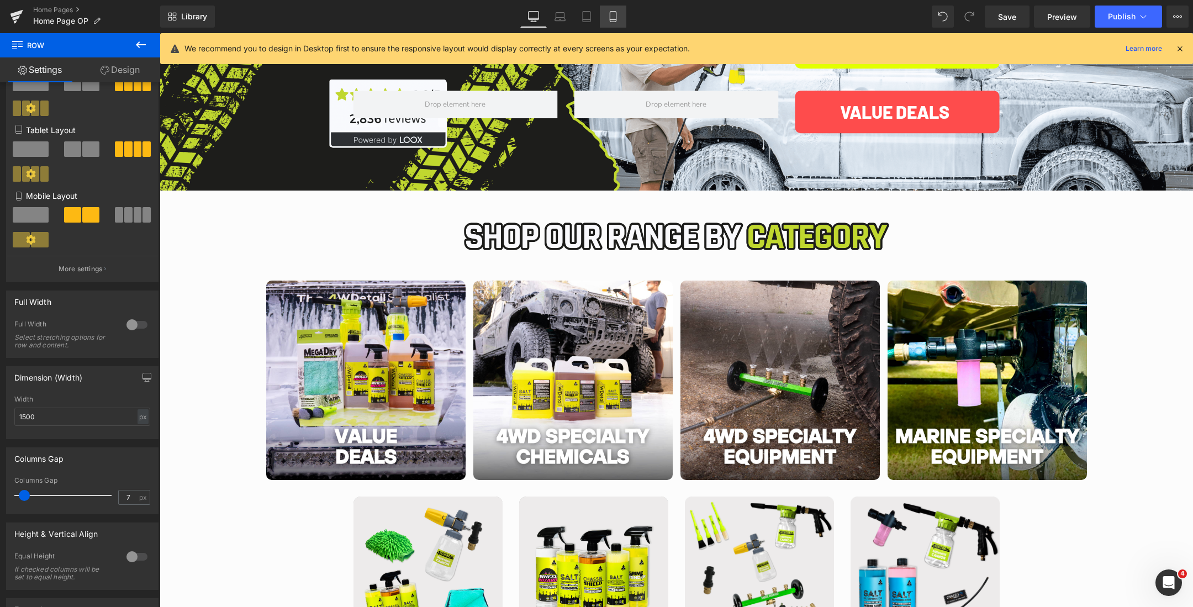
click at [619, 16] on link "Mobile" at bounding box center [613, 17] width 27 height 22
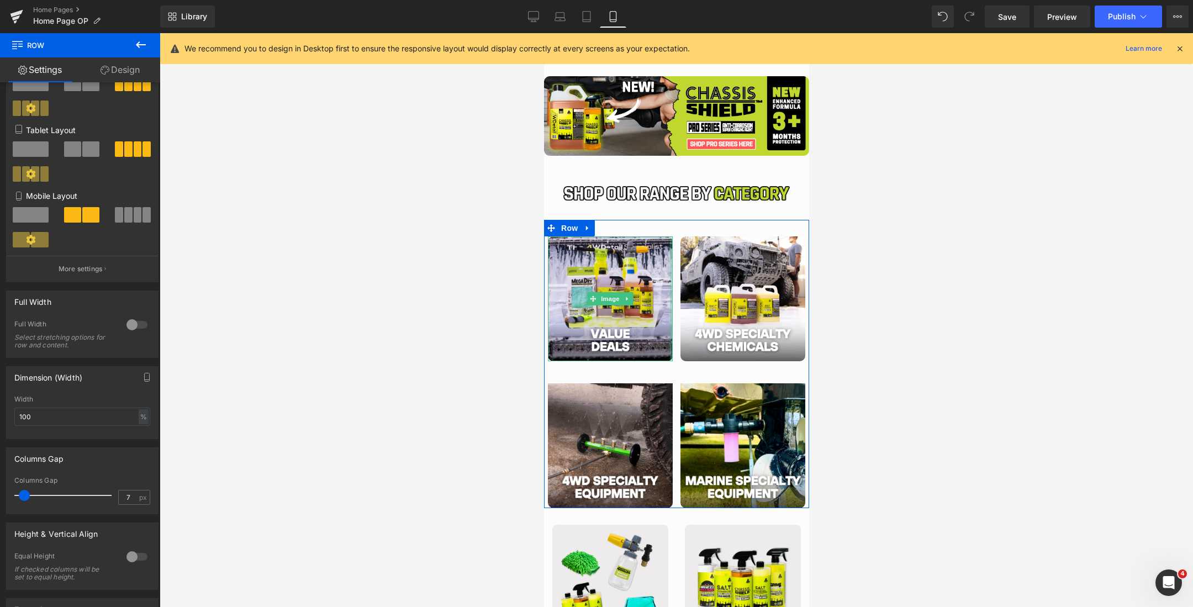
scroll to position [412, 0]
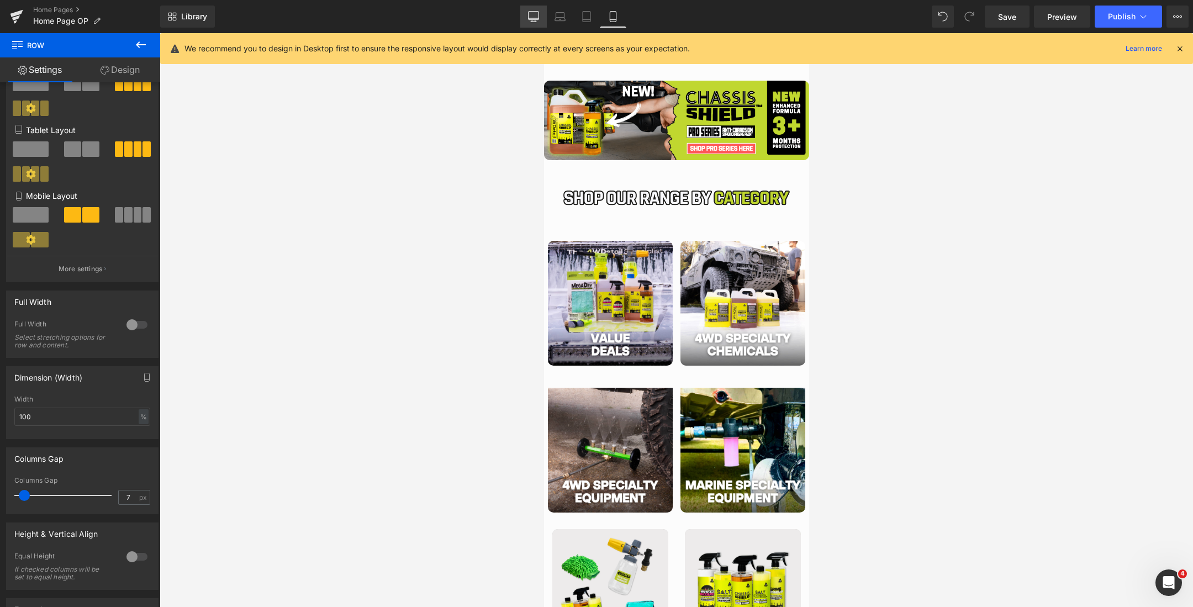
click at [530, 17] on icon at bounding box center [533, 16] width 11 height 11
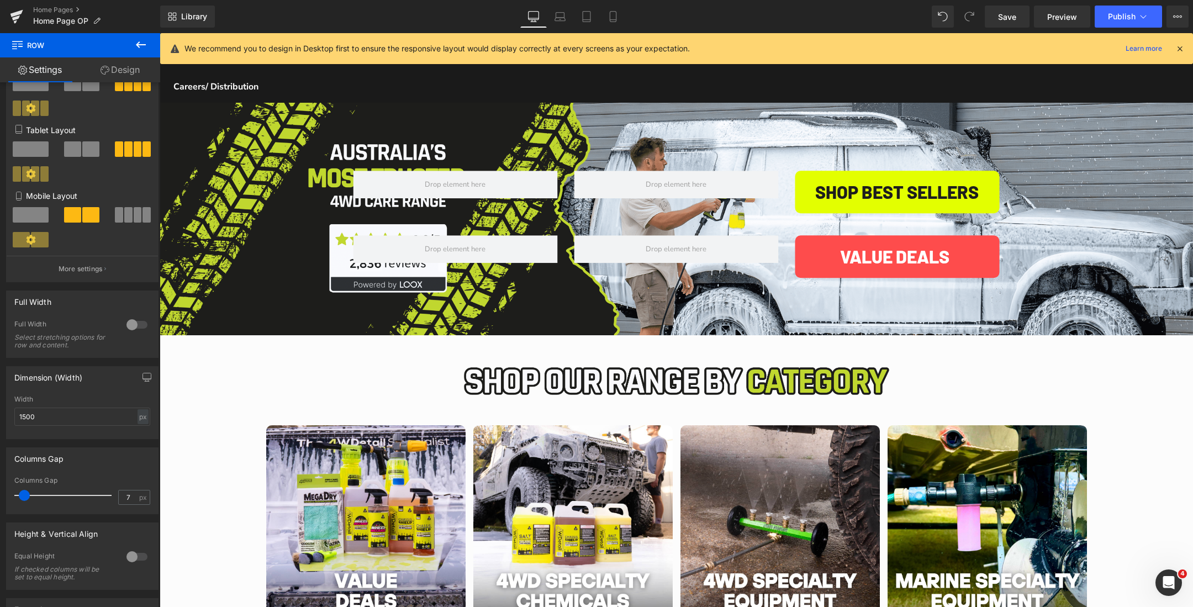
scroll to position [0, 0]
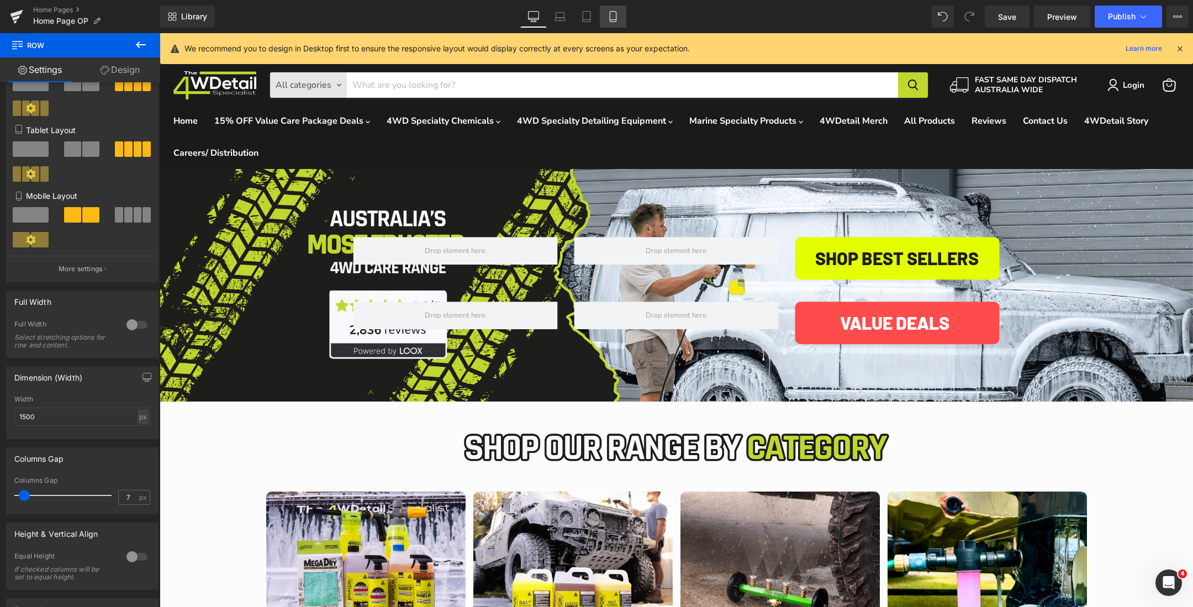
click at [606, 10] on link "Mobile" at bounding box center [613, 17] width 27 height 22
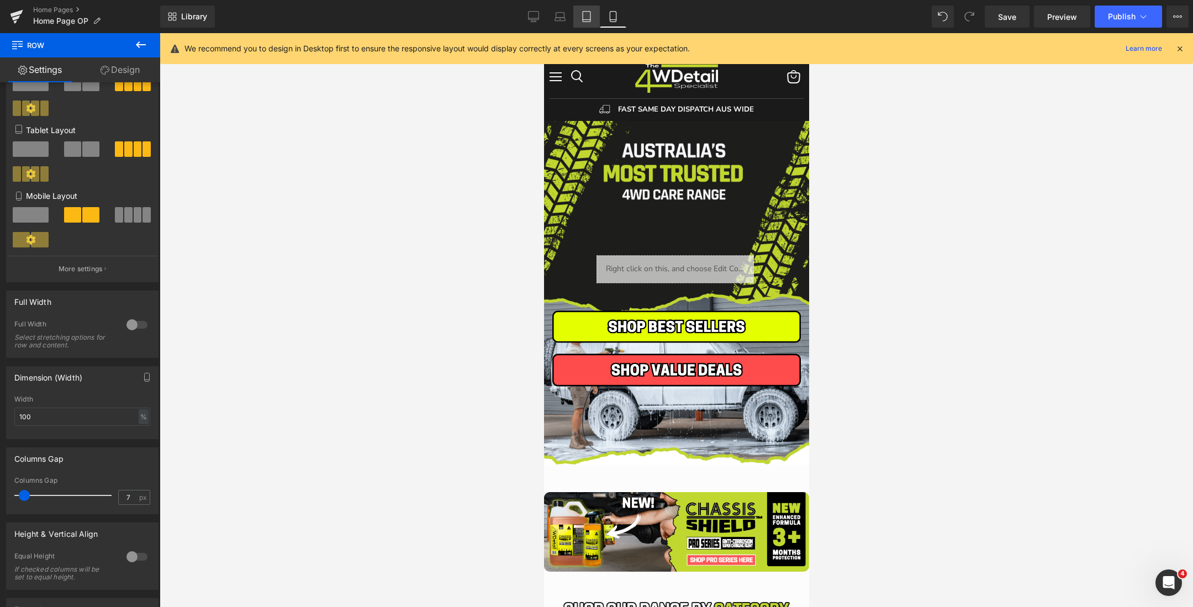
click at [591, 11] on icon at bounding box center [586, 16] width 11 height 11
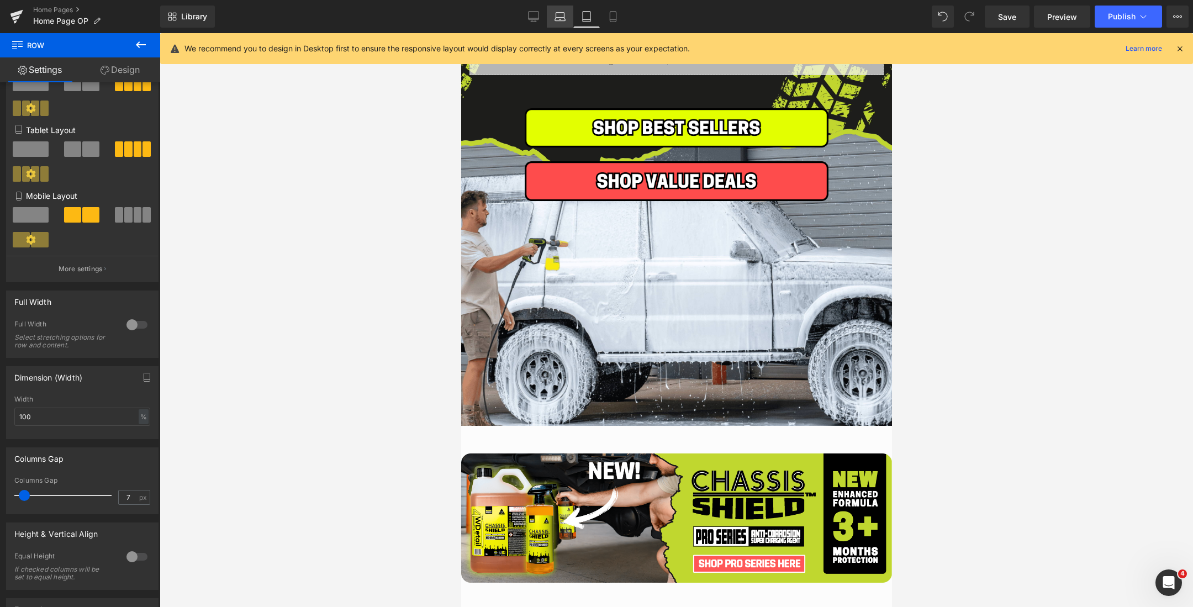
scroll to position [288, 0]
click at [557, 15] on icon at bounding box center [560, 16] width 11 height 11
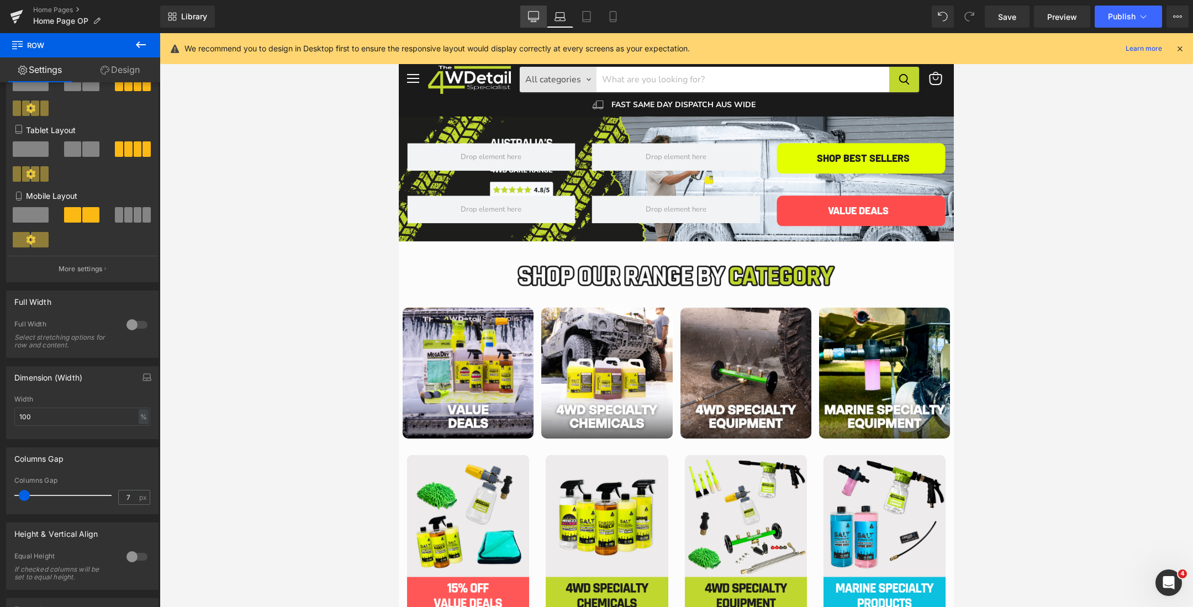
click at [526, 22] on link "Desktop" at bounding box center [533, 17] width 27 height 22
type input "1500"
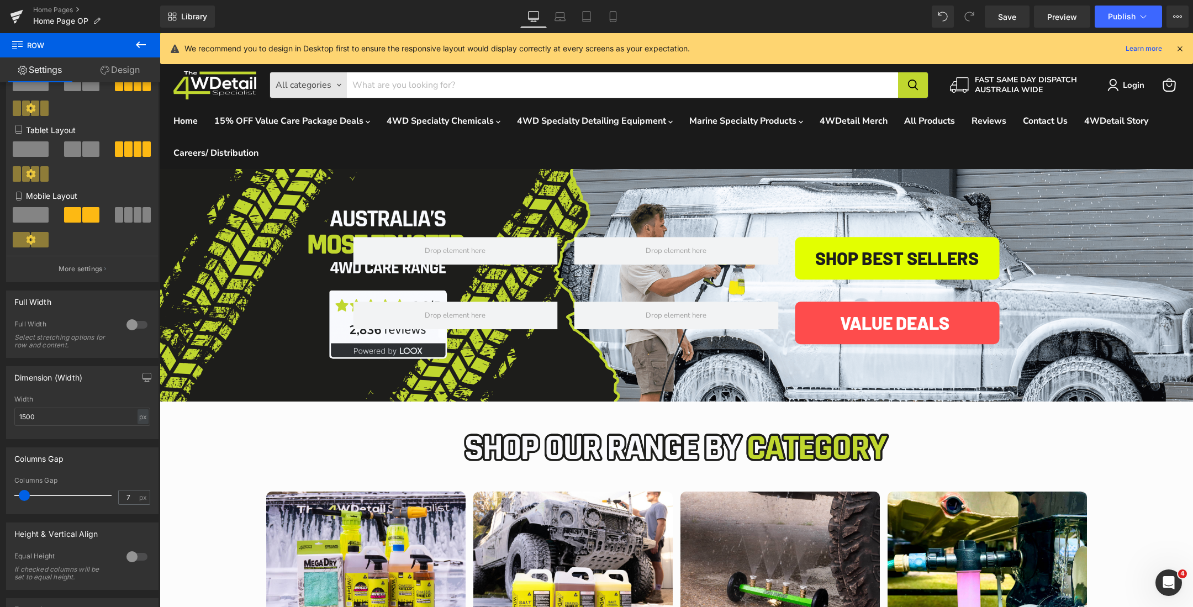
scroll to position [184, 0]
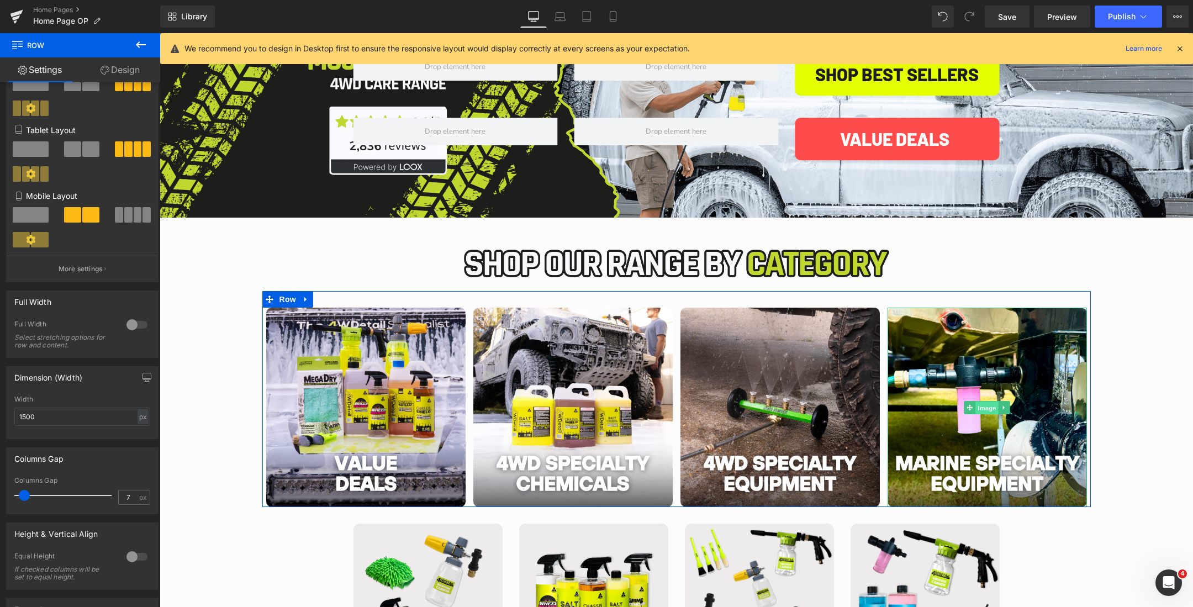
click at [984, 405] on span "Image" at bounding box center [987, 408] width 23 height 13
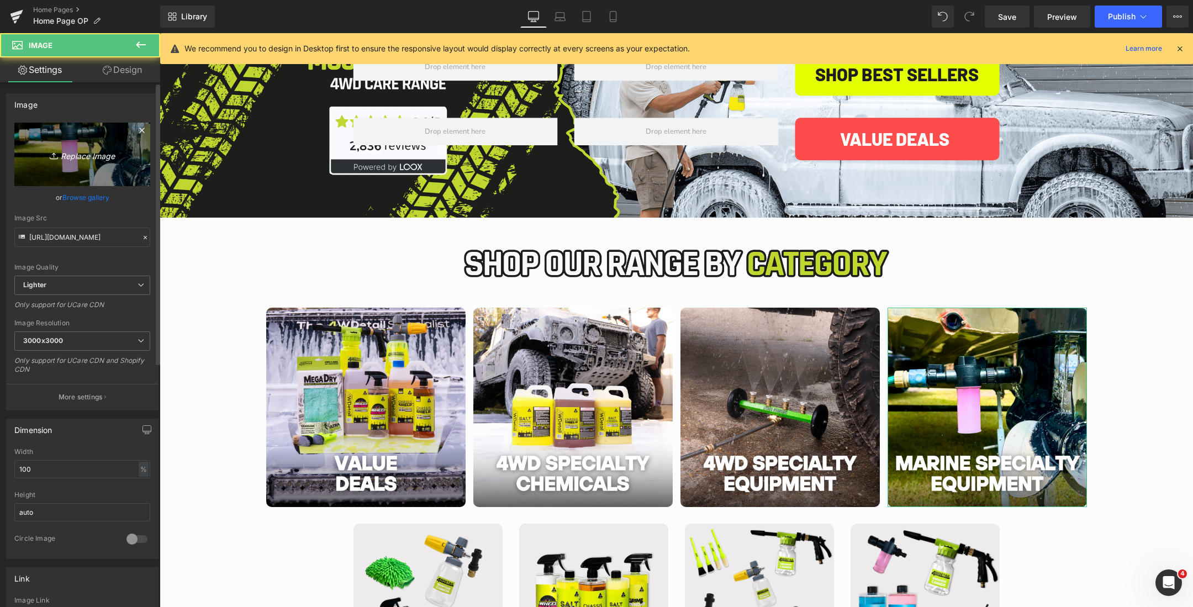
click at [60, 151] on icon "Replace Image" at bounding box center [82, 155] width 88 height 14
type input "C:\fakepath\VALUE DEALS.png"
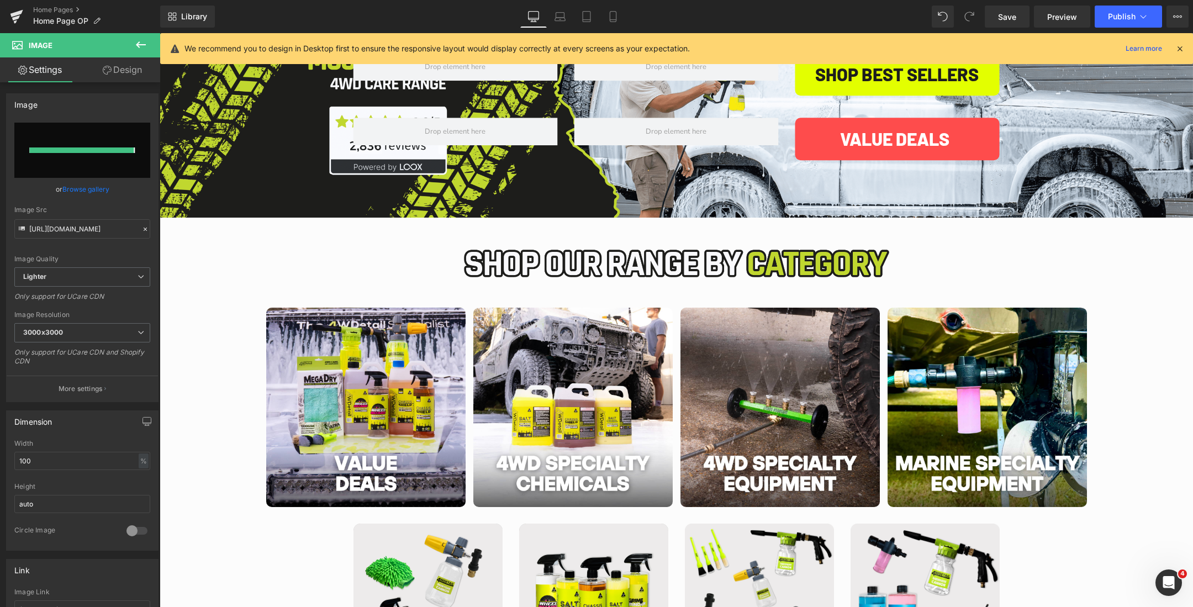
type input "https://ucarecdn.com/1db09e28-d0c5-4b14-b5b6-12a60344fced/-/format/auto/-/previ…"
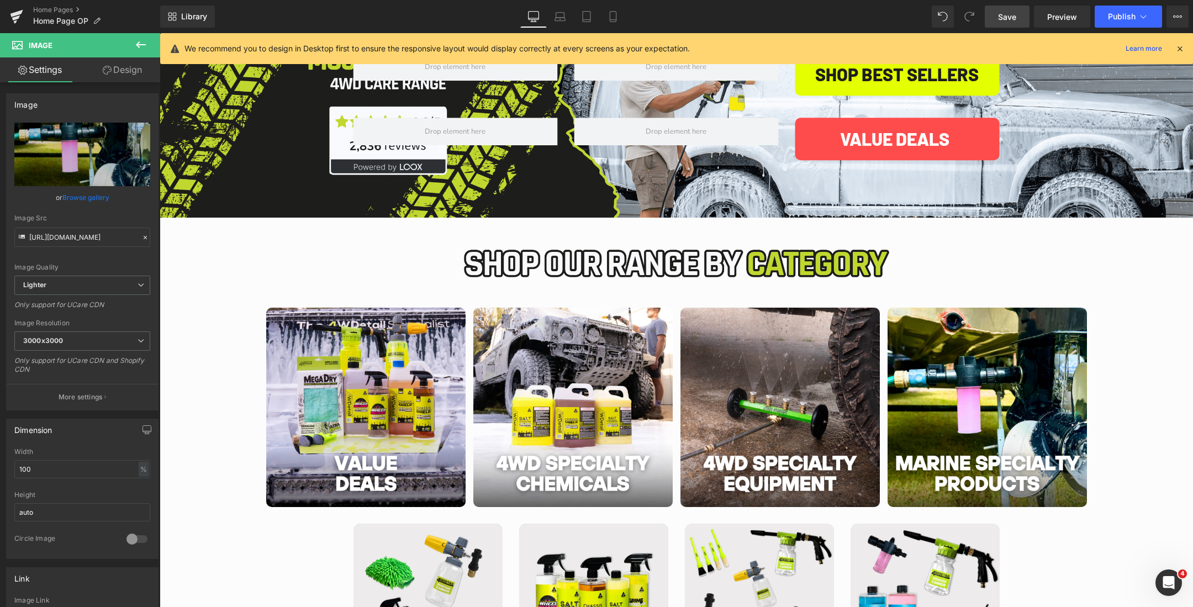
click at [1010, 22] on span "Save" at bounding box center [1007, 17] width 18 height 12
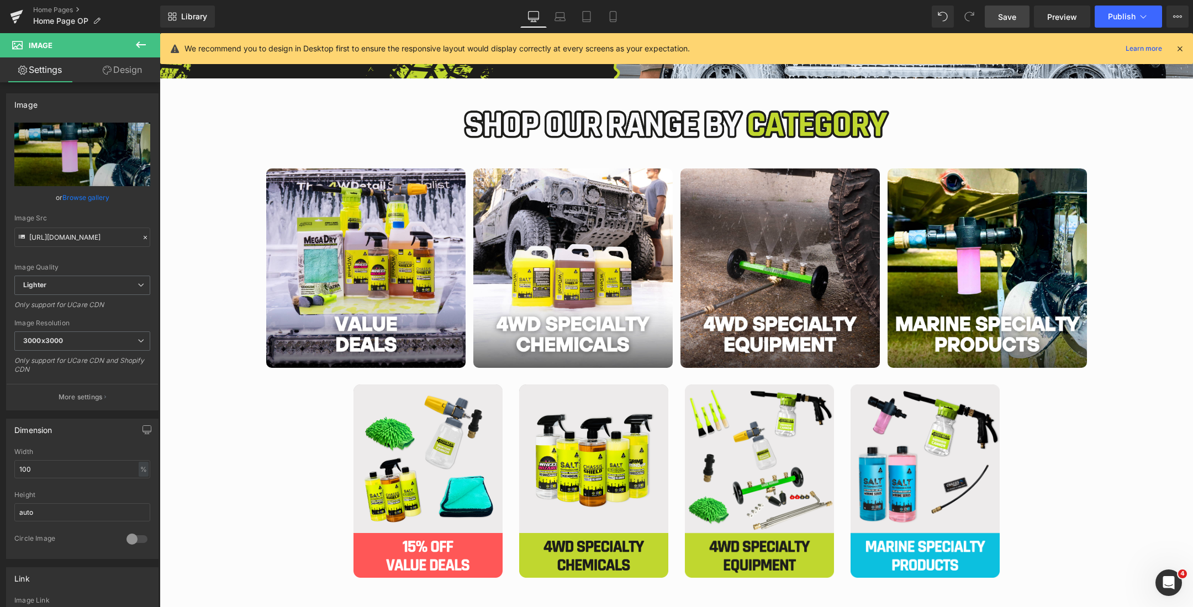
scroll to position [335, 0]
